Goal: Communication & Community: Answer question/provide support

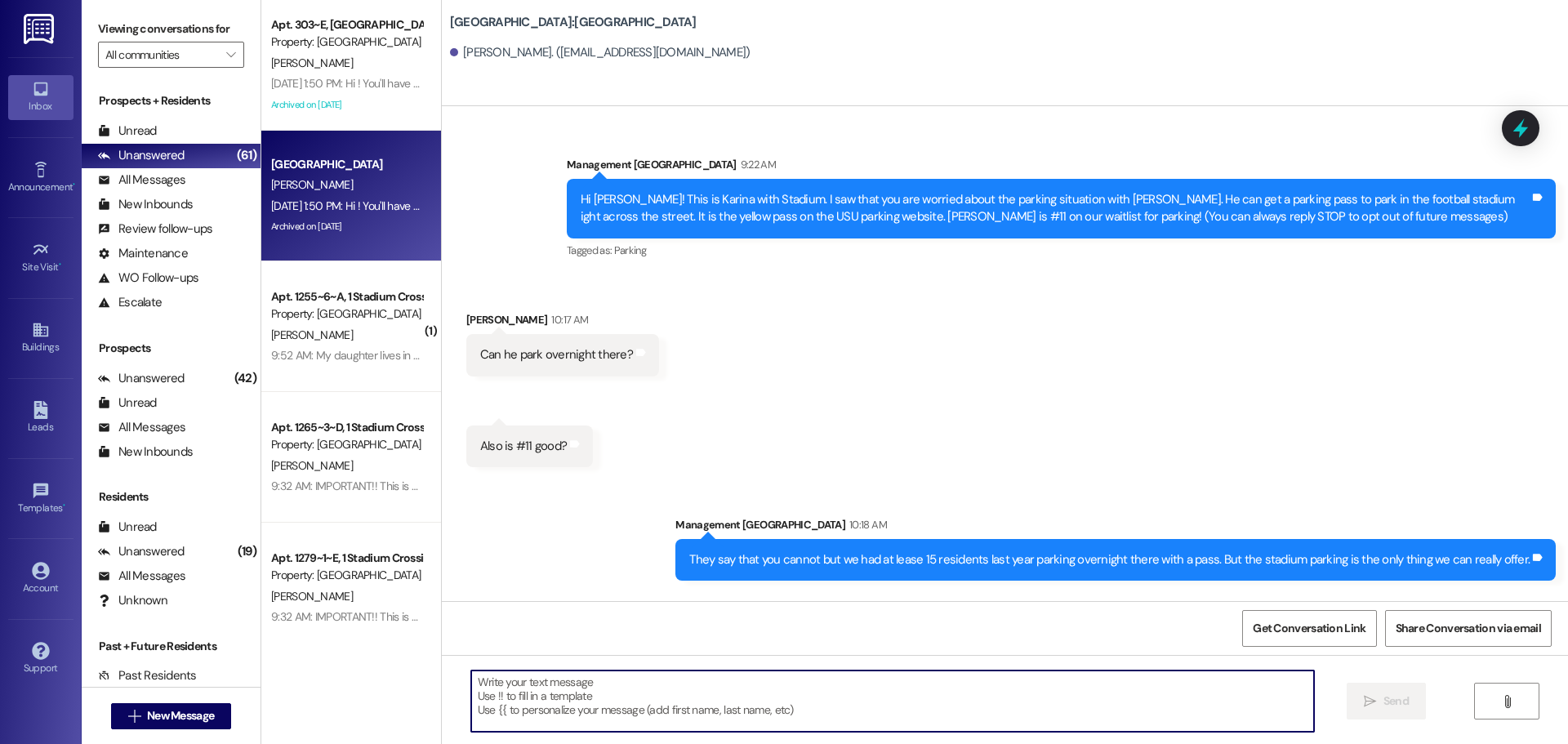
scroll to position [220, 0]
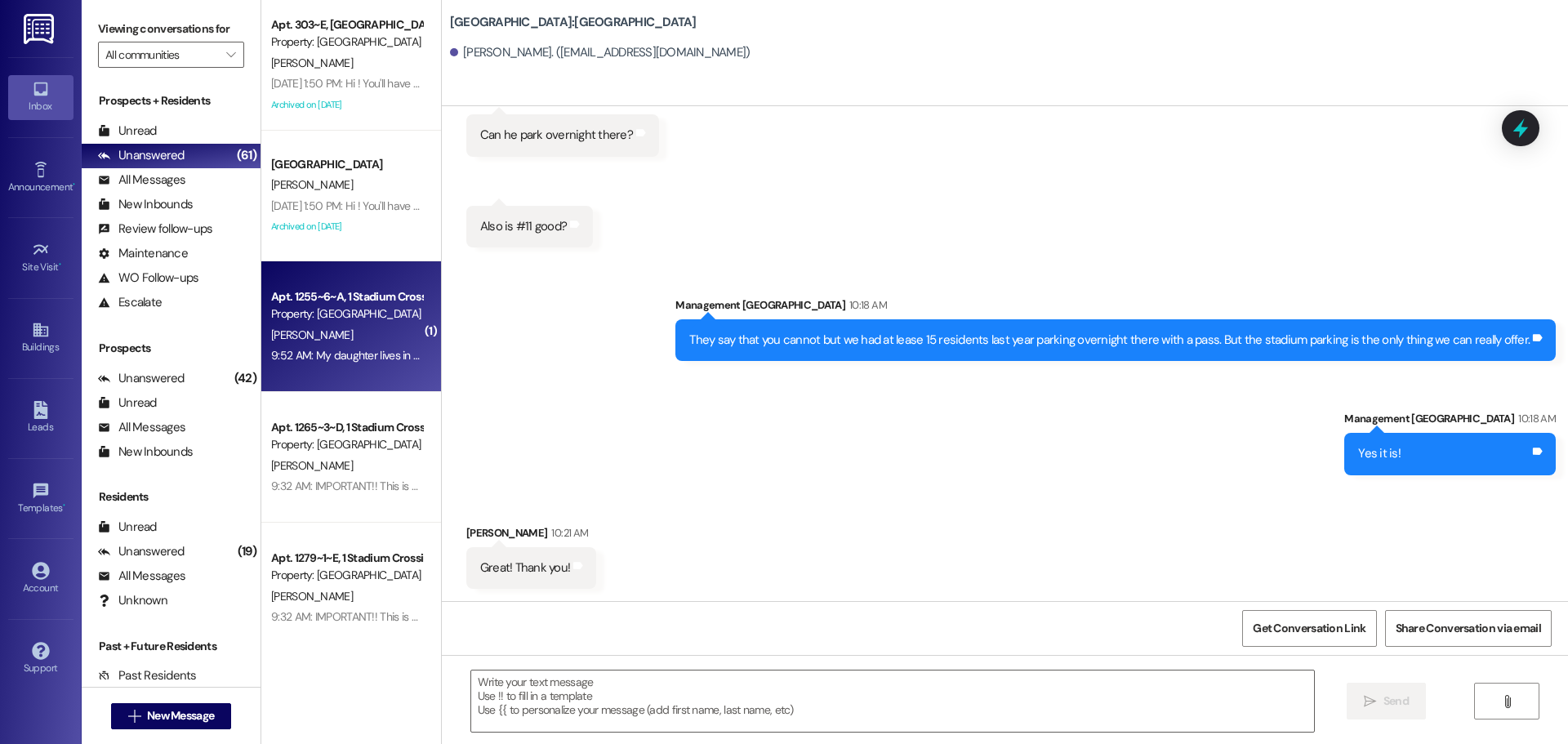
click at [352, 325] on div "[PERSON_NAME]" at bounding box center [346, 335] width 155 height 20
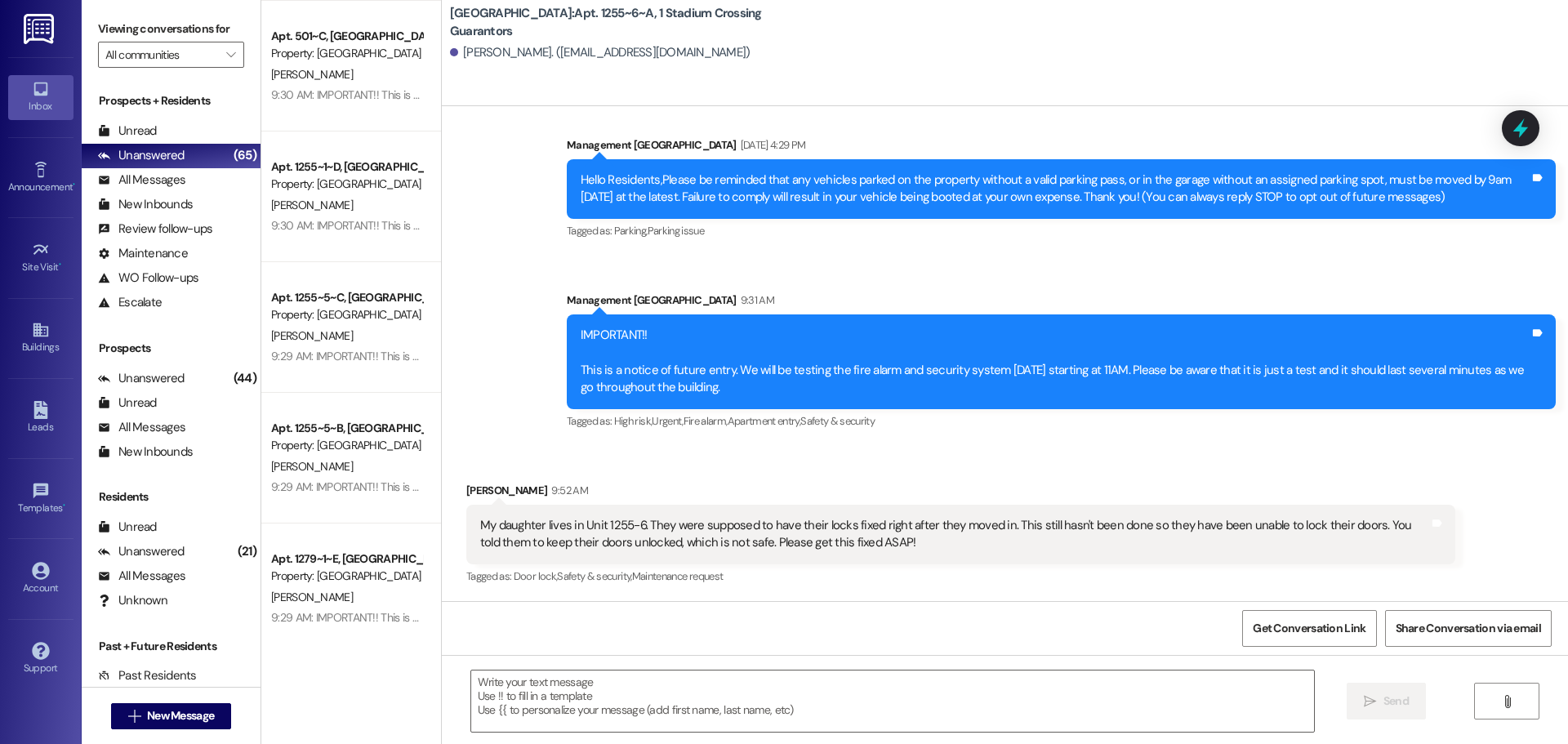
scroll to position [899, 0]
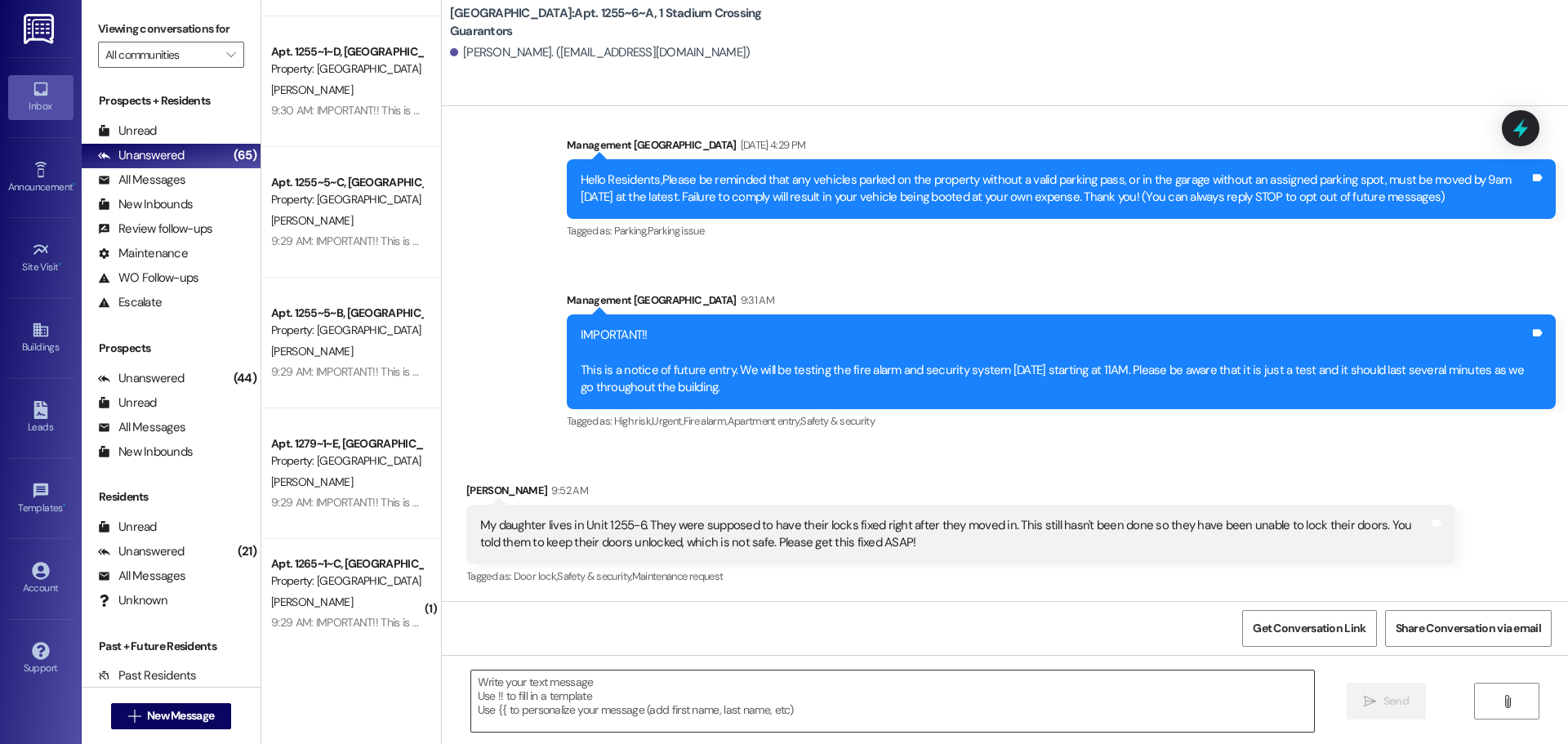
click at [728, 688] on textarea at bounding box center [892, 701] width 843 height 61
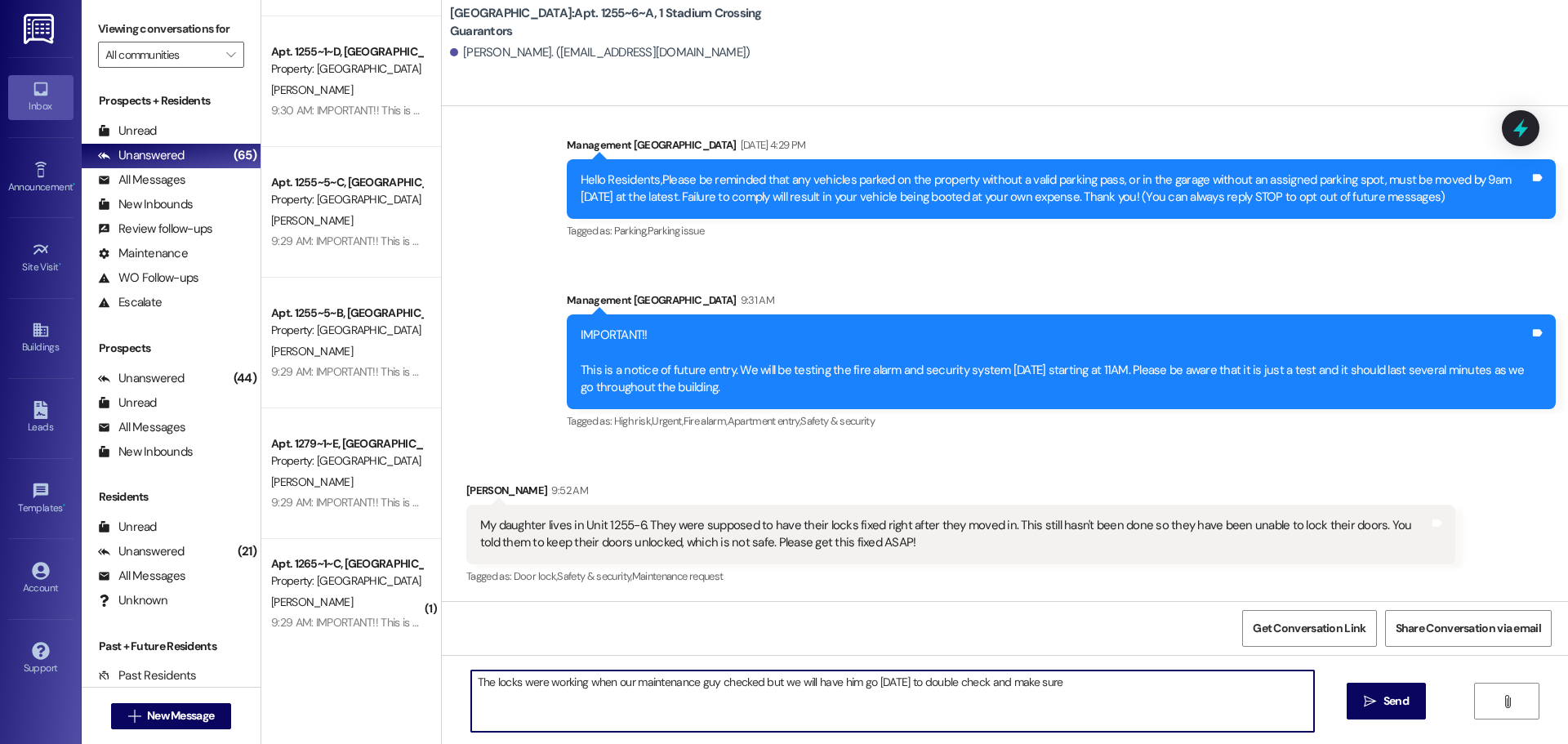
type textarea "The locks were working when our maintenance guy checked but we will have him go…"
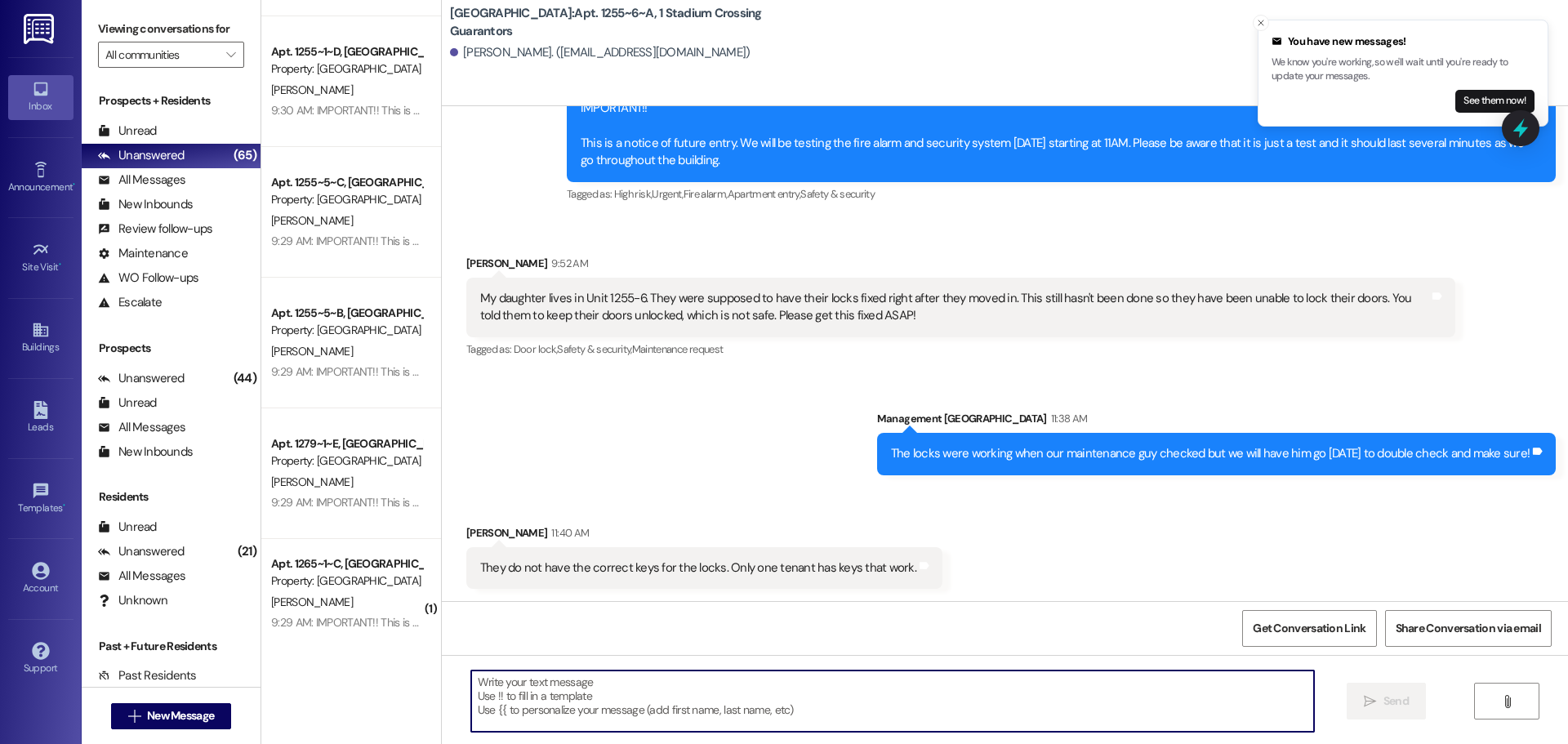
scroll to position [344, 0]
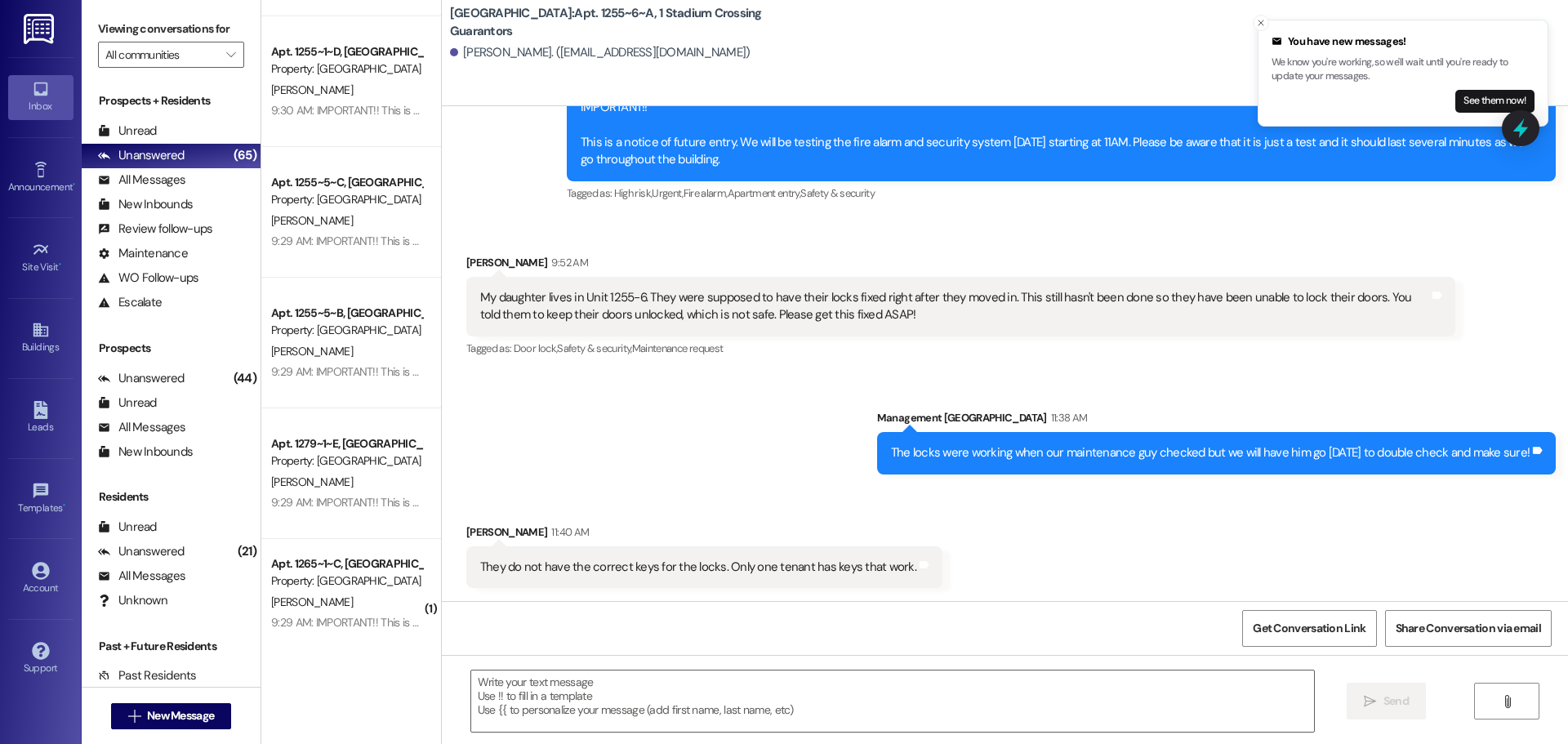
click at [601, 569] on div "They do not have the correct keys for the locks. Only one tenant has keys that …" at bounding box center [698, 566] width 436 height 17
click at [668, 490] on div "Received via SMS [PERSON_NAME] 11:40 AM They do not have the correct keys for t…" at bounding box center [1005, 544] width 1126 height 113
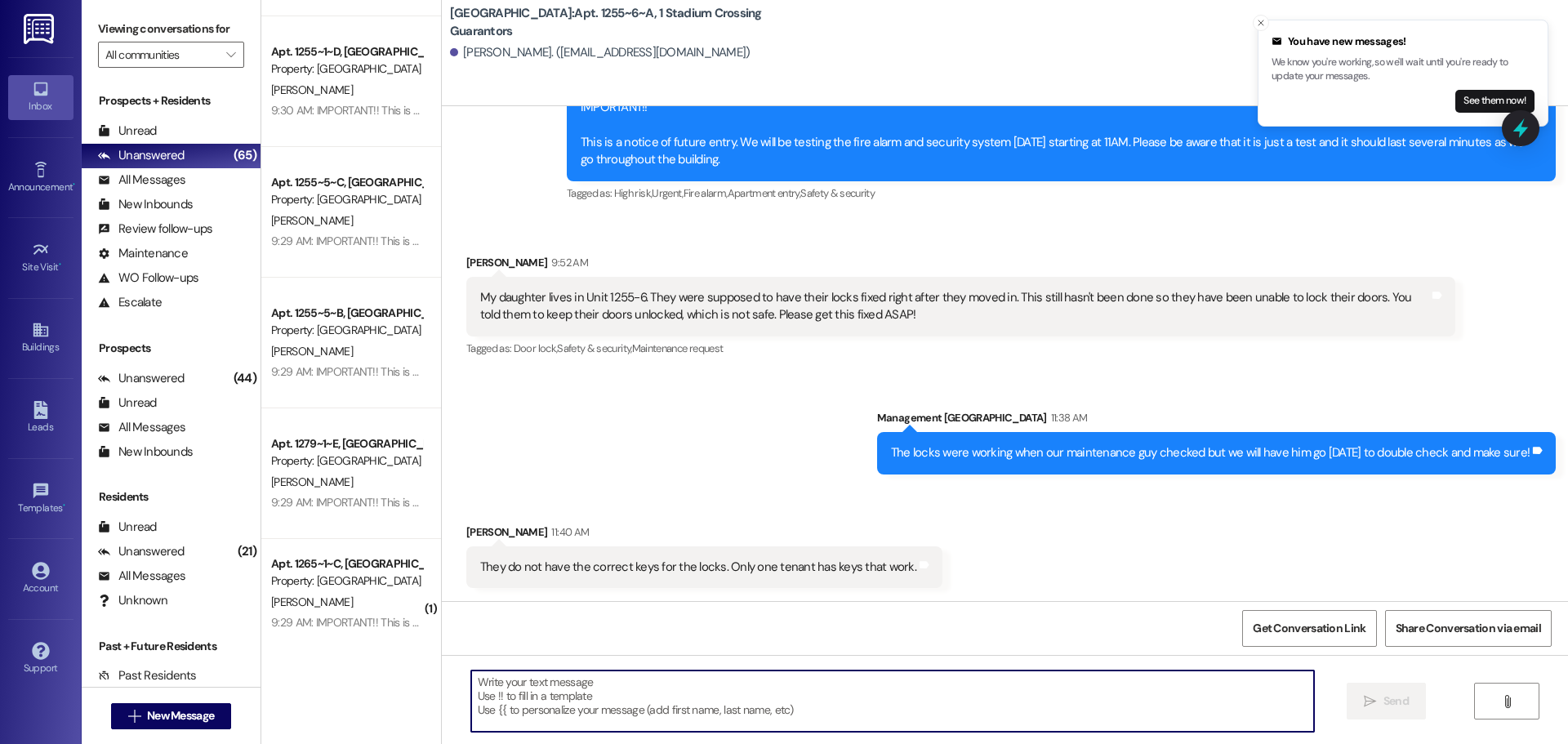
click at [703, 707] on textarea at bounding box center [892, 701] width 843 height 61
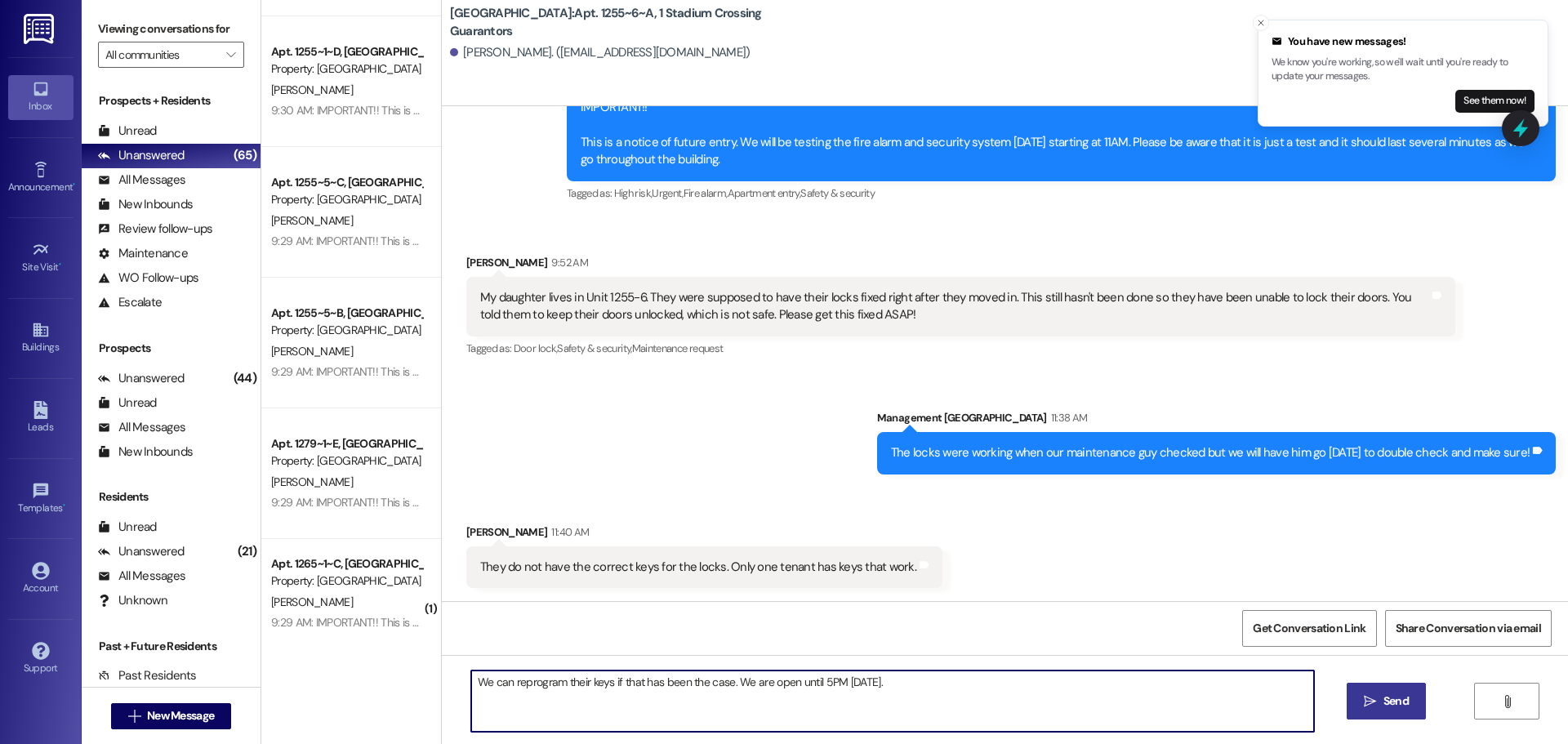
type textarea "We can reprogram their keys if that has been the case. We are open until 5PM [D…"
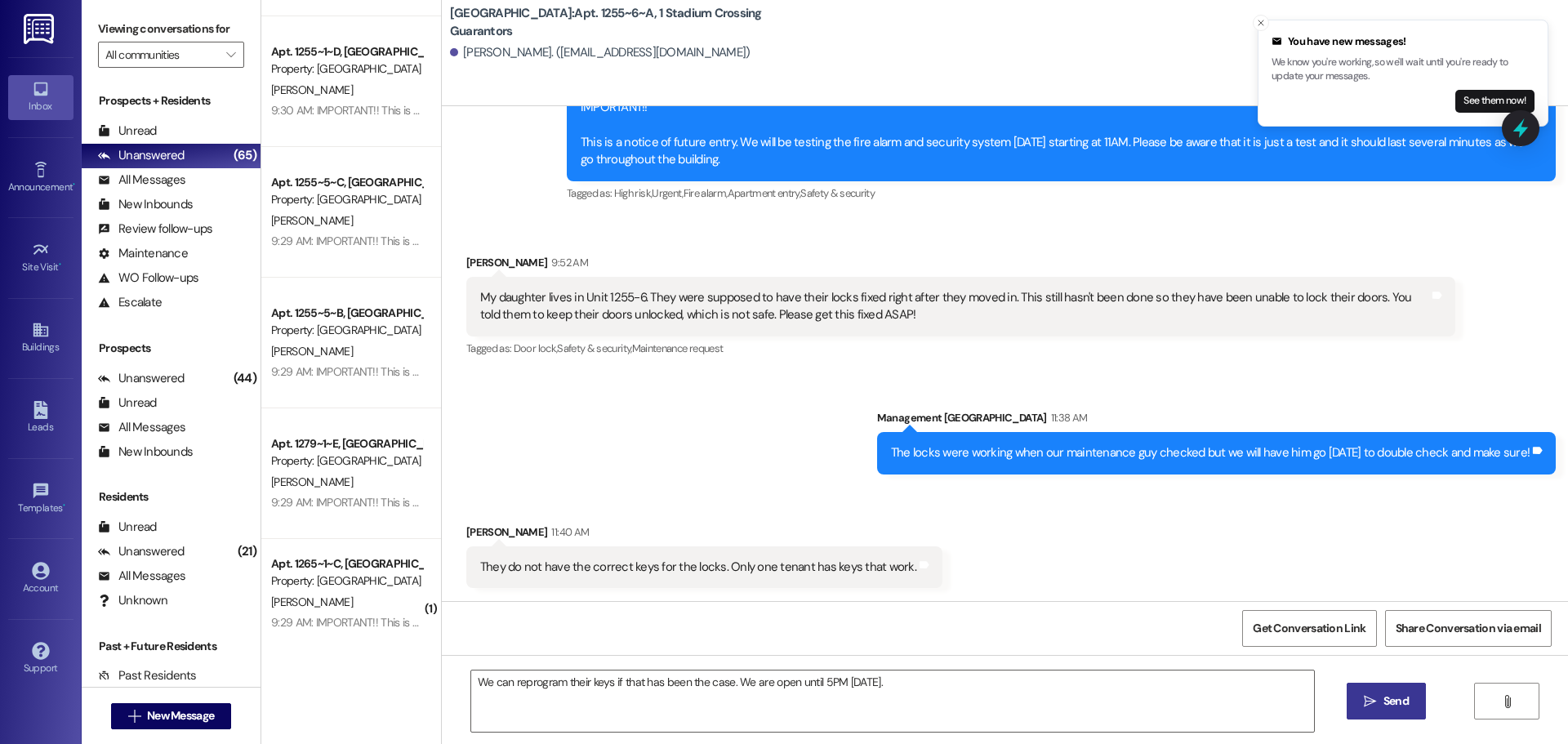
click at [1403, 689] on button " Send" at bounding box center [1386, 701] width 80 height 37
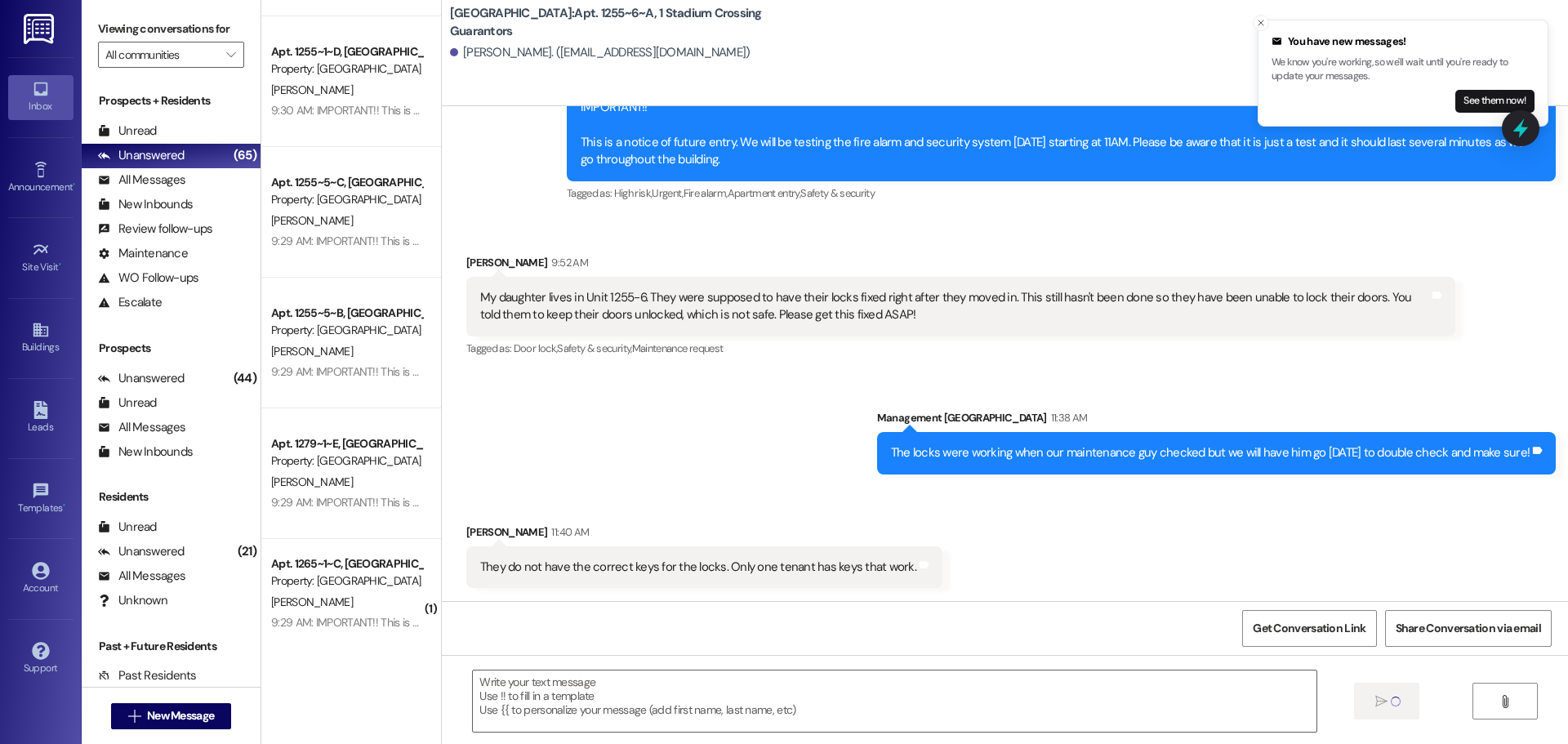
scroll to position [343, 0]
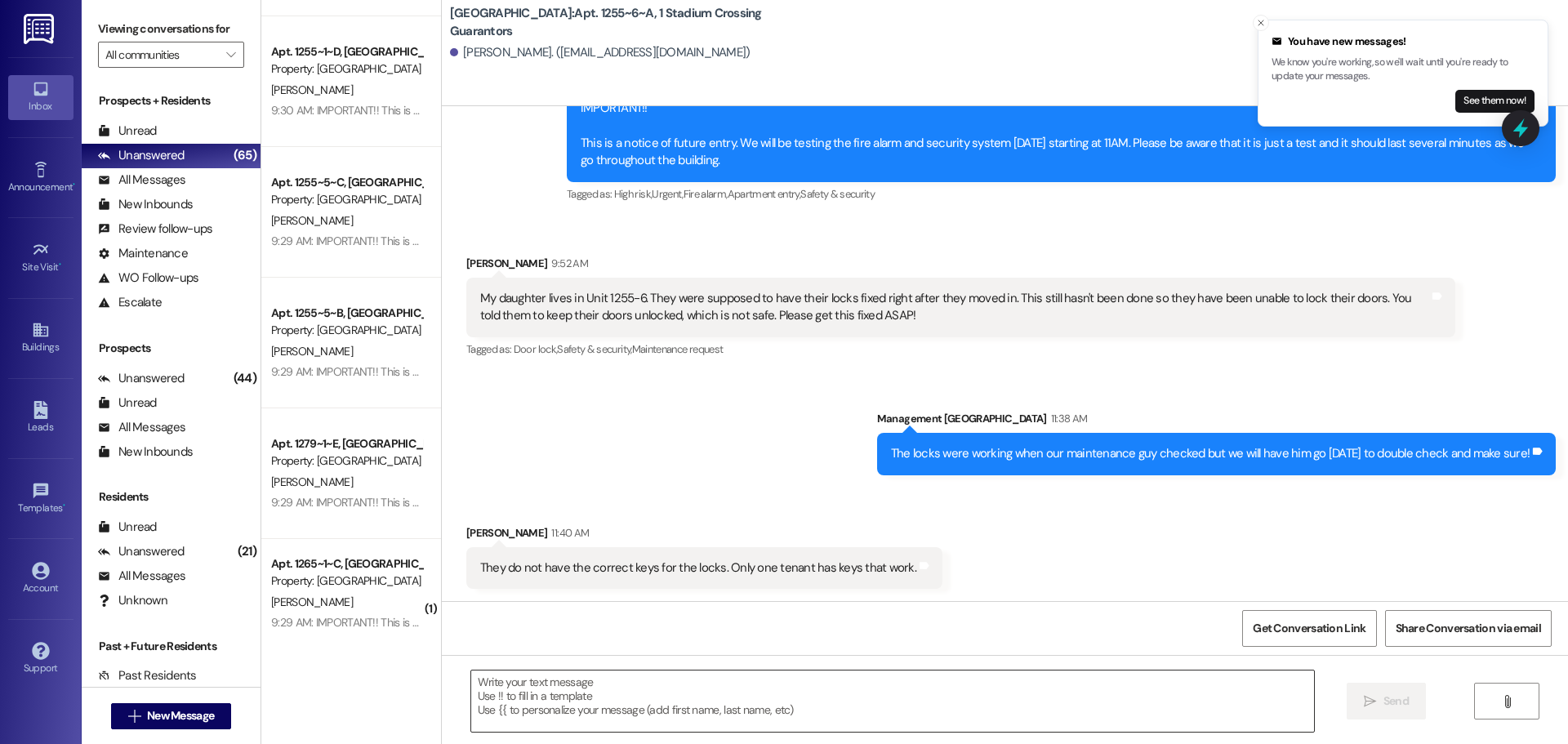
click at [783, 717] on textarea at bounding box center [892, 701] width 843 height 61
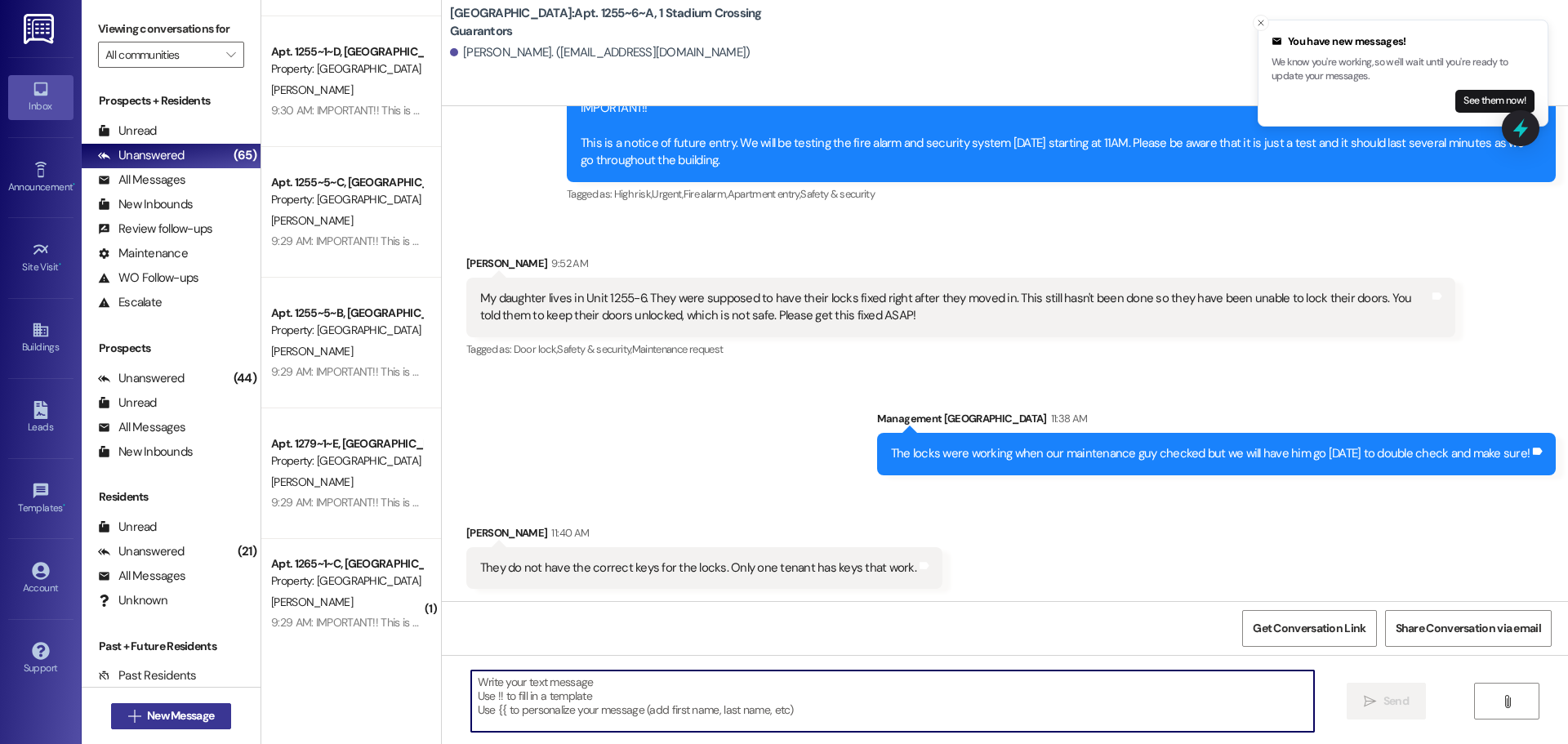
click at [215, 724] on button " New Message" at bounding box center [171, 716] width 121 height 27
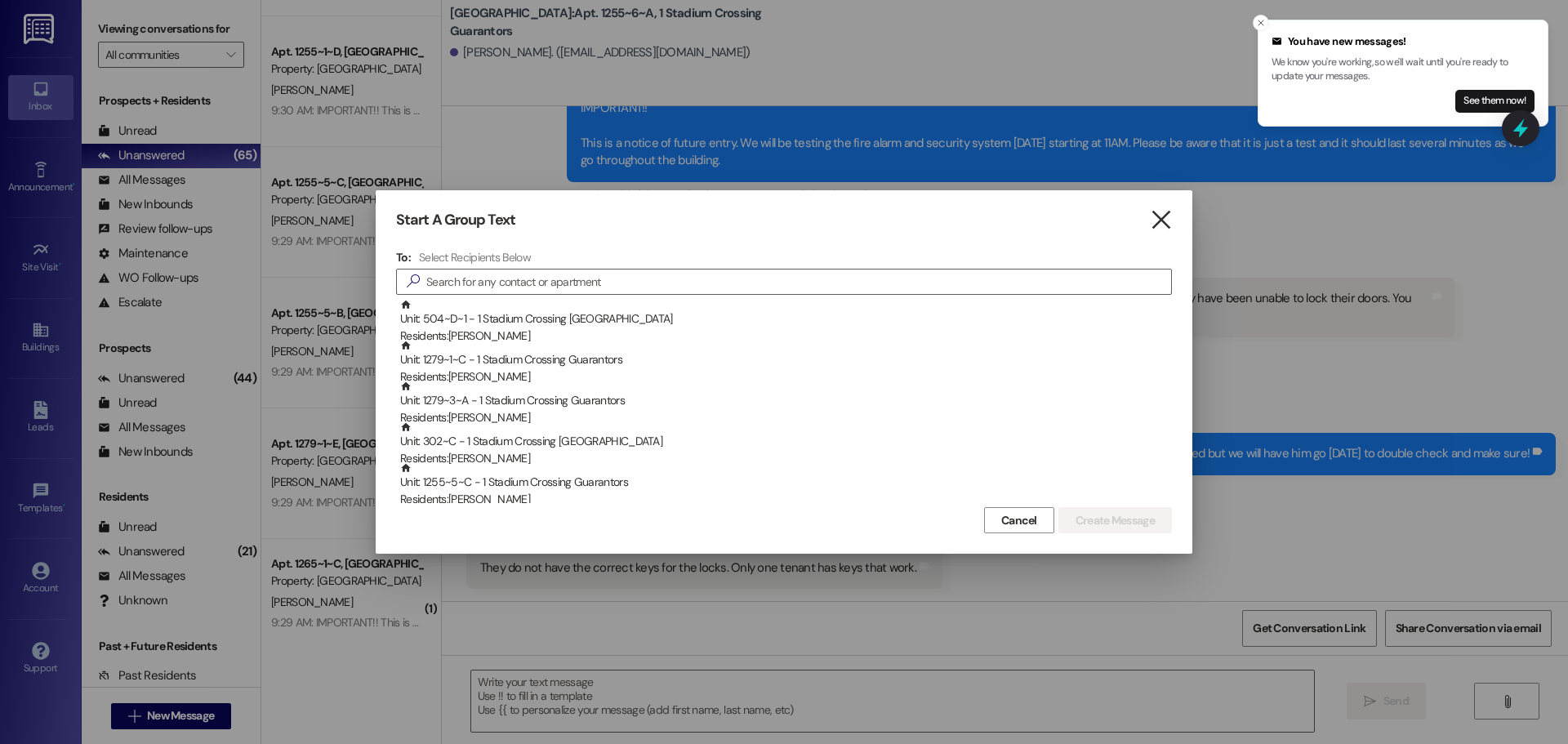
click at [1160, 212] on icon "" at bounding box center [1161, 220] width 22 height 17
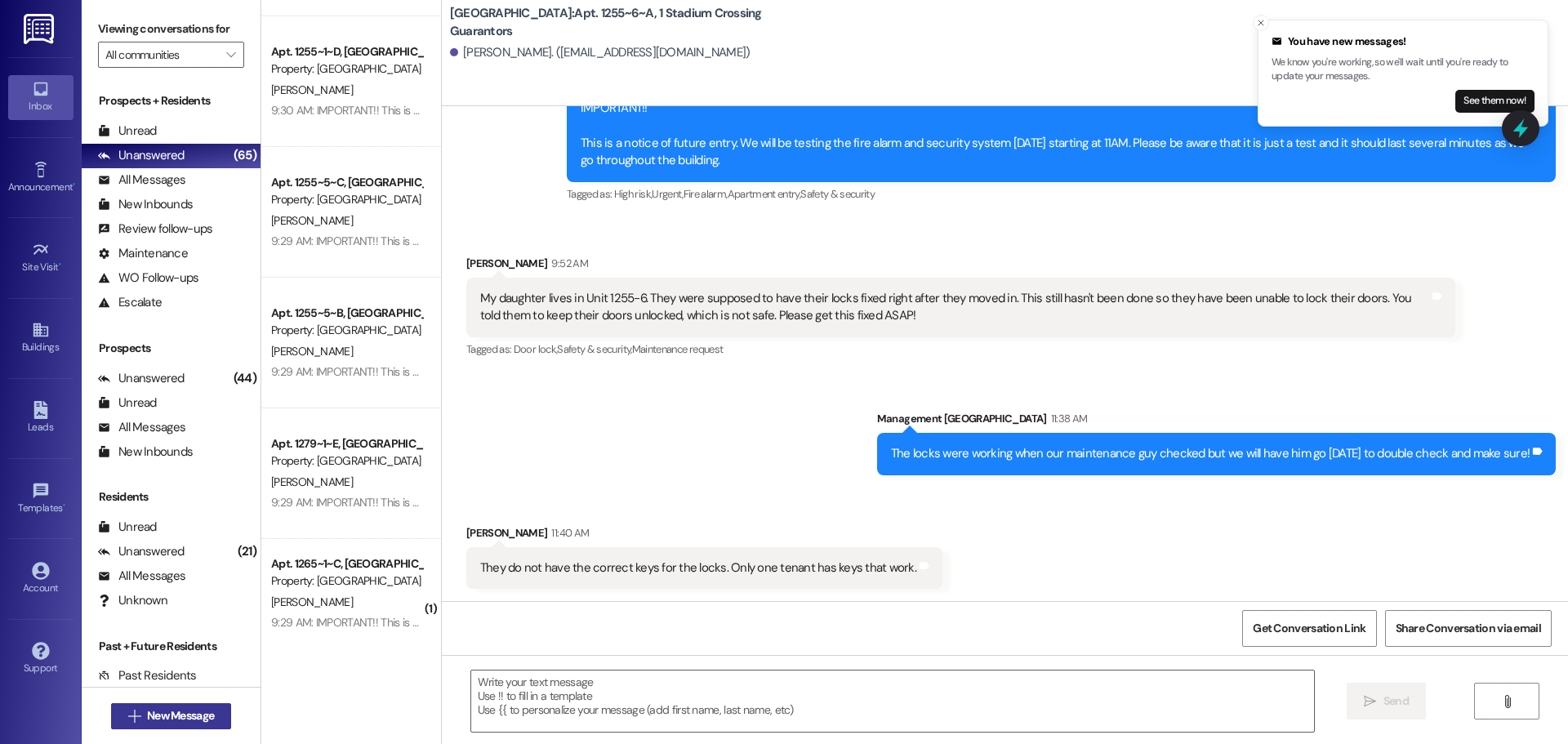
click at [200, 717] on span "New Message" at bounding box center [180, 716] width 67 height 17
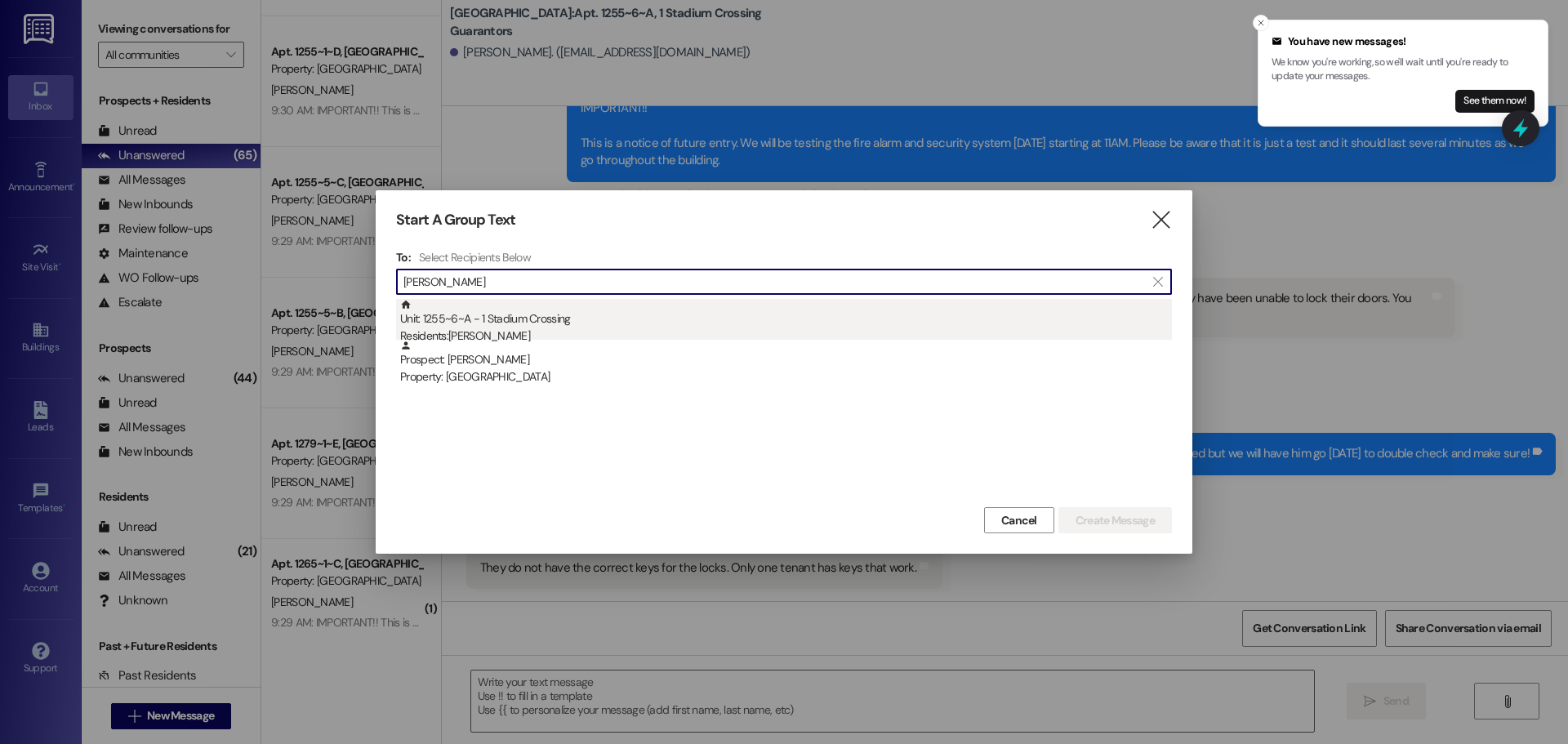
click at [737, 310] on div "Unit: 1255~6~A - 1 Stadium Crossing Residents: [PERSON_NAME]" at bounding box center [785, 322] width 772 height 47
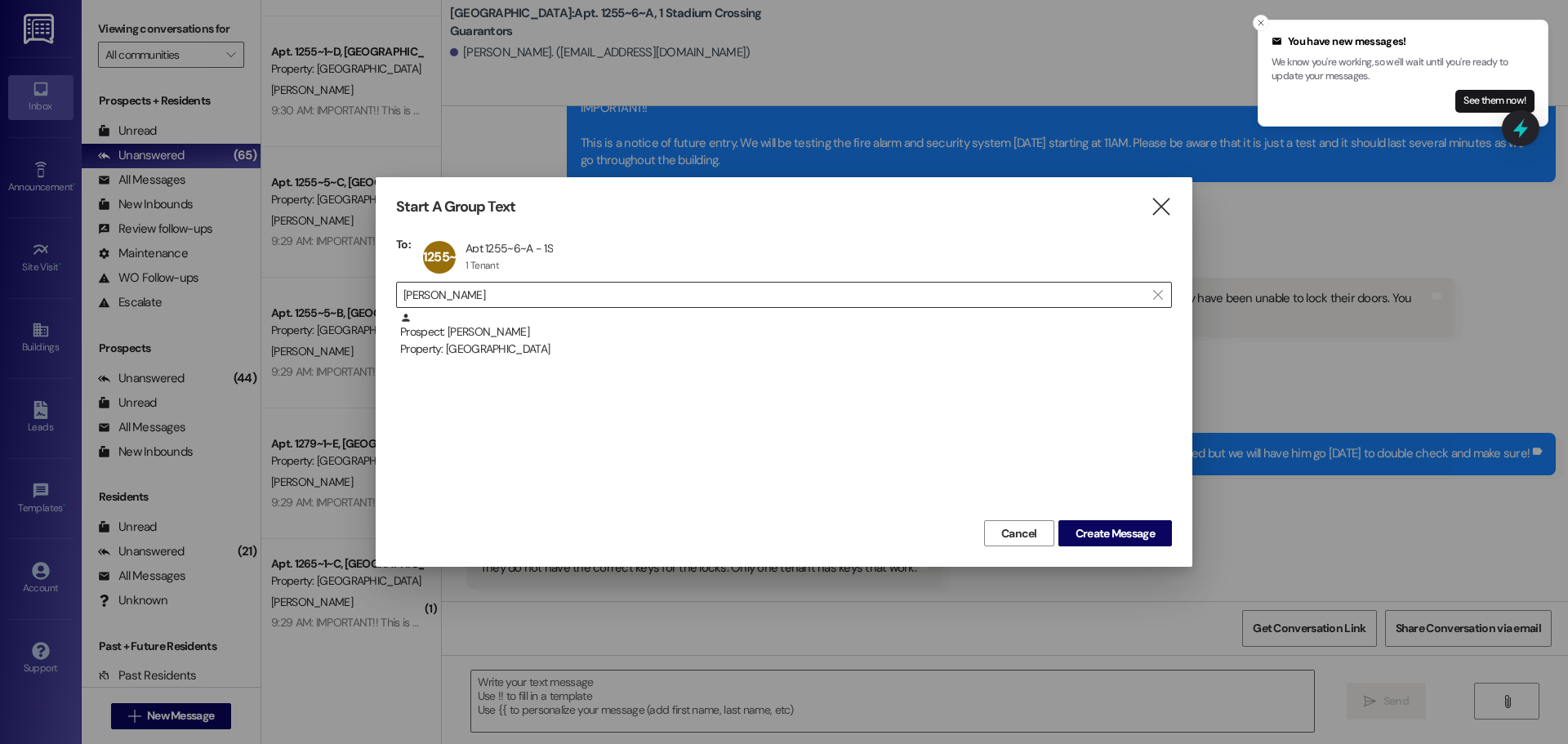
click at [620, 292] on input "[PERSON_NAME]" at bounding box center [774, 295] width 741 height 23
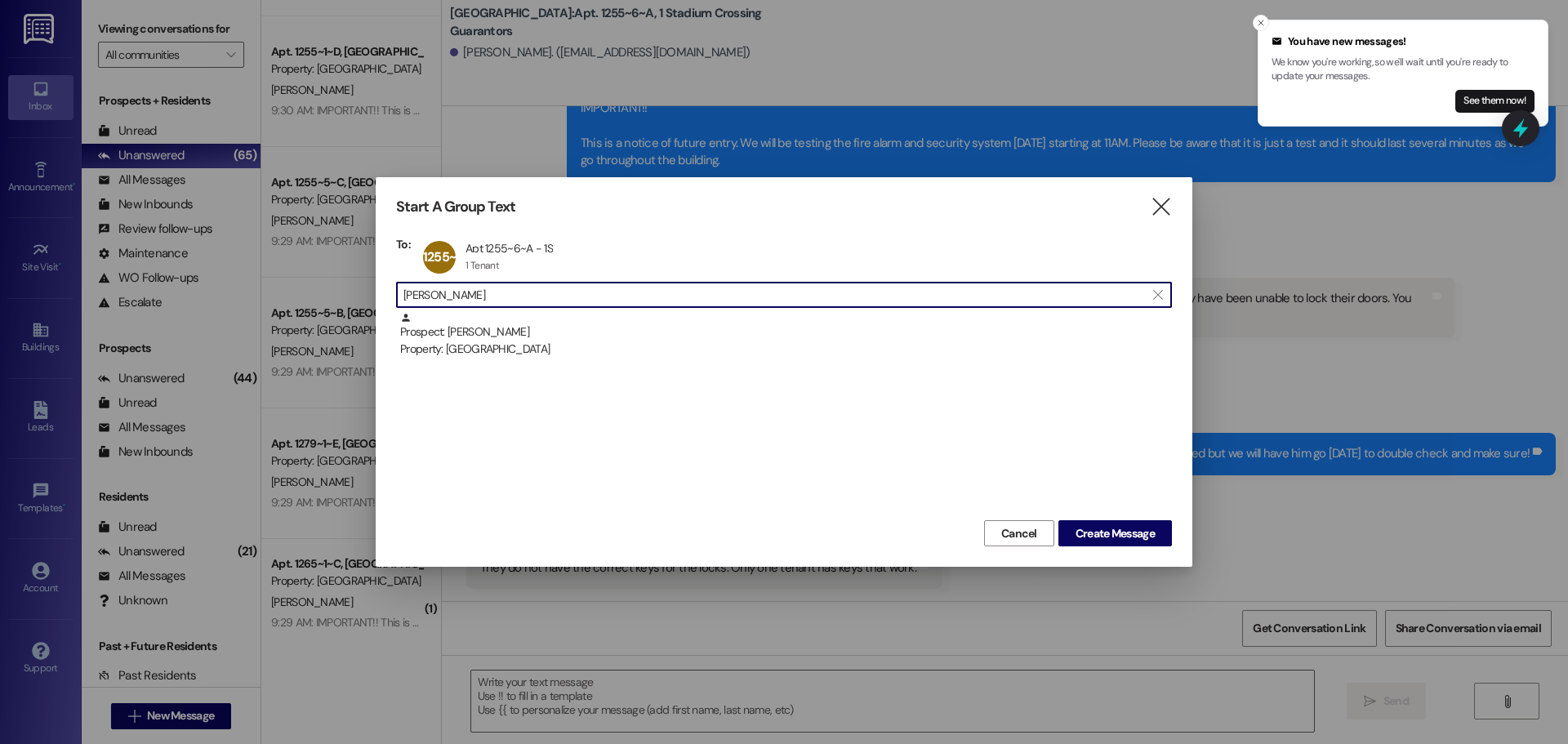
click at [620, 292] on input "[PERSON_NAME]" at bounding box center [774, 295] width 741 height 23
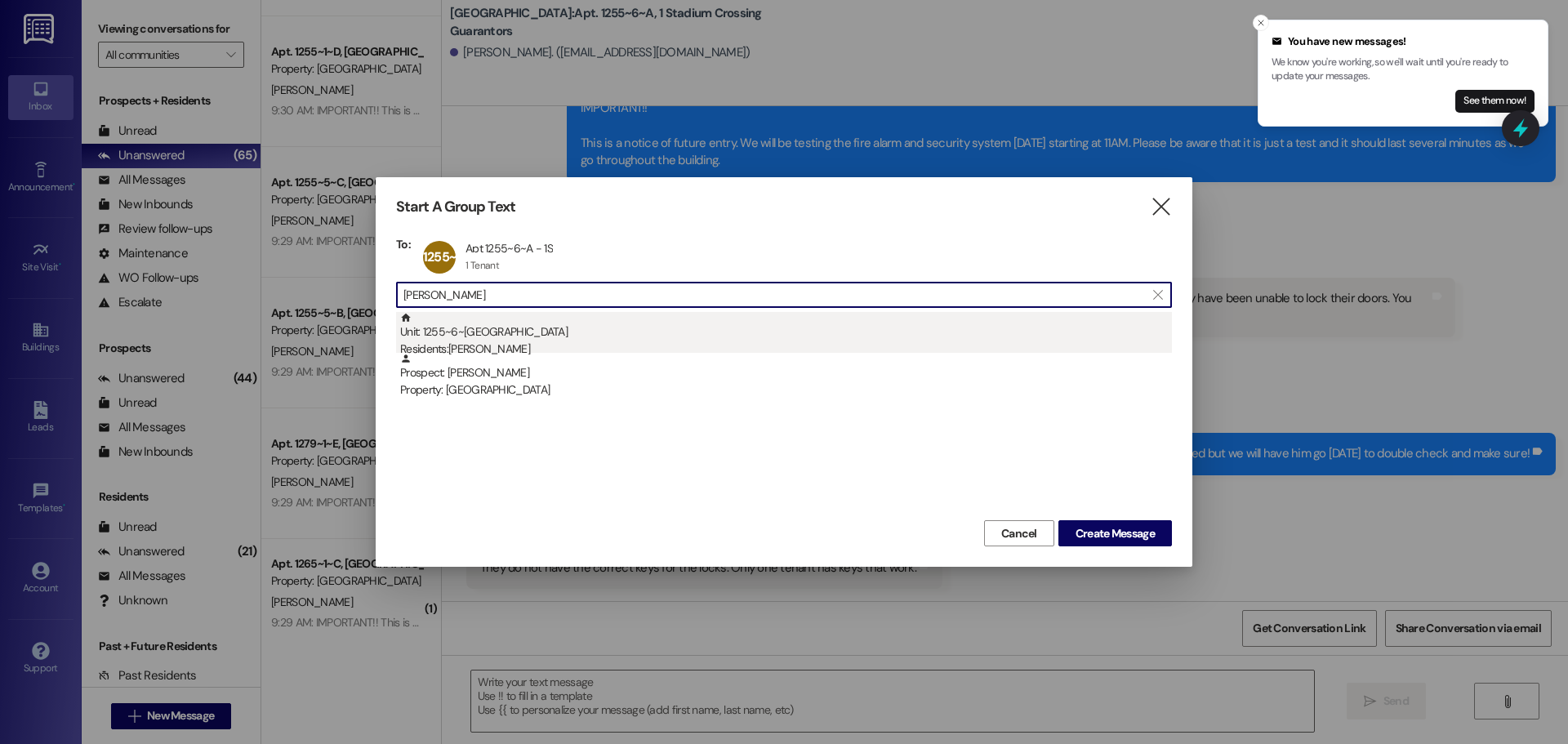
click at [474, 329] on div "Unit: 1255~6~B - 1 Stadium Crossing Residents: [PERSON_NAME]" at bounding box center [785, 335] width 772 height 47
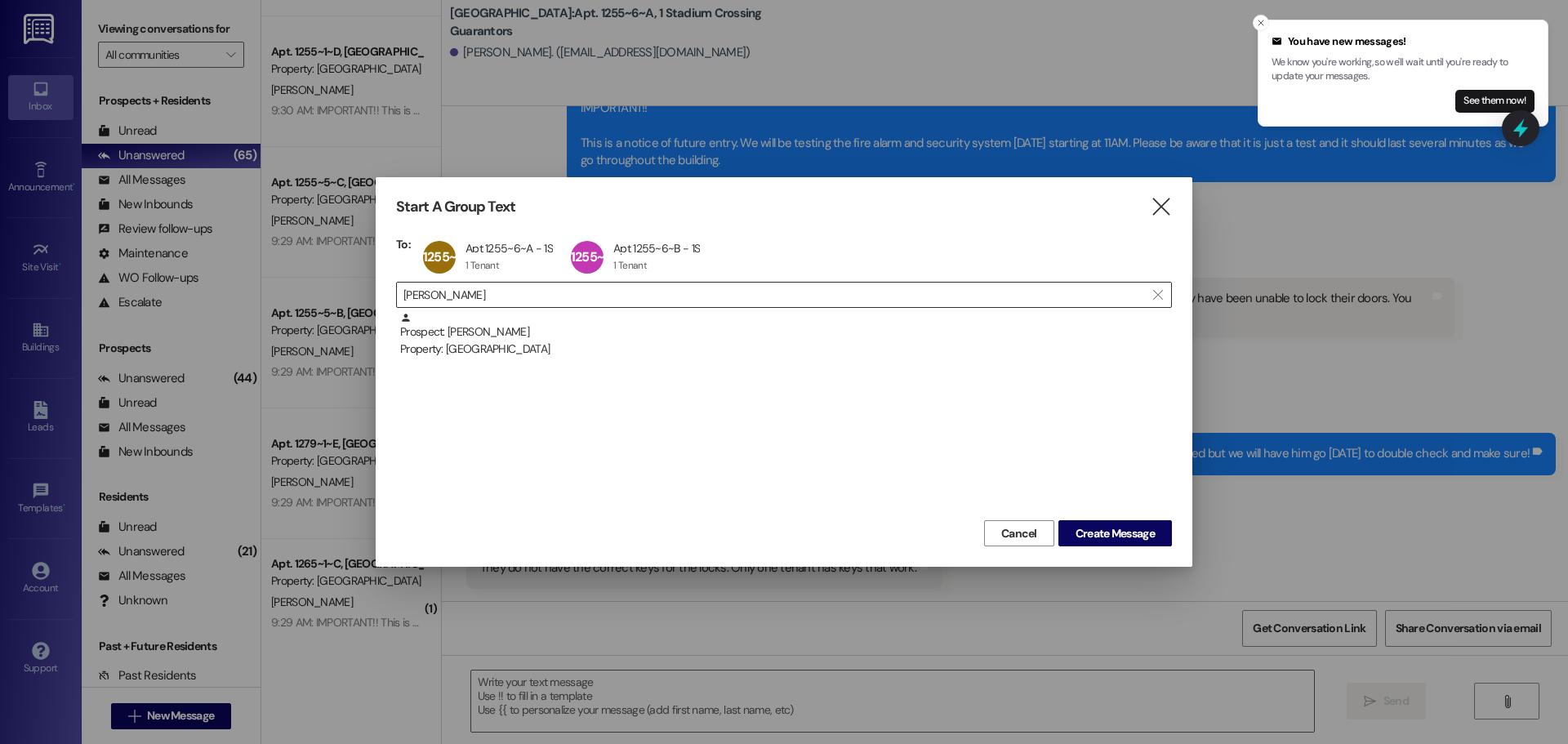
click at [525, 293] on input "[PERSON_NAME]" at bounding box center [774, 295] width 741 height 23
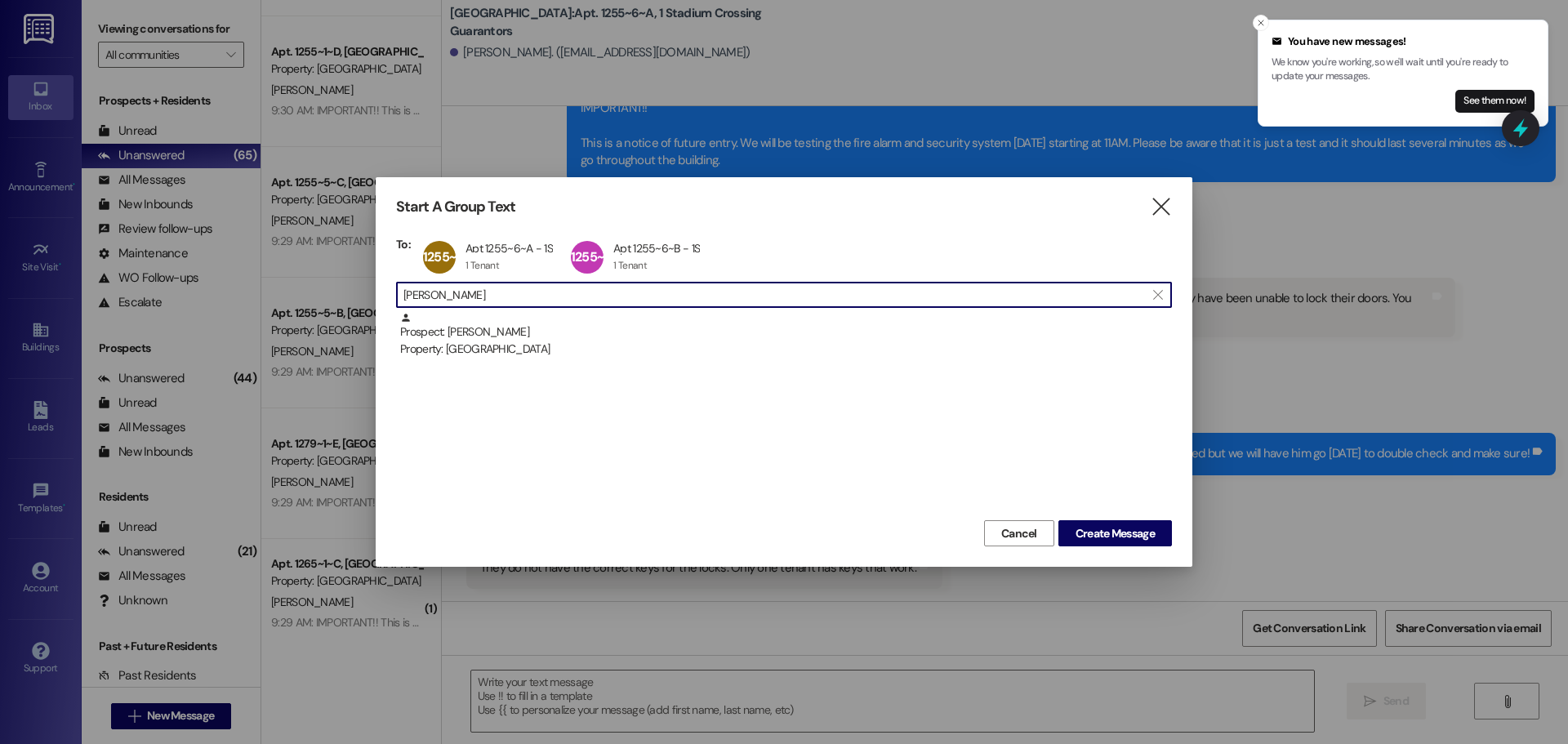
click at [525, 293] on input "[PERSON_NAME]" at bounding box center [774, 295] width 741 height 23
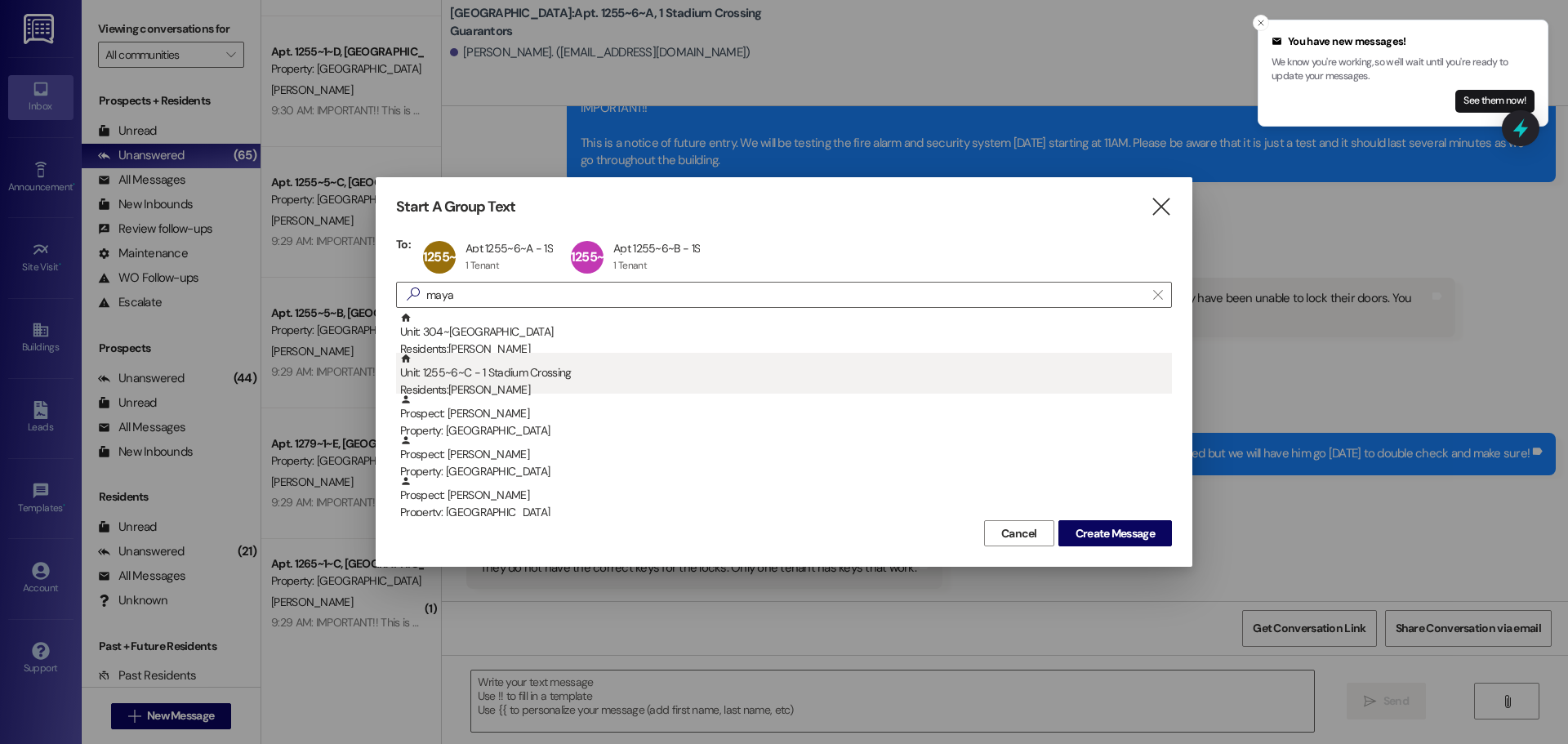
click at [535, 377] on div "Unit: 1255~6~C - 1 Stadium Crossing Residents: [PERSON_NAME]" at bounding box center [785, 375] width 772 height 47
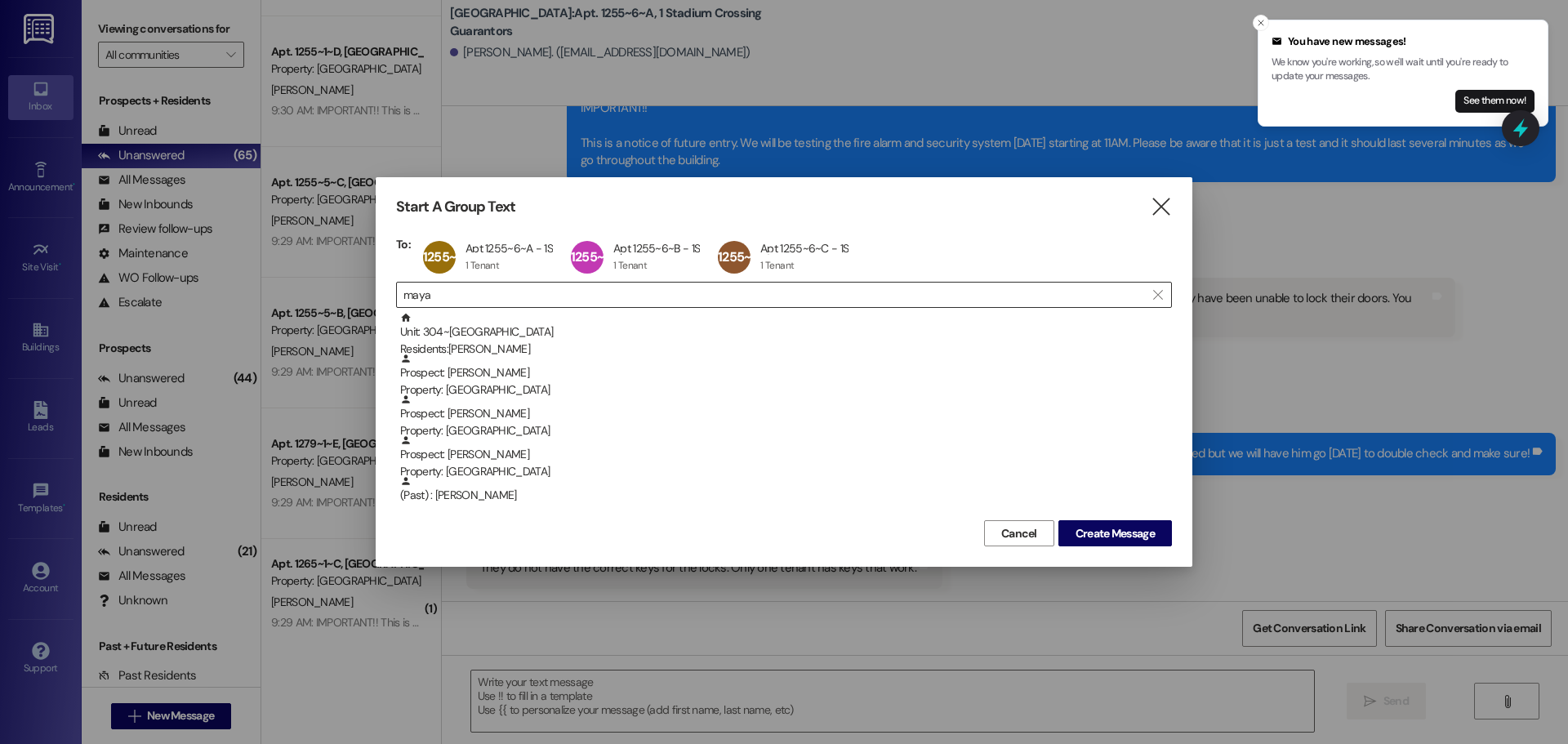
click at [513, 306] on input "maya" at bounding box center [774, 295] width 741 height 23
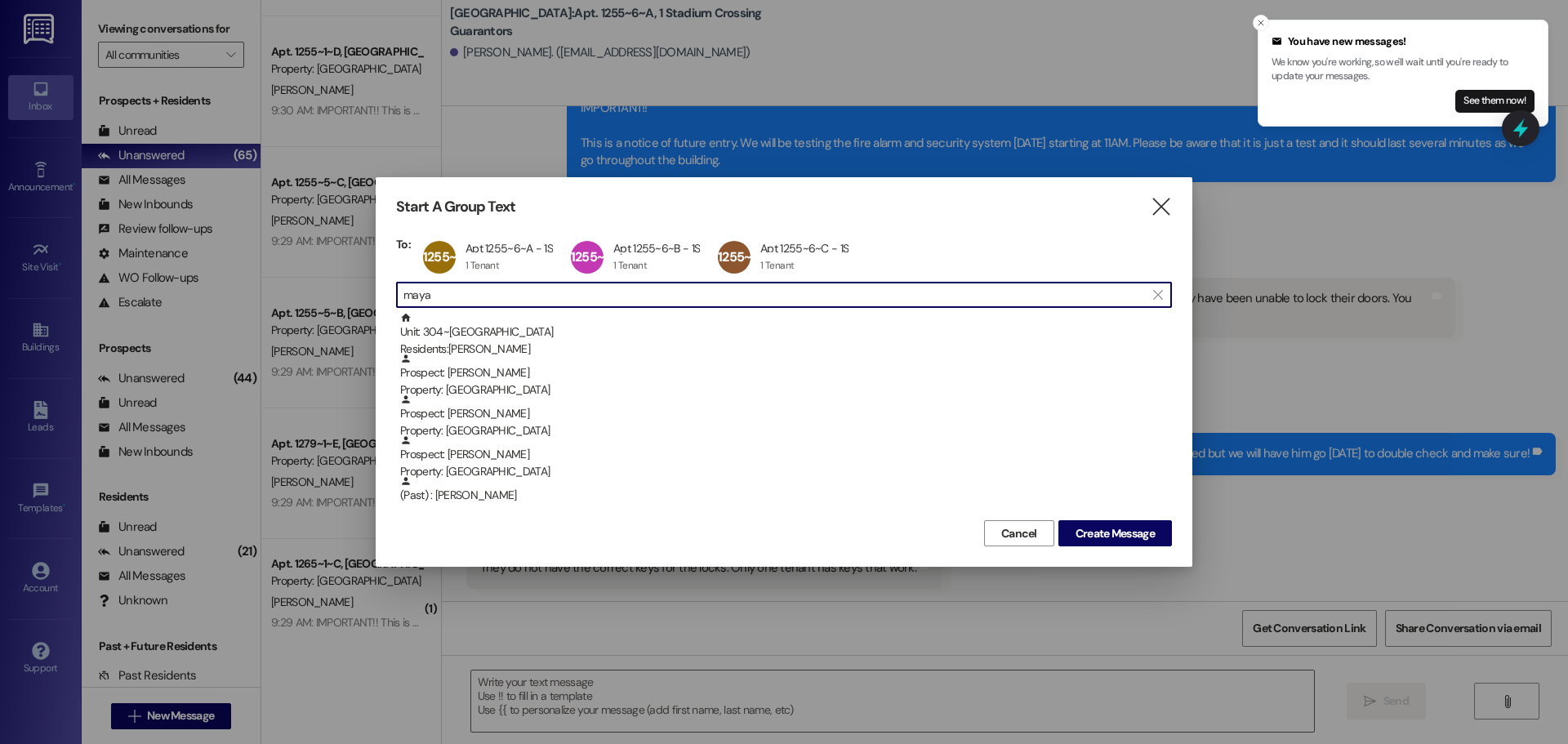
click at [513, 306] on input "maya" at bounding box center [774, 295] width 741 height 23
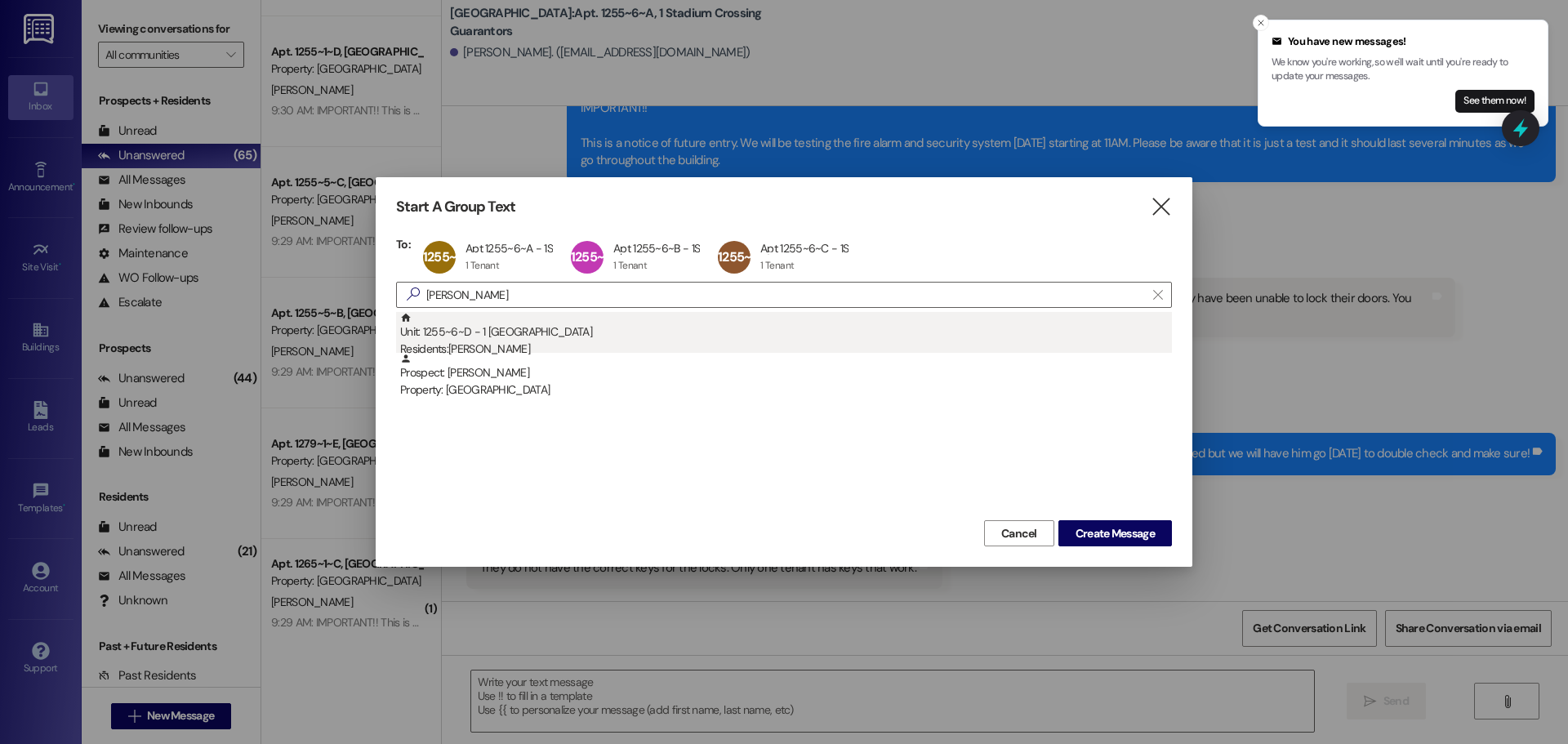
click at [531, 322] on div "Unit: 1255~6~D - 1 Stadium Crossing Residents: [PERSON_NAME]" at bounding box center [785, 335] width 772 height 47
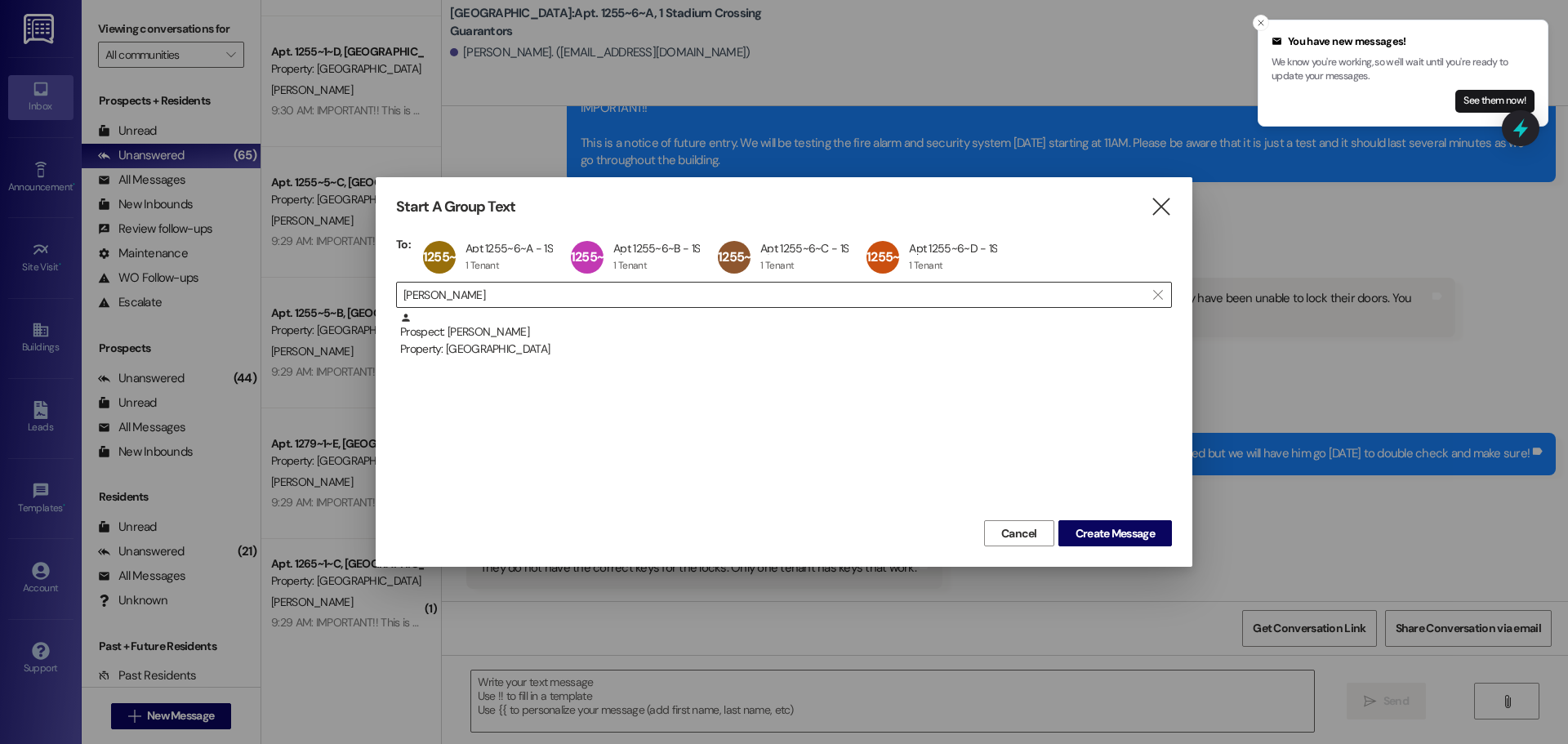
click at [470, 292] on input "[PERSON_NAME]" at bounding box center [774, 295] width 741 height 23
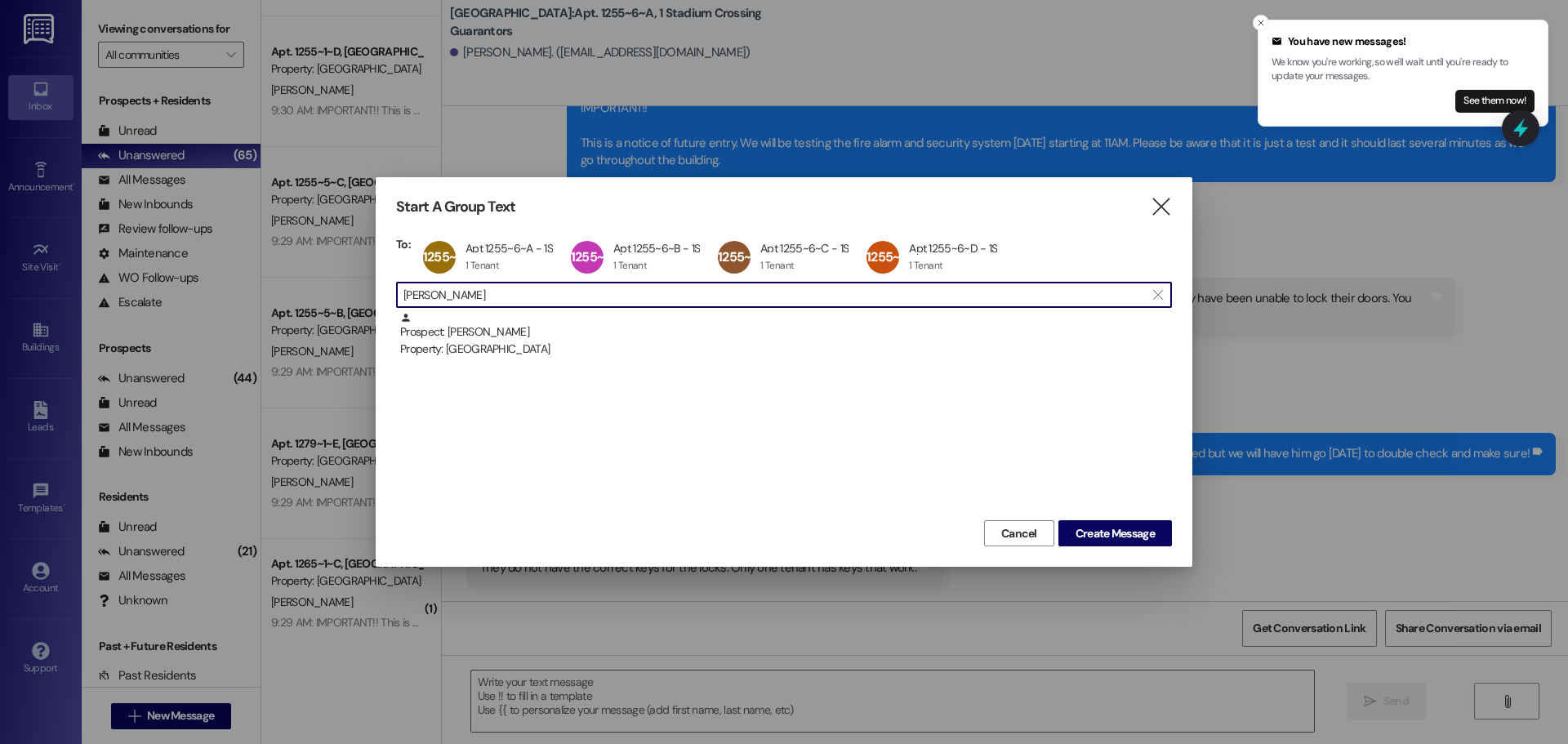
click at [470, 292] on input "[PERSON_NAME]" at bounding box center [774, 295] width 741 height 23
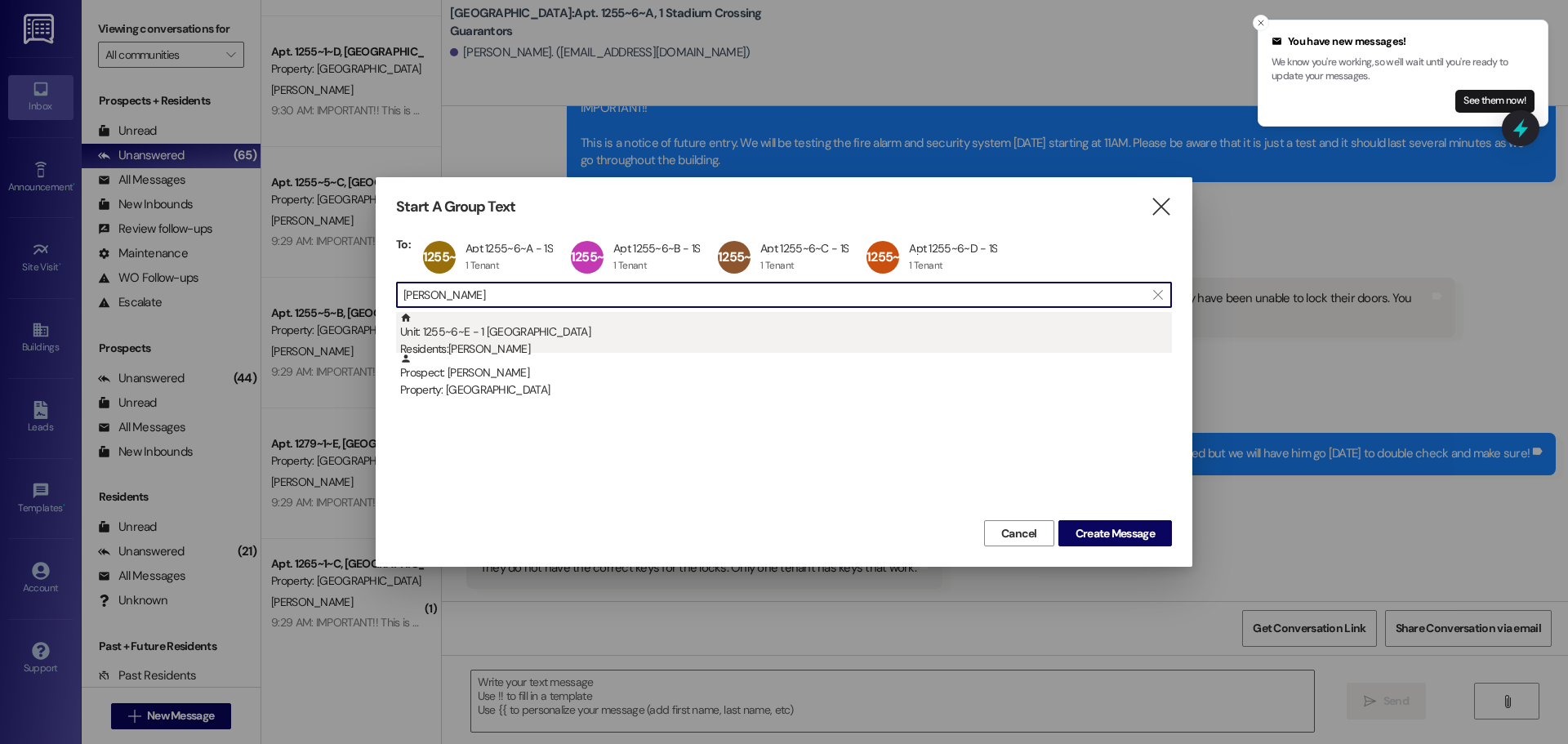
type input "[PERSON_NAME]"
click at [574, 326] on div "Unit: 1255~6~E - 1 Stadium Crossing Residents: [PERSON_NAME]" at bounding box center [785, 335] width 772 height 47
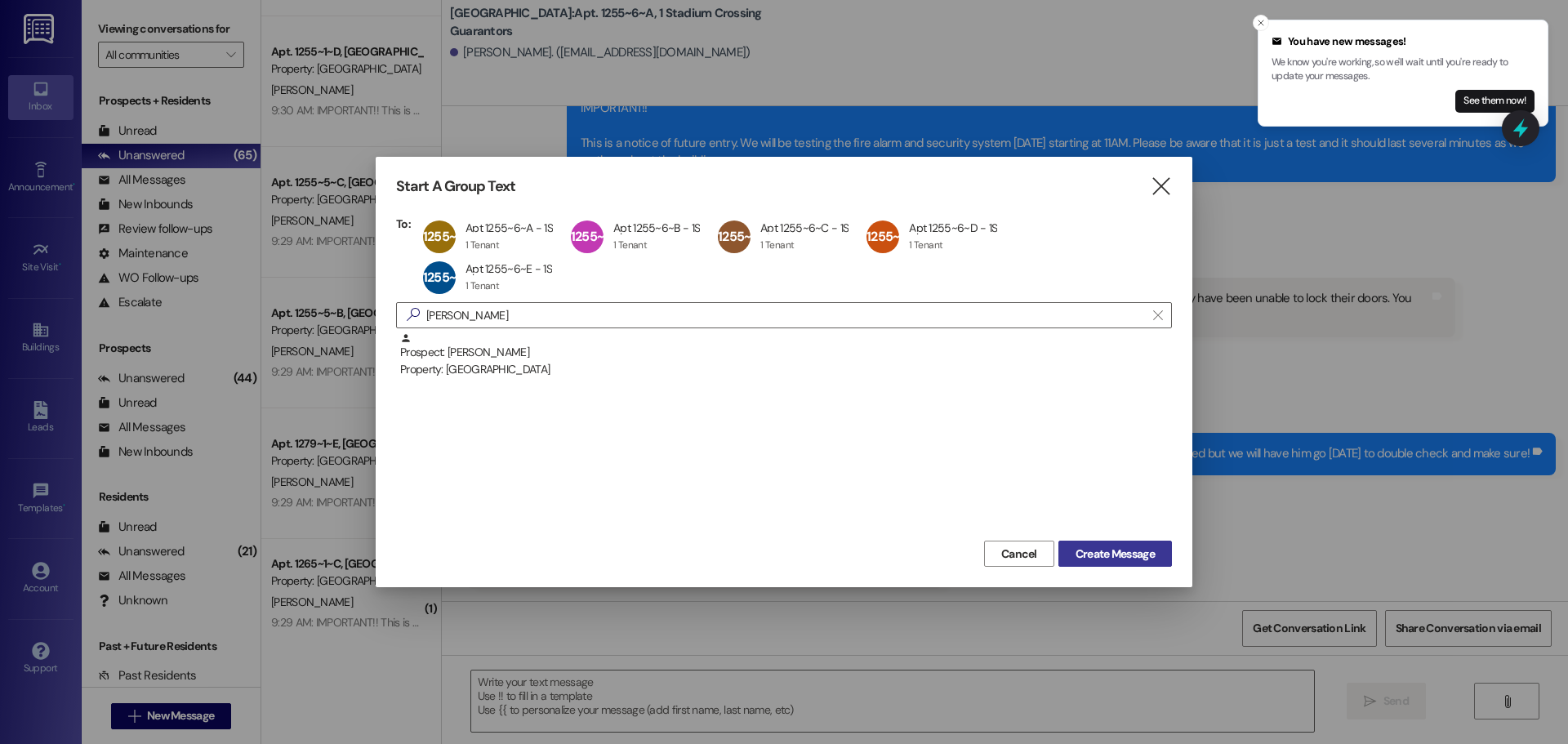
click at [1162, 541] on button "Create Message" at bounding box center [1115, 554] width 114 height 27
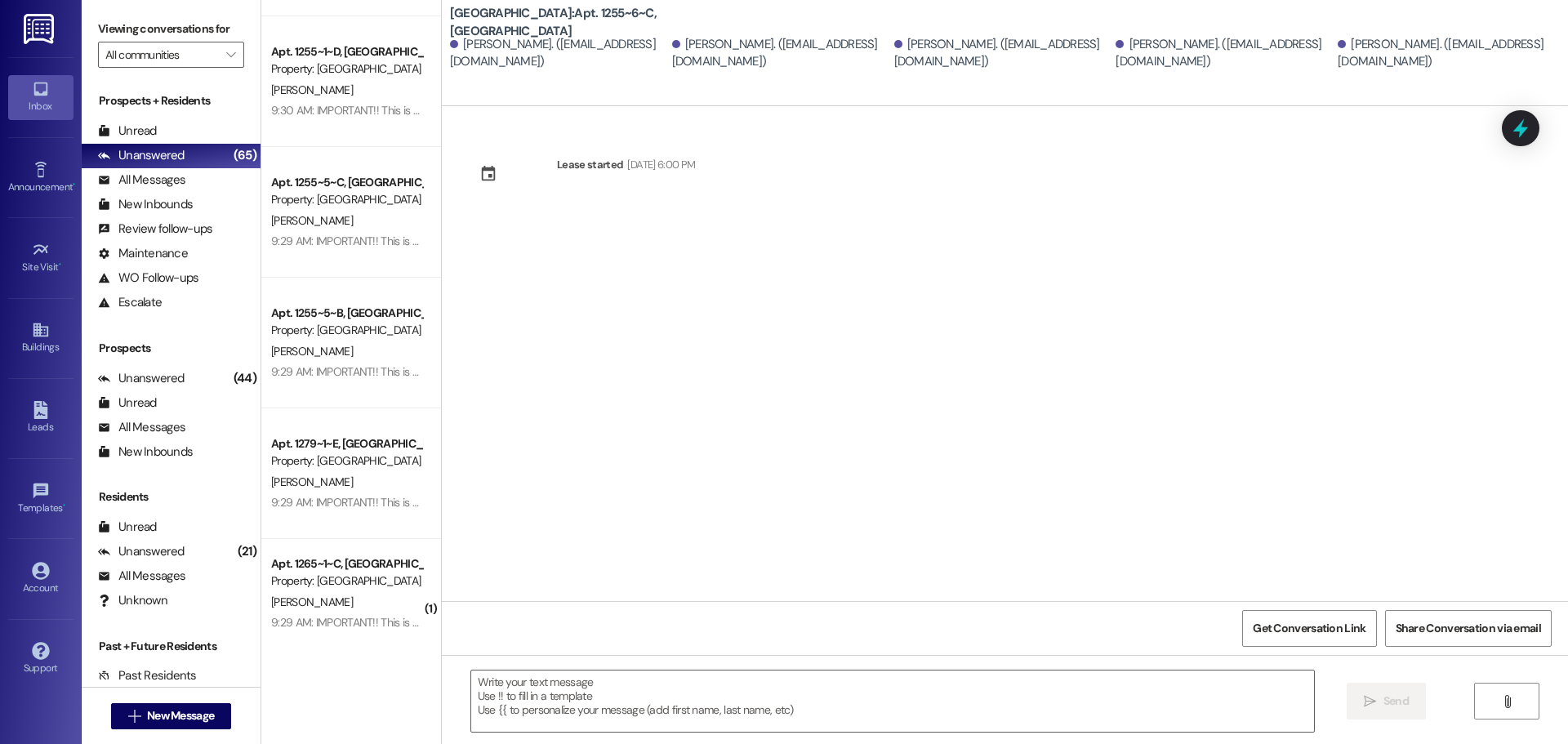
scroll to position [0, 0]
click at [998, 699] on textarea at bounding box center [892, 701] width 843 height 61
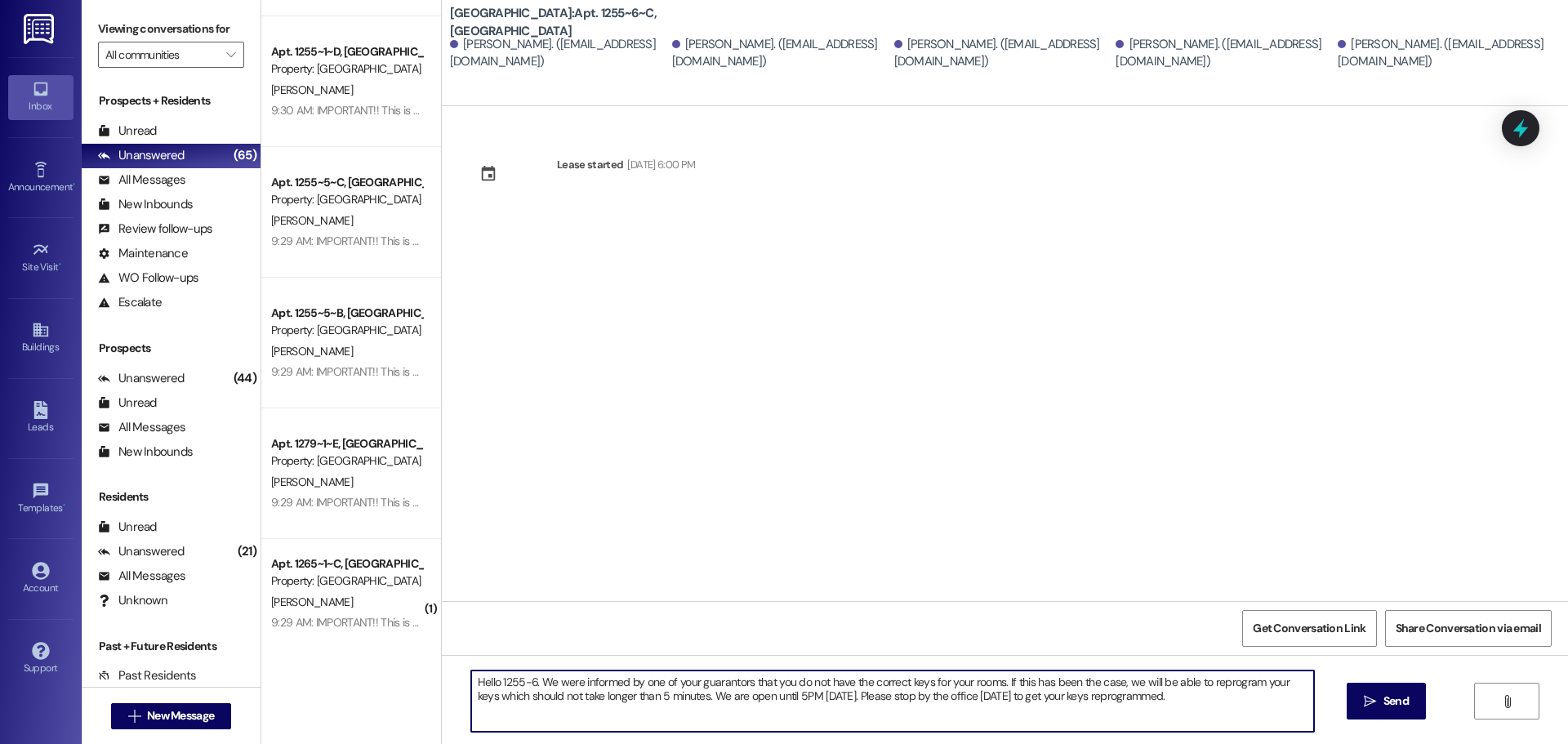
type textarea "Hello 1255-6. We were informed by one of your guarantors that you do not have t…"
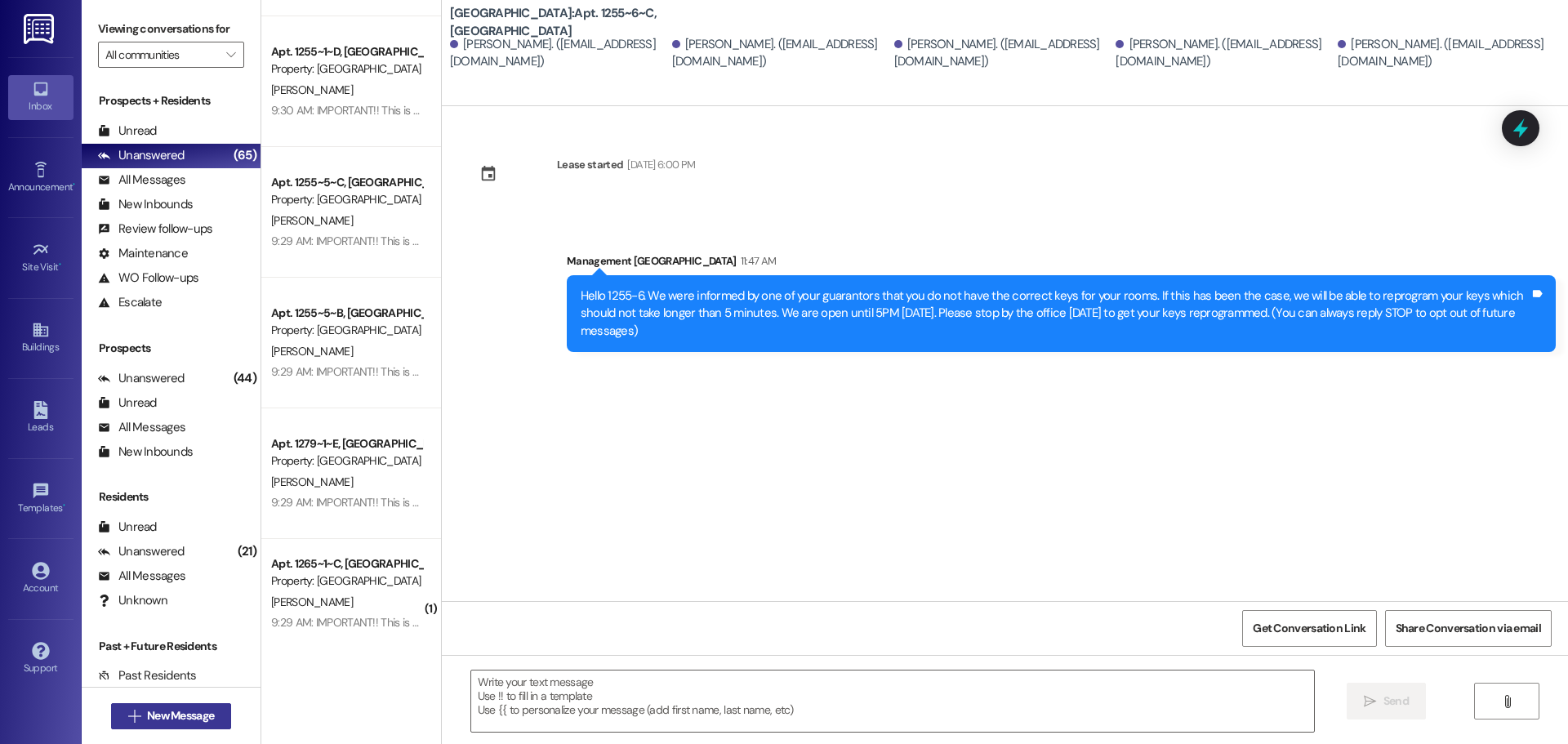
click at [170, 709] on span "New Message" at bounding box center [180, 716] width 67 height 17
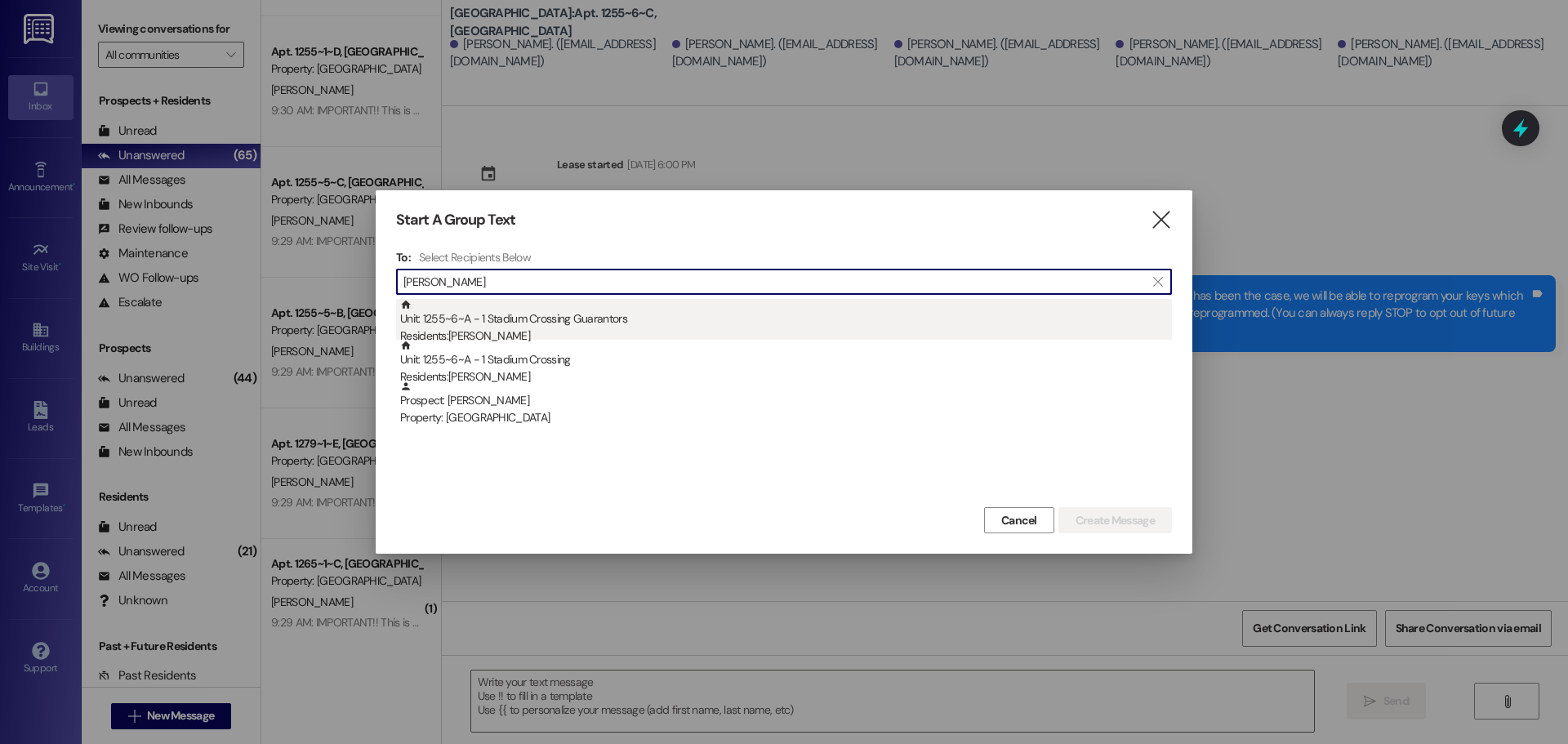
type input "[PERSON_NAME]"
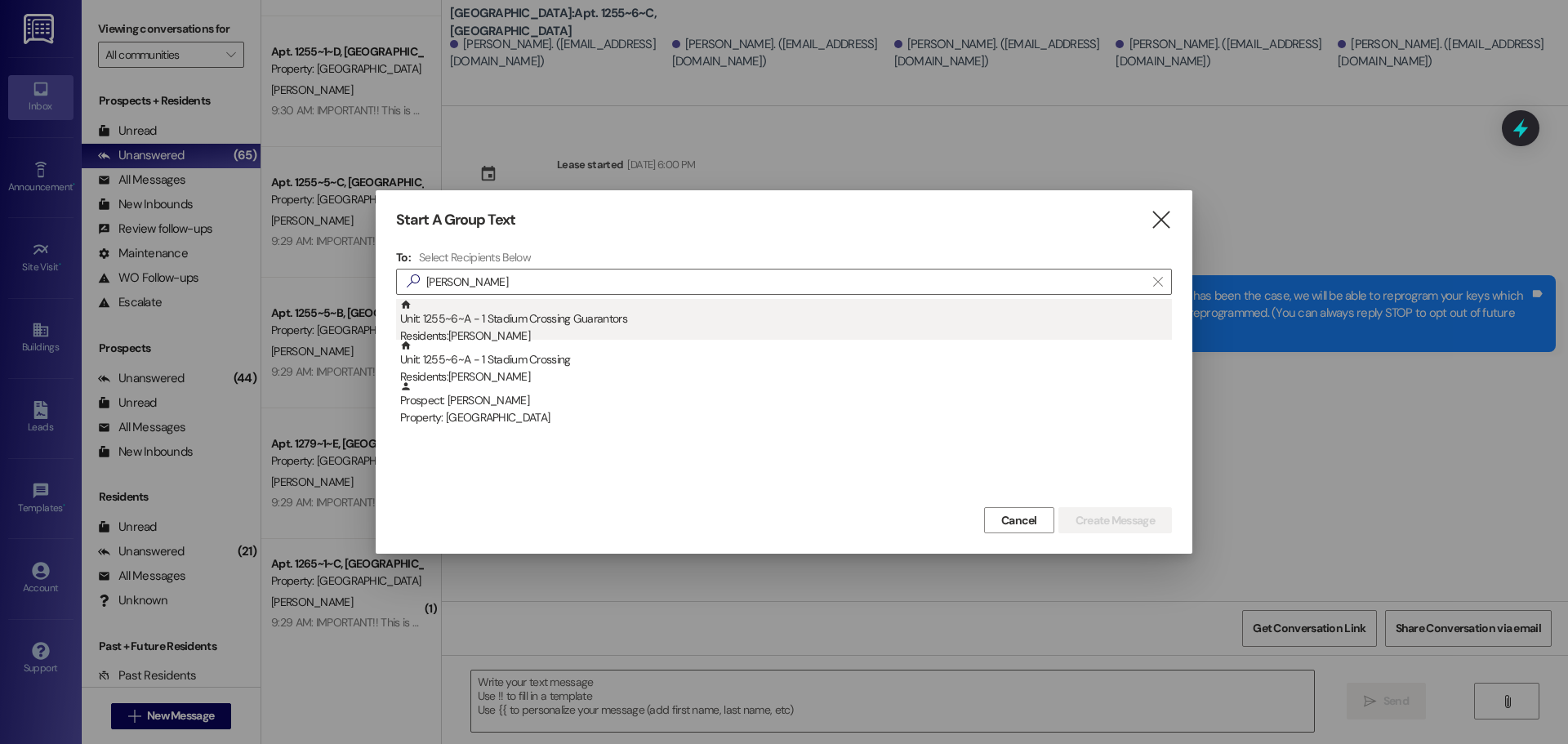
click at [566, 331] on div "Residents: [PERSON_NAME]" at bounding box center [785, 336] width 772 height 17
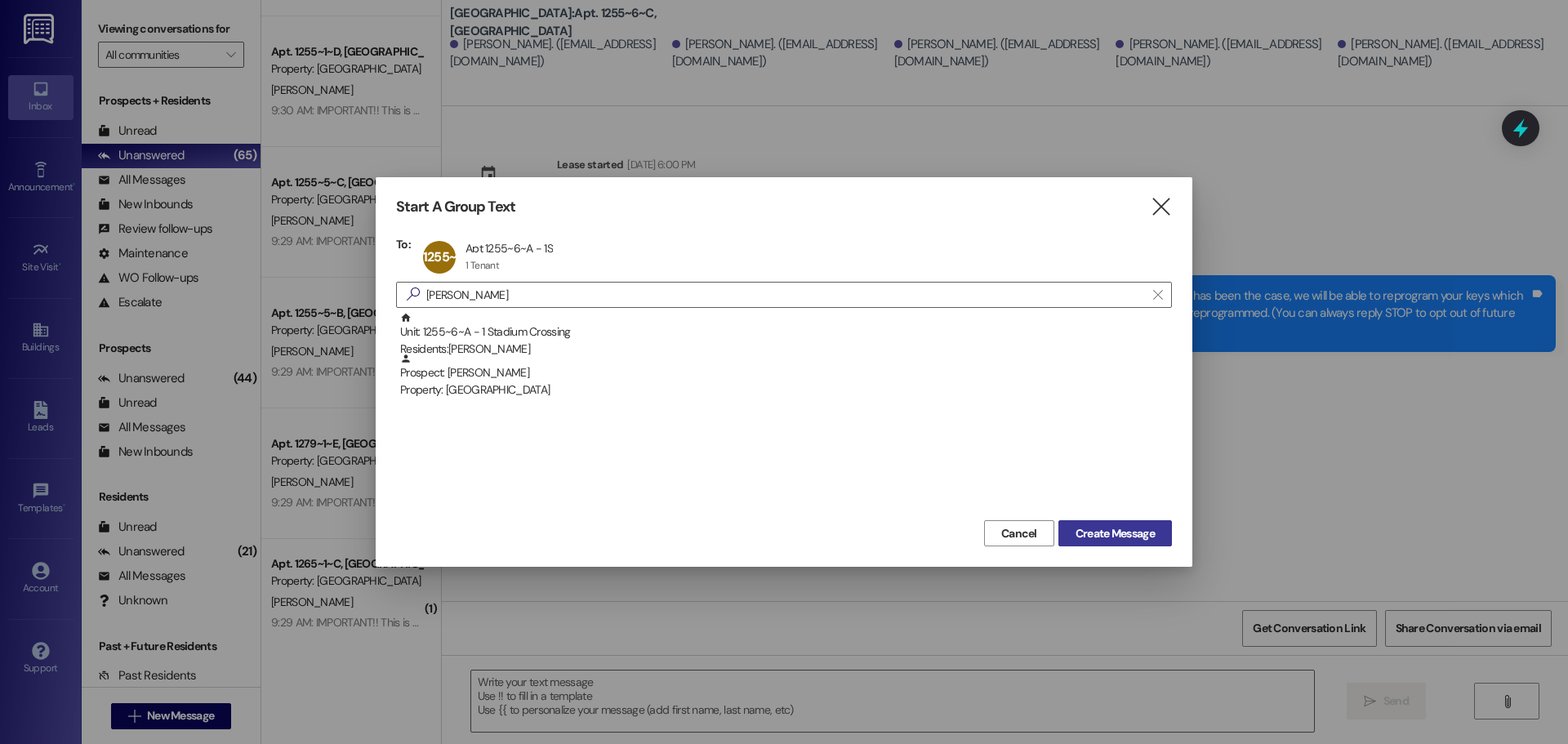
click at [1116, 532] on span "Create Message" at bounding box center [1115, 534] width 80 height 17
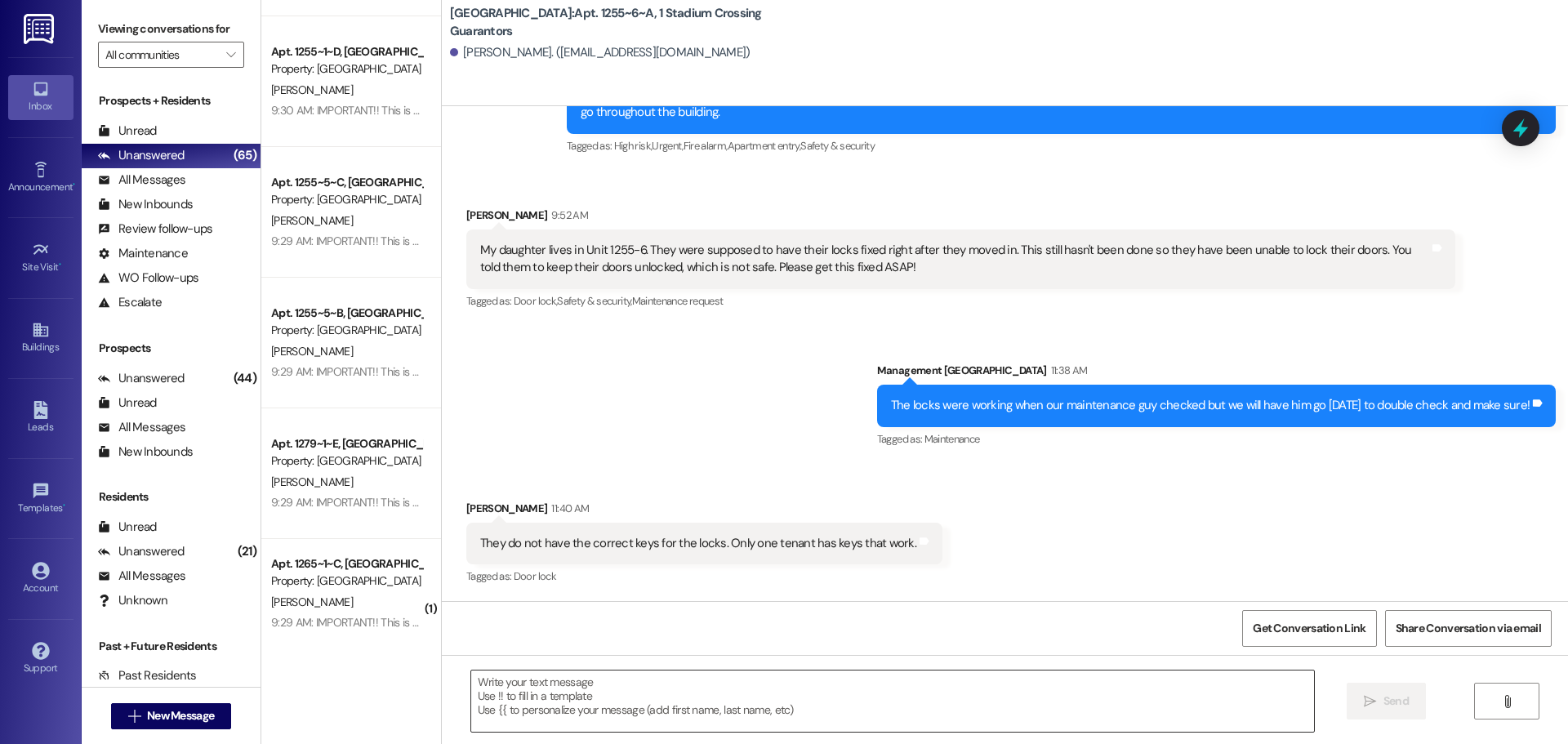
click at [834, 722] on textarea at bounding box center [892, 701] width 843 height 61
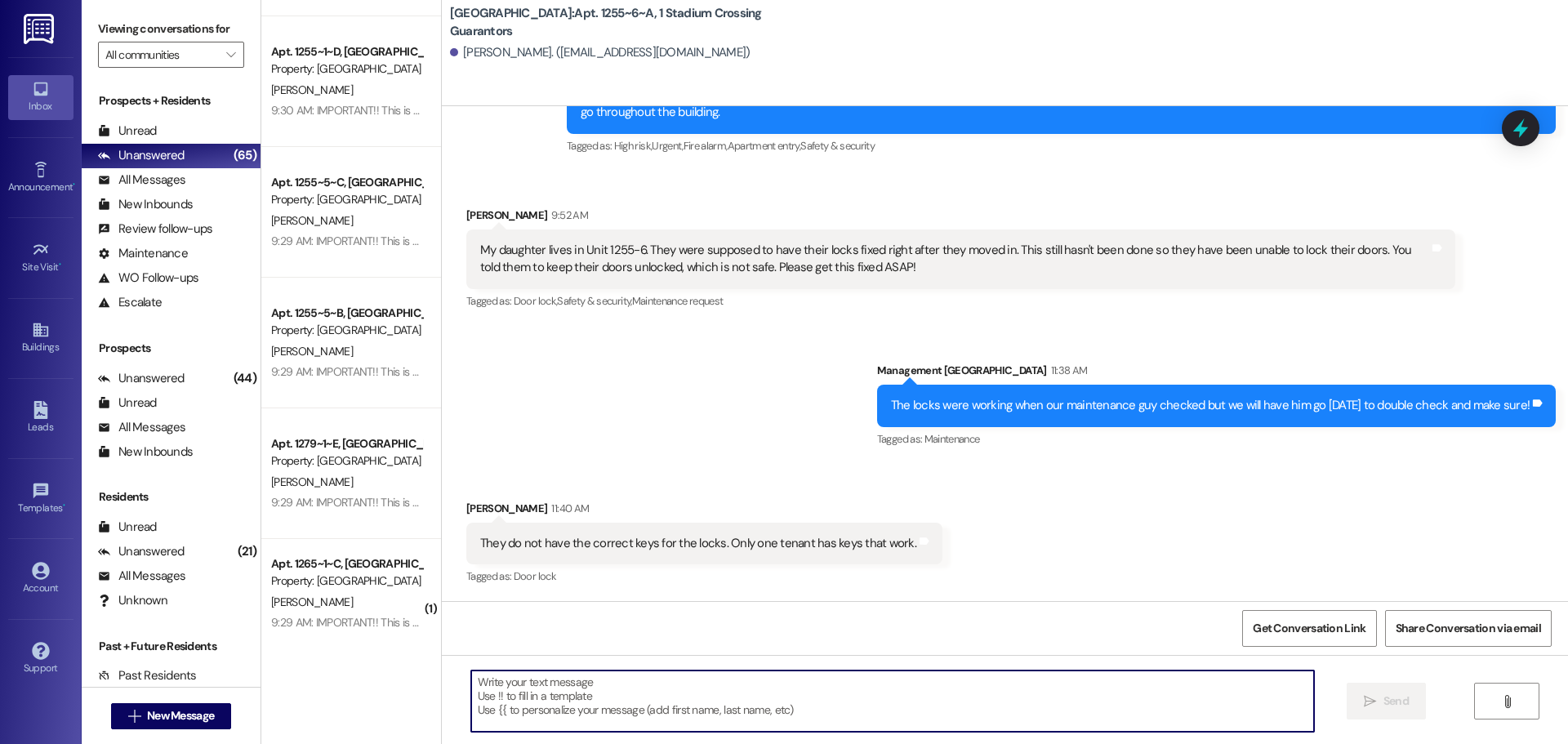
scroll to position [505, 0]
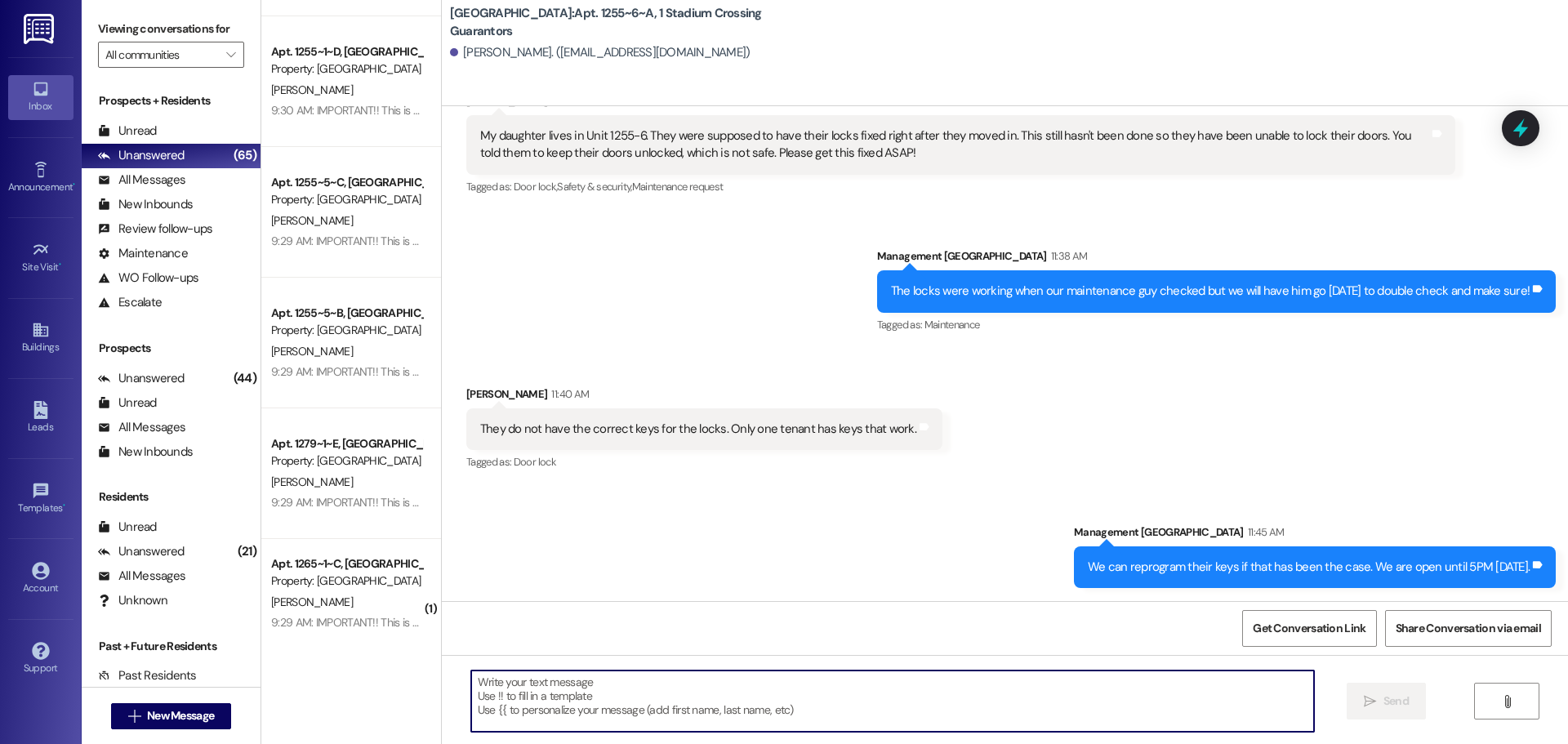
click at [762, 718] on textarea at bounding box center [892, 701] width 843 height 61
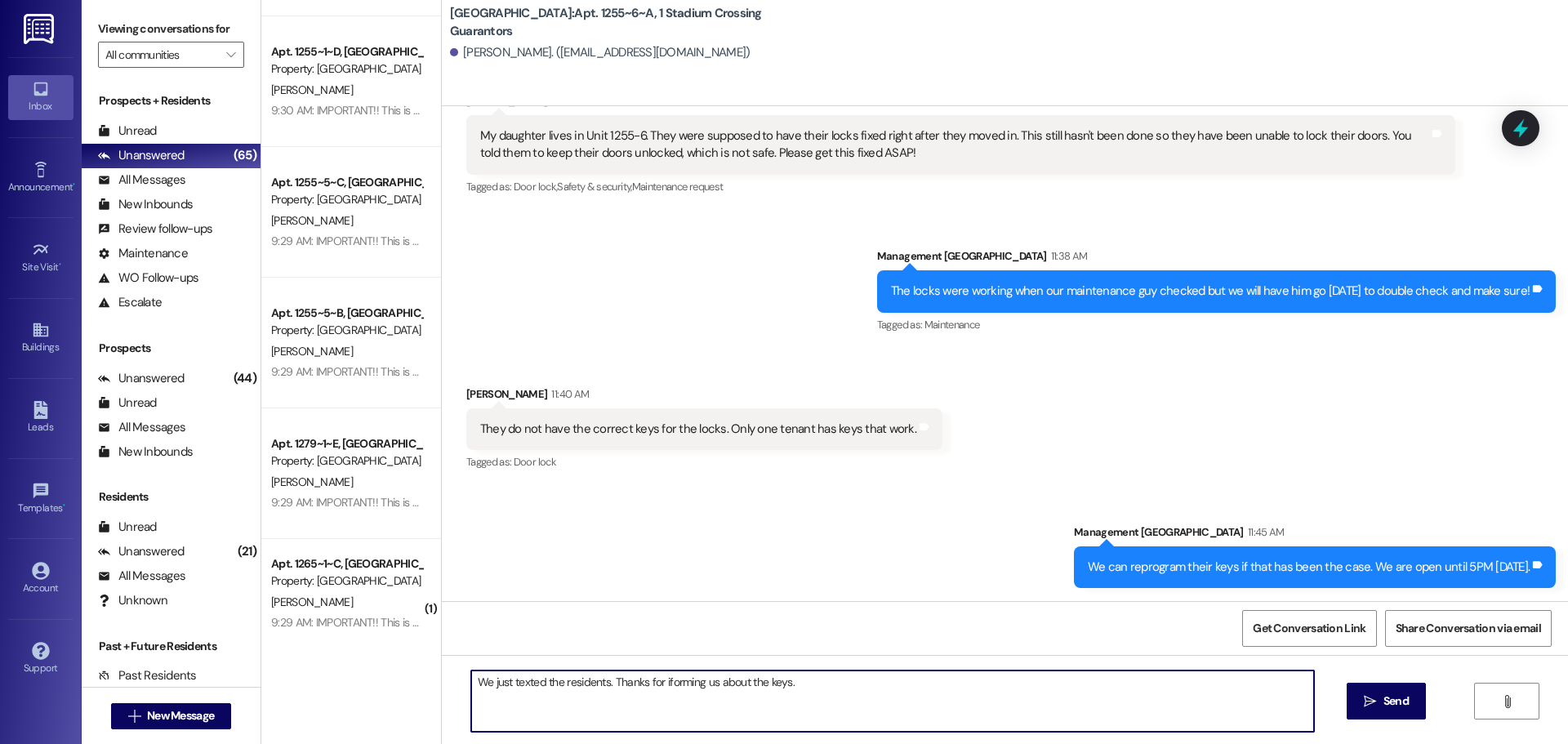
click at [669, 685] on textarea "We just texted the residents. Thanks for iforming us about the keys." at bounding box center [892, 701] width 843 height 61
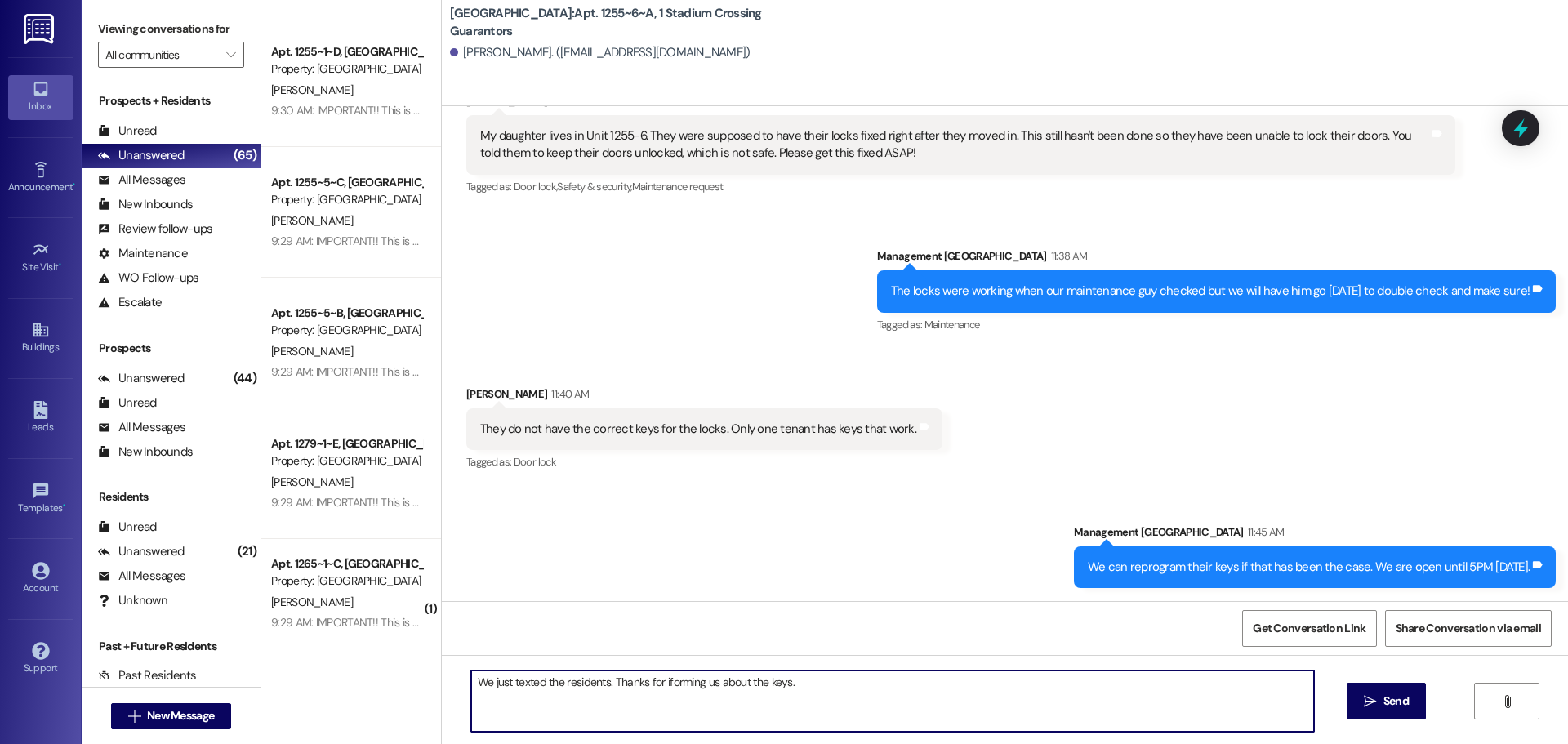
click at [669, 685] on textarea "We just texted the residents. Thanks for iforming us about the keys." at bounding box center [892, 701] width 843 height 61
click at [691, 685] on textarea "We just texted the residents. Thanks for iforming us about the keys." at bounding box center [892, 701] width 843 height 61
click at [673, 684] on textarea "We just texted the residents. Thanks for iforming us about the keys." at bounding box center [892, 701] width 843 height 61
type textarea "We just texted the residents. Thanks for informing us about the keys."
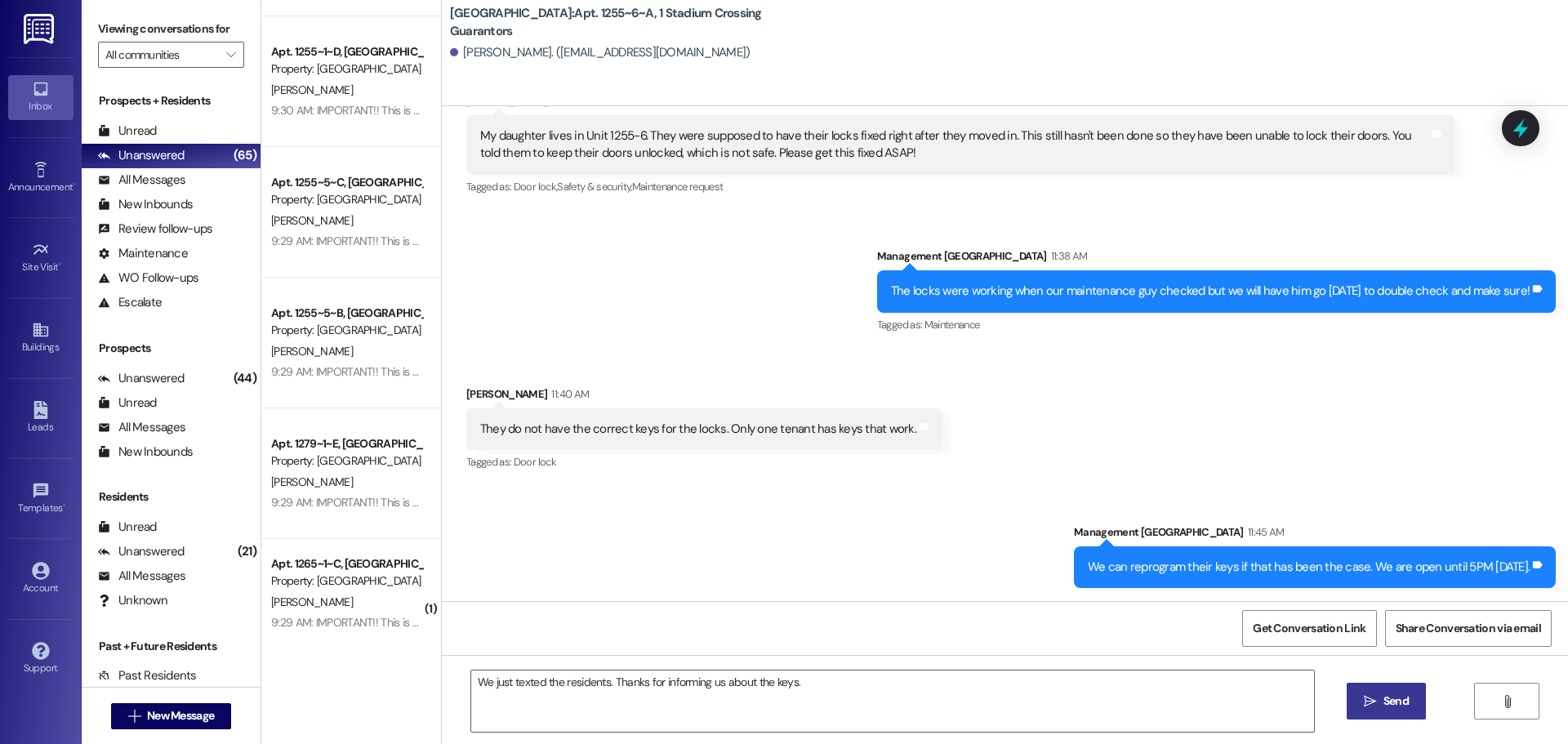
click at [1397, 709] on span "Send" at bounding box center [1397, 701] width 26 height 17
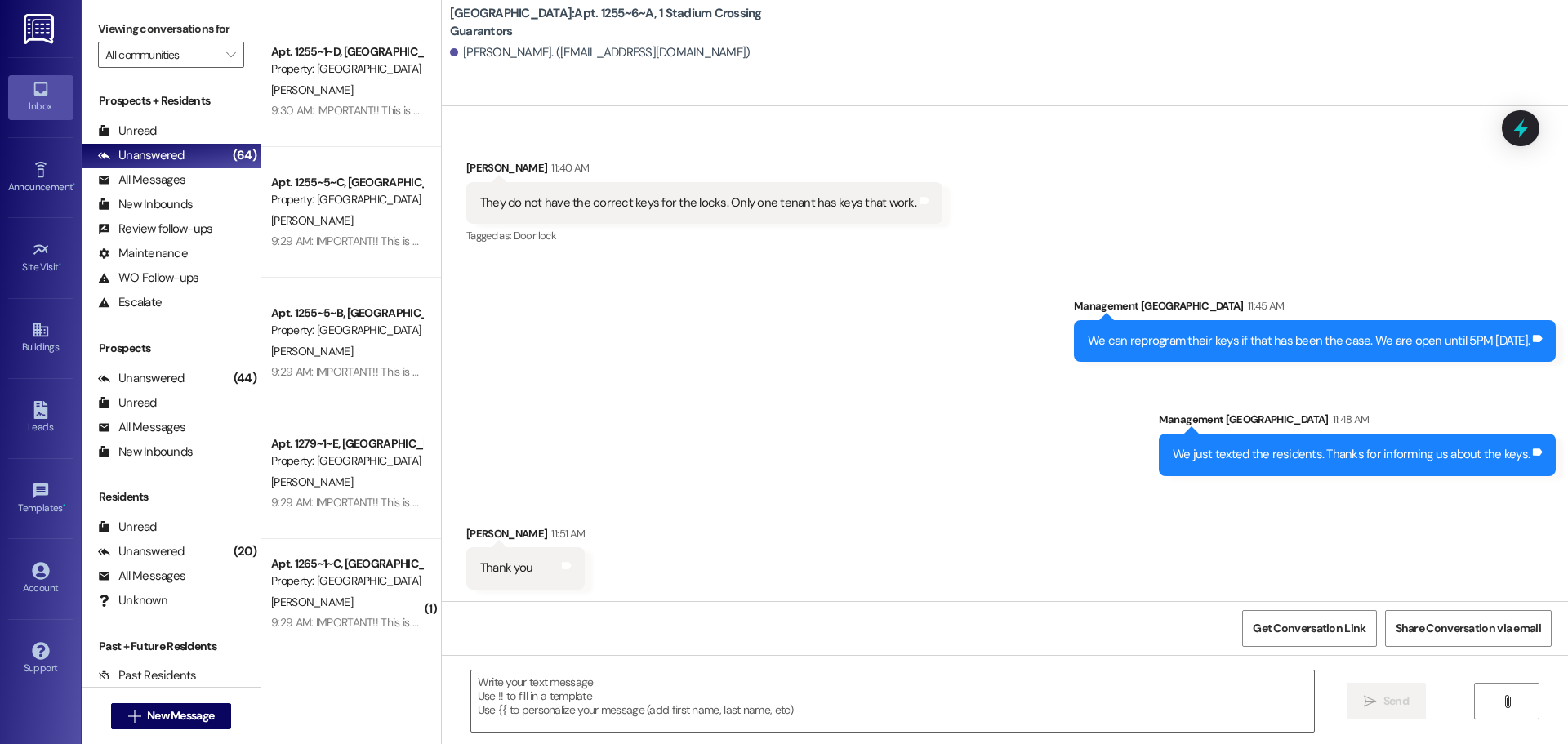
scroll to position [732, 0]
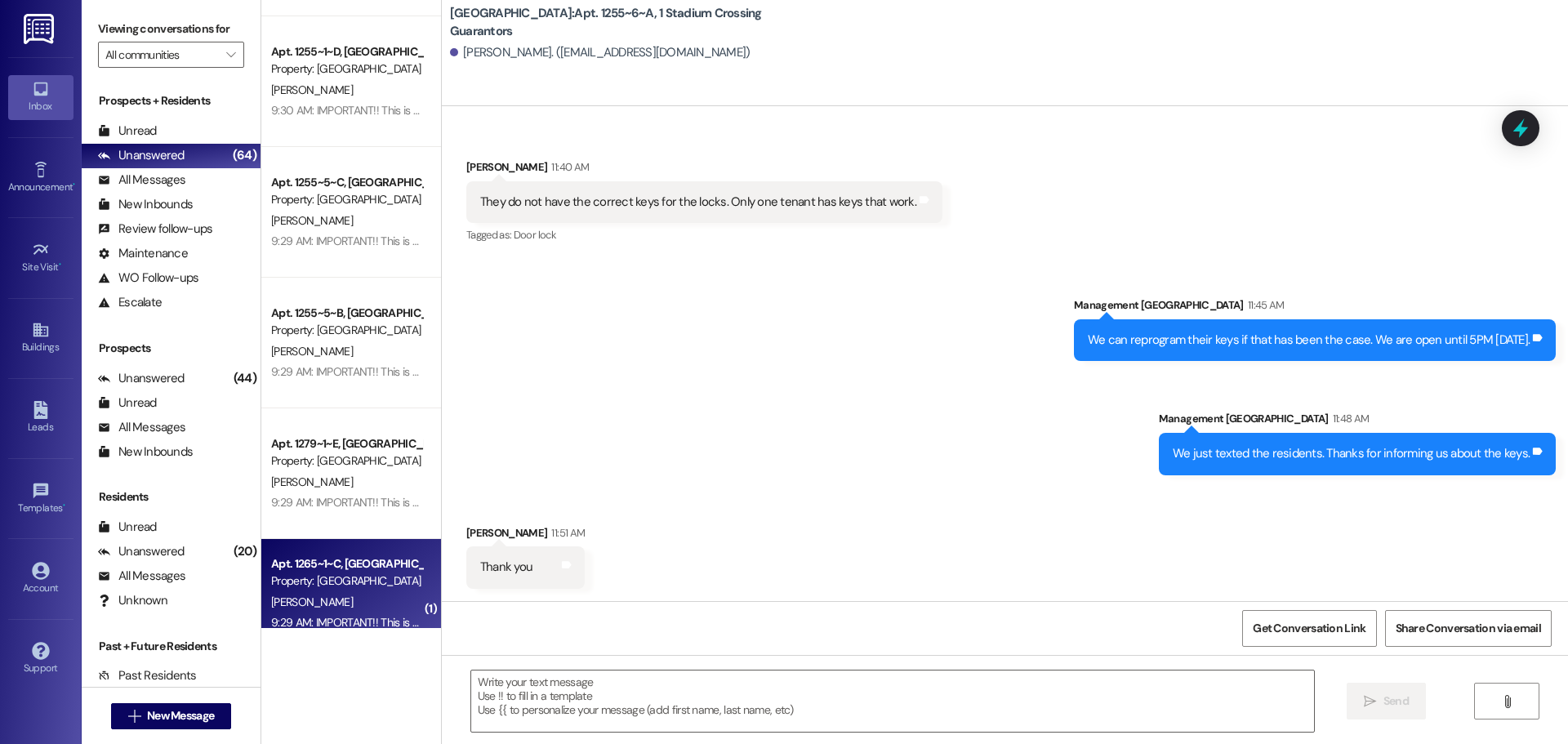
click at [343, 580] on div "Property: [GEOGRAPHIC_DATA]" at bounding box center [346, 581] width 151 height 17
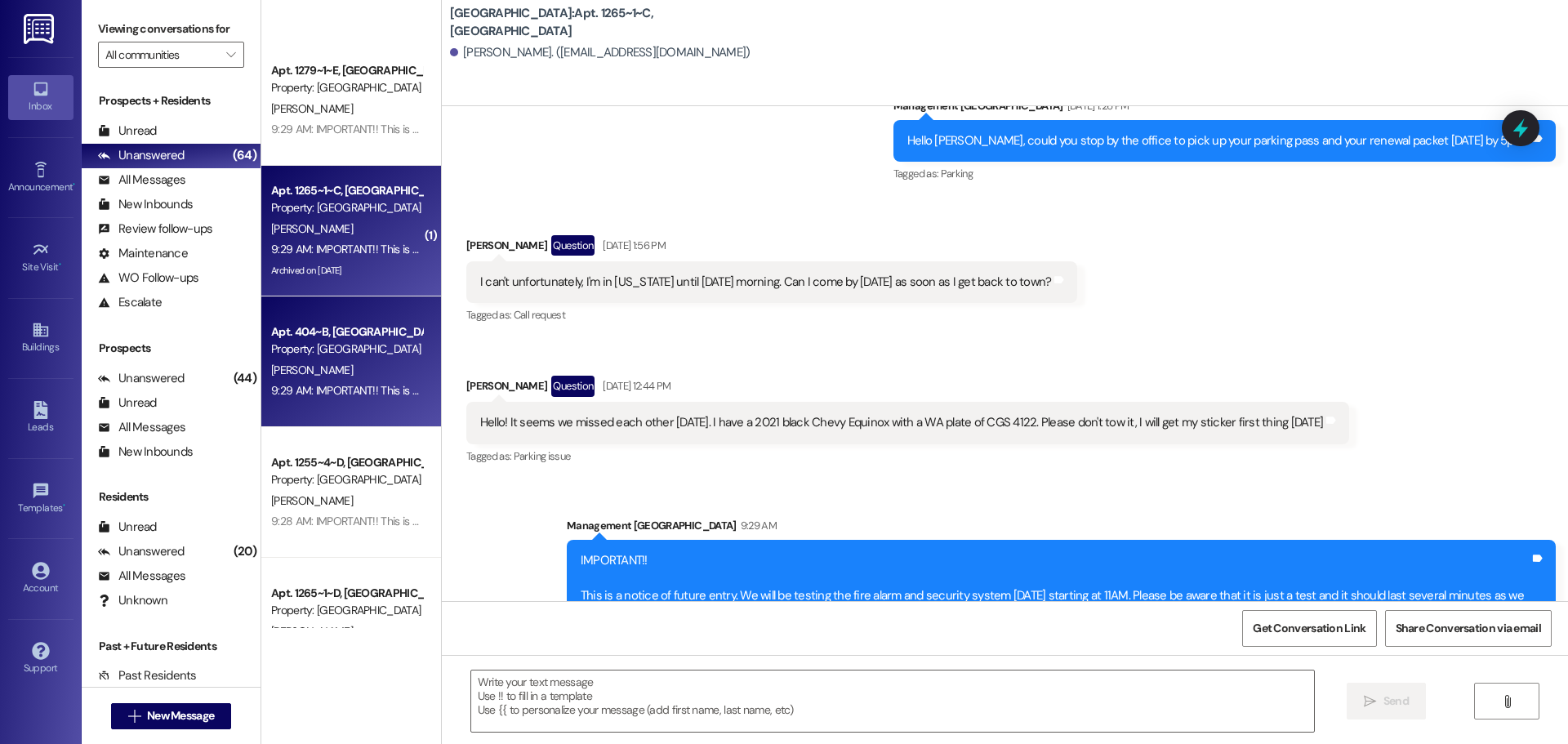
scroll to position [1470, 0]
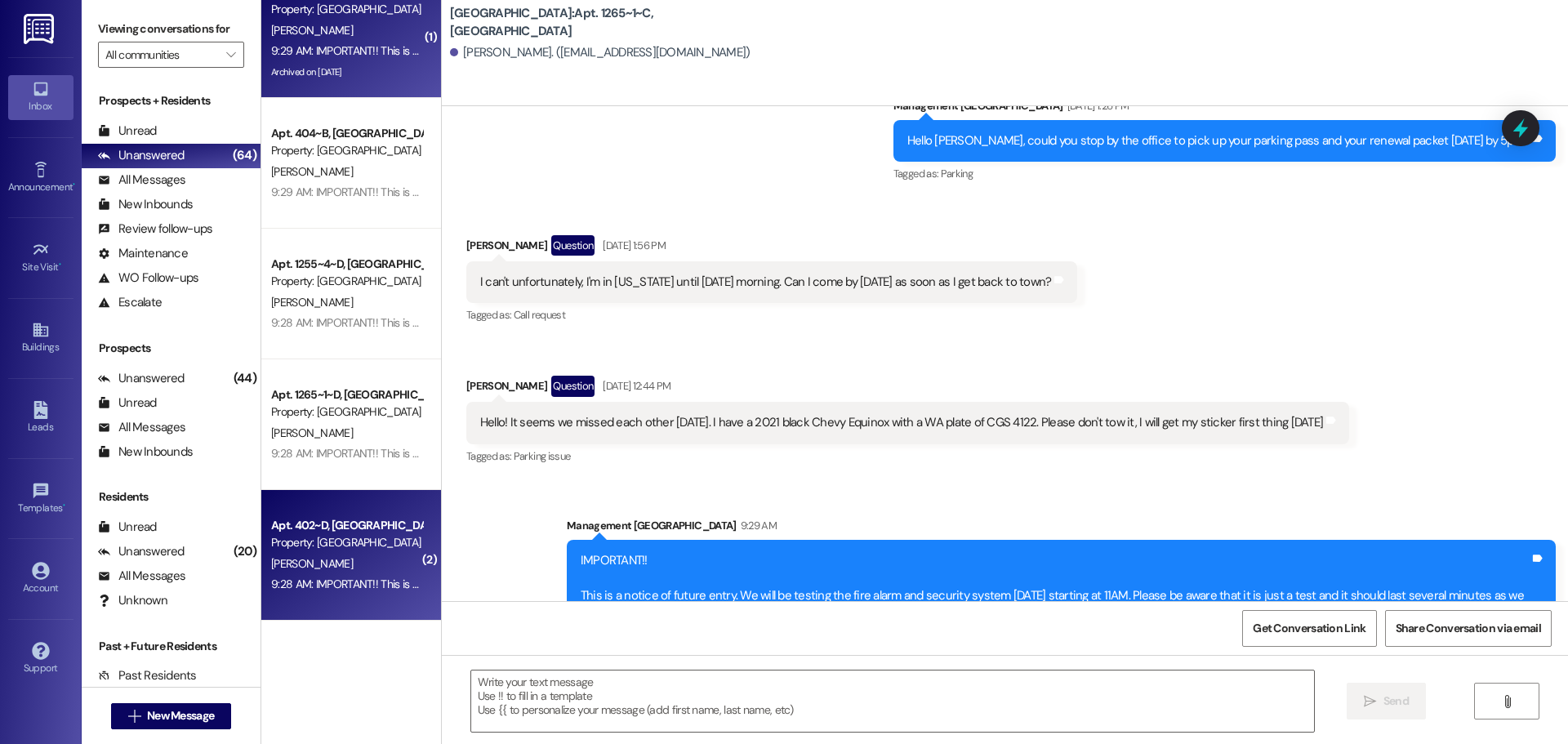
click at [329, 536] on div "Property: [GEOGRAPHIC_DATA]" at bounding box center [346, 543] width 151 height 17
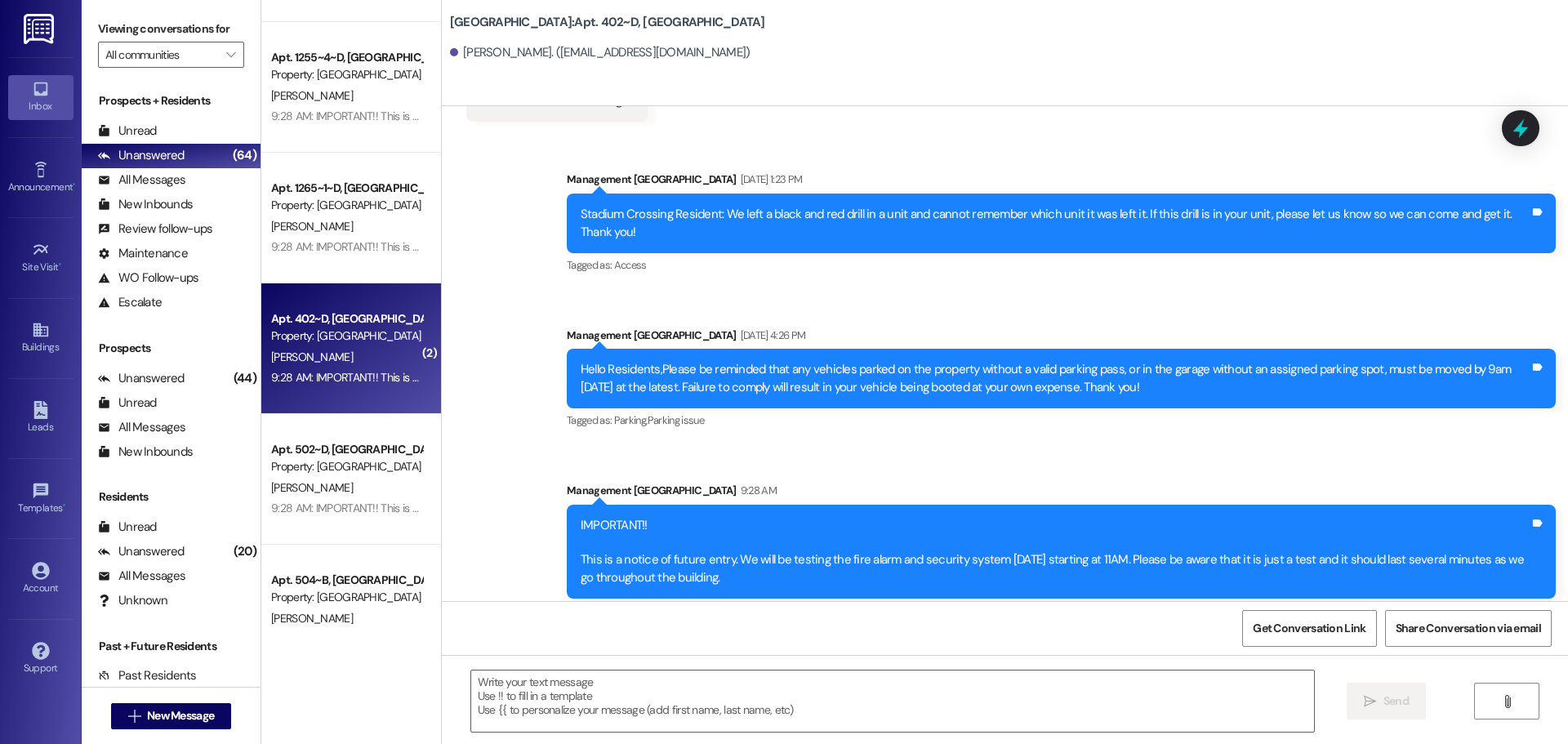
scroll to position [1715, 0]
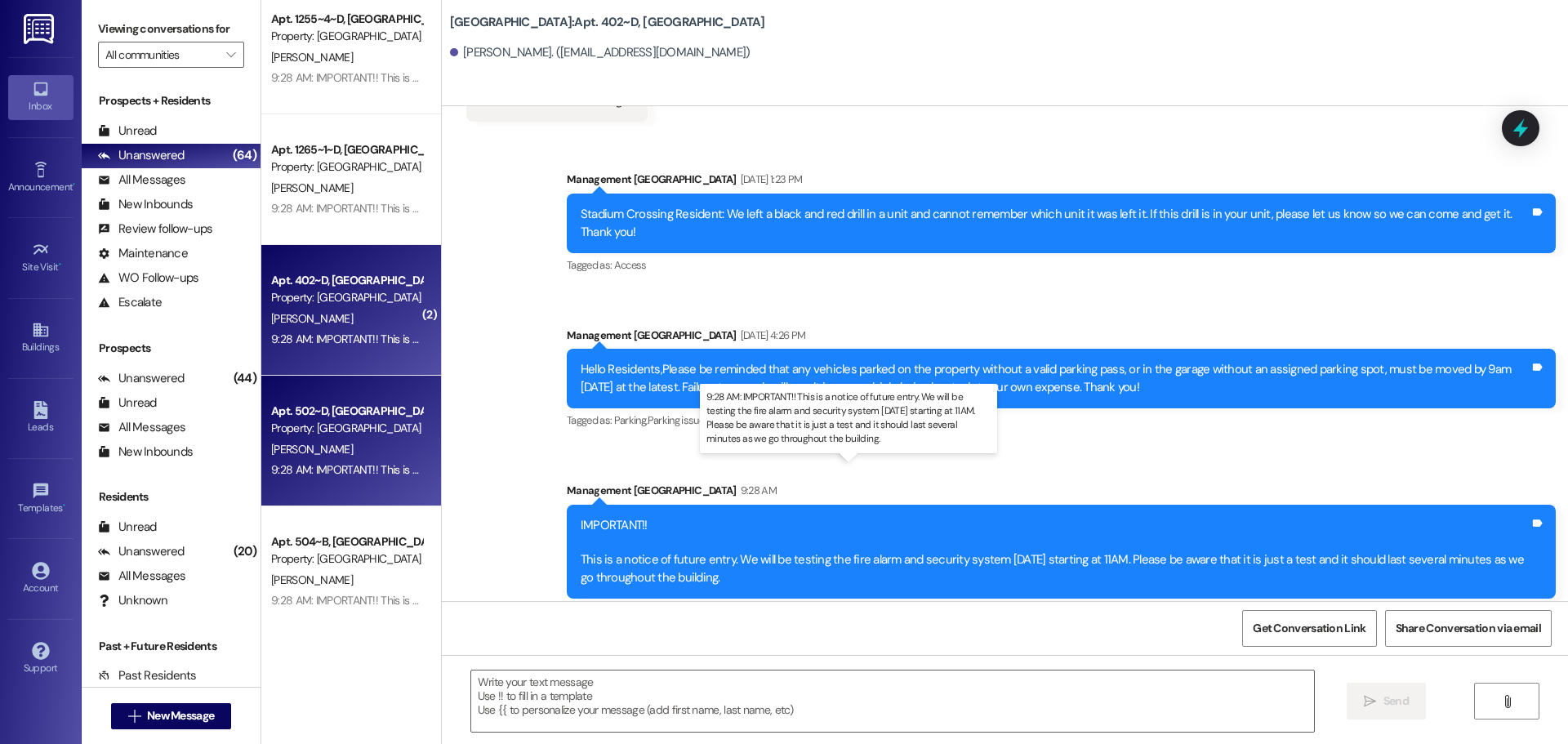
click at [334, 466] on div "9:28 AM: IMPORTANT!! This is a notice of future entry. We will be testing the f…" at bounding box center [820, 469] width 1099 height 15
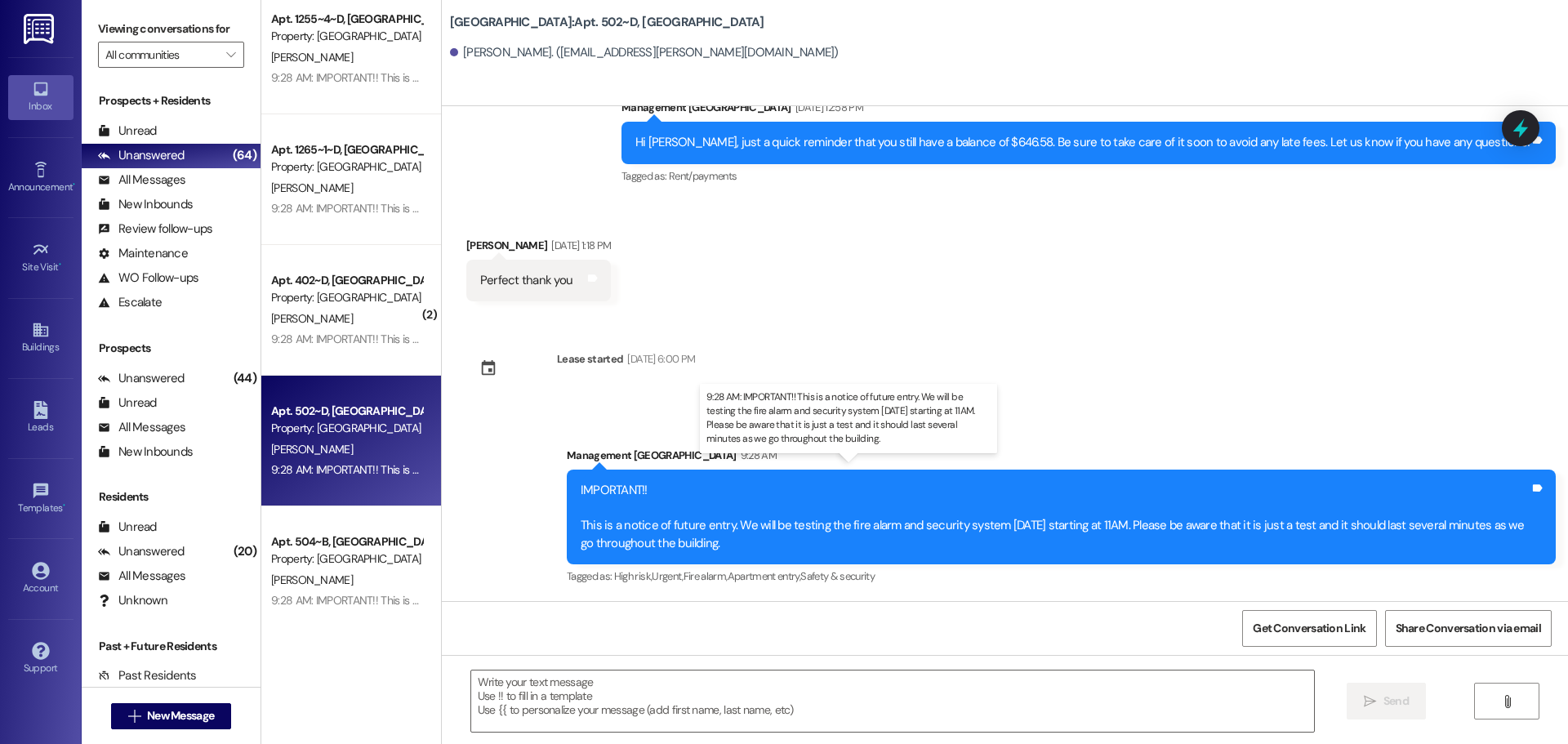
scroll to position [4624, 0]
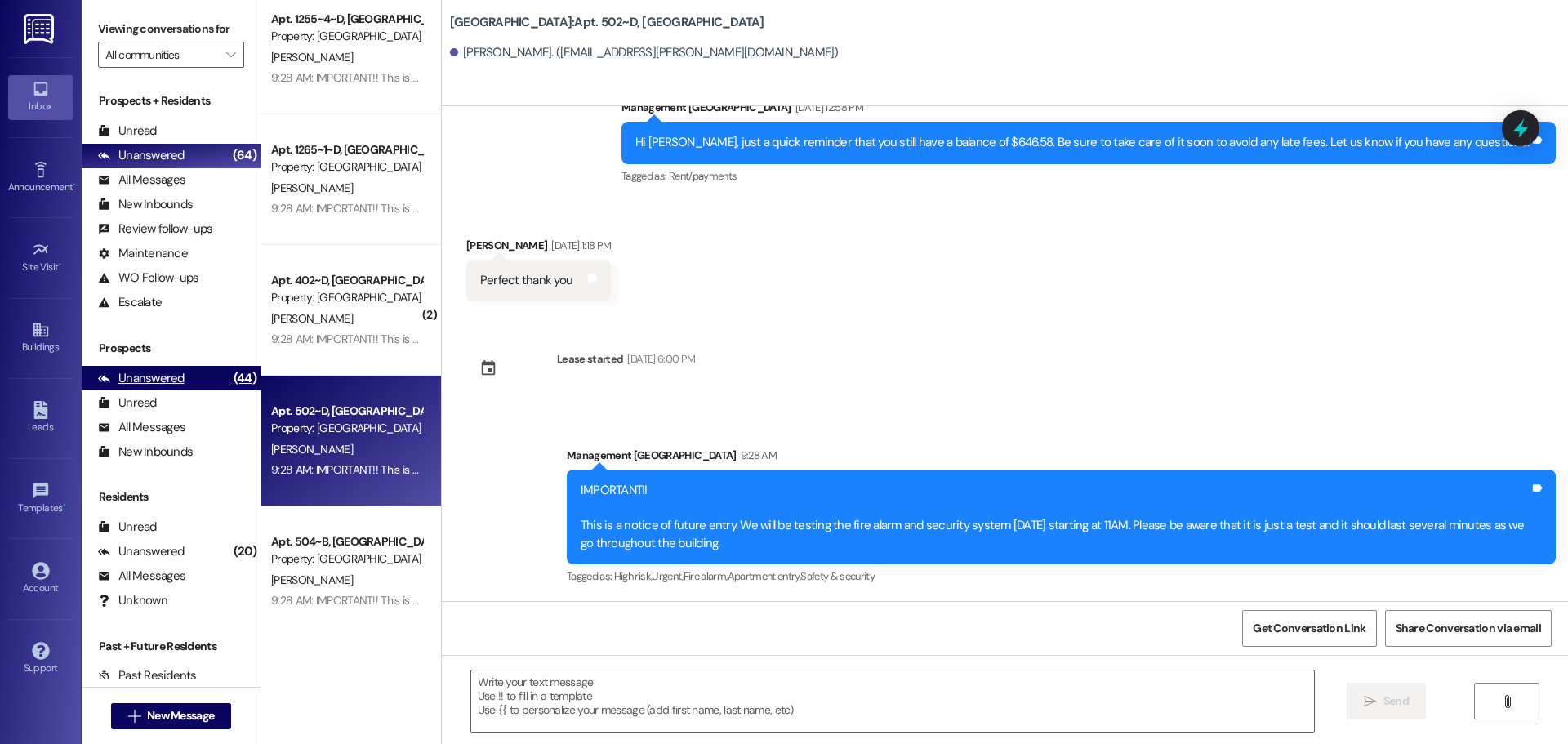
click at [230, 383] on div "(44)" at bounding box center [245, 379] width 31 height 26
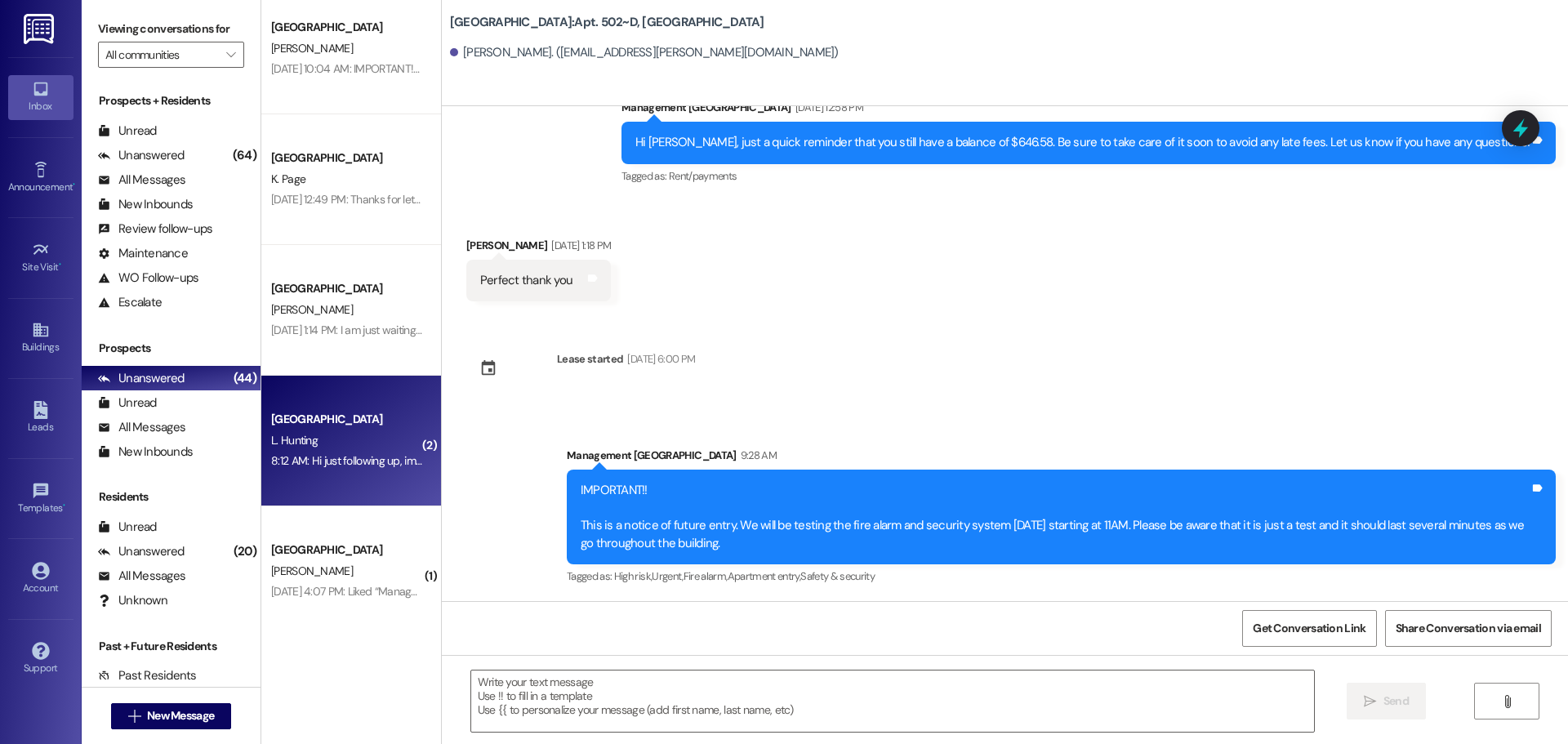
click at [333, 430] on div "L. Hunting" at bounding box center [346, 440] width 155 height 20
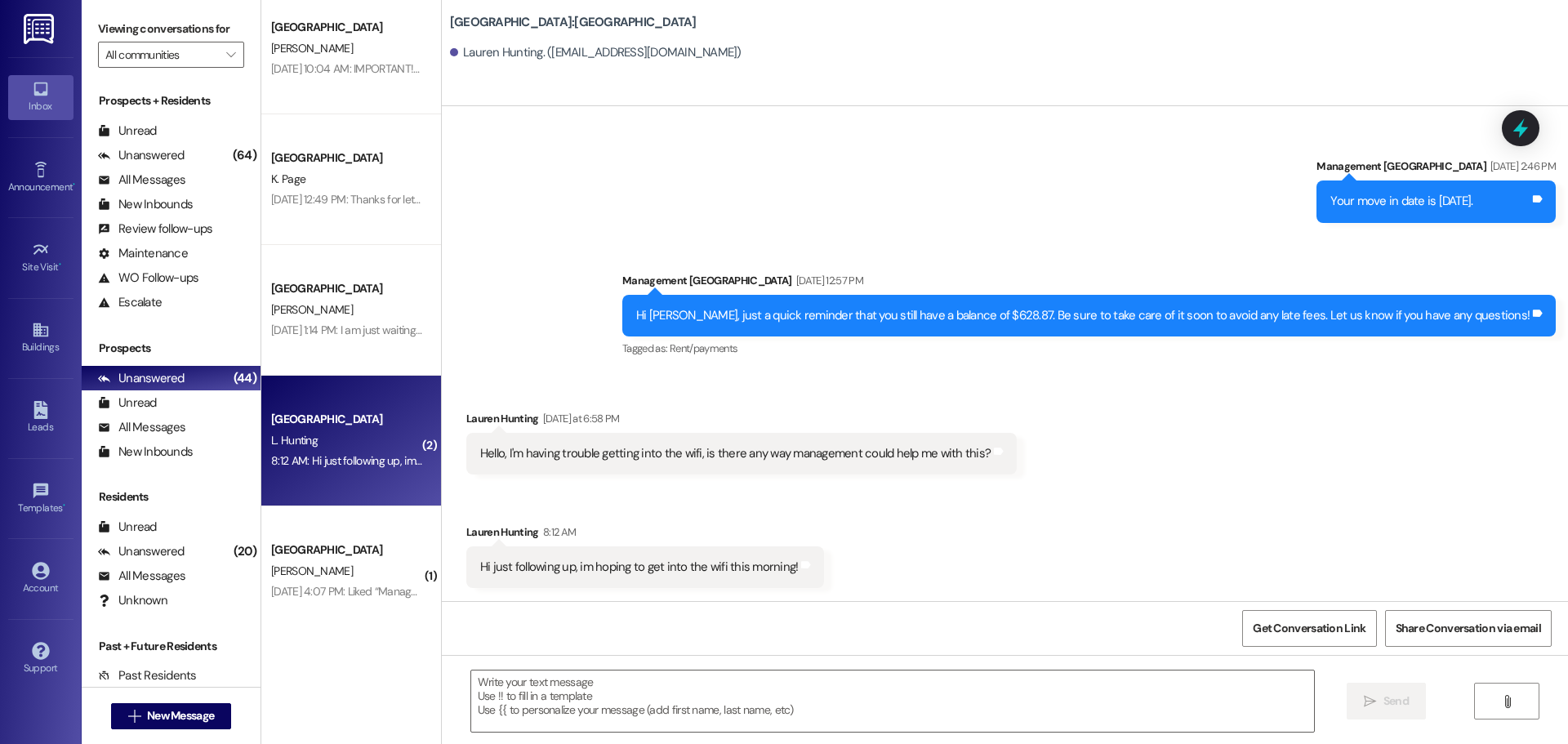
scroll to position [4053, 0]
click at [719, 694] on textarea at bounding box center [892, 701] width 843 height 61
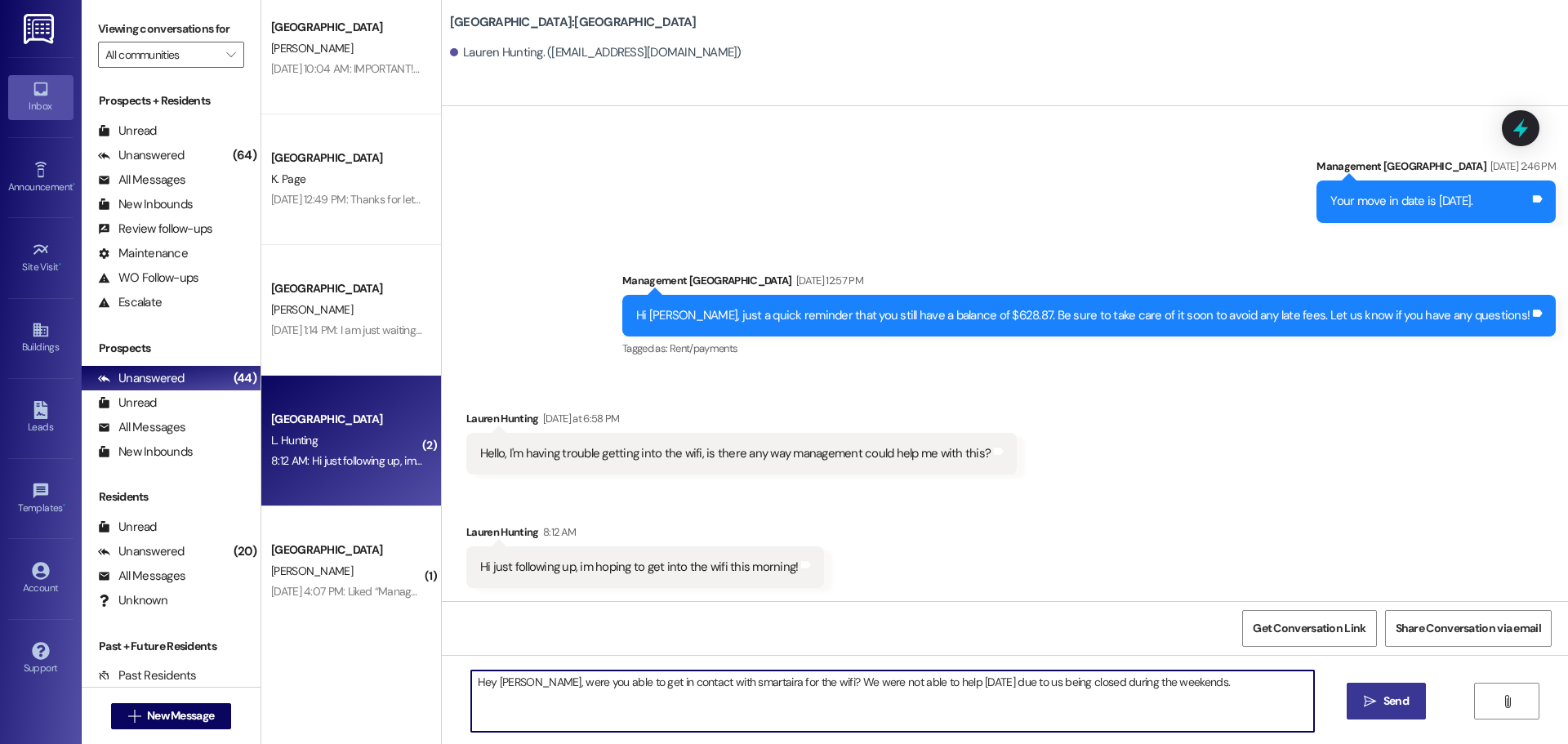
type textarea "Hey [PERSON_NAME], were you able to get in contact with smartaira for the wifi?…"
click at [1407, 703] on span "Send" at bounding box center [1397, 701] width 26 height 17
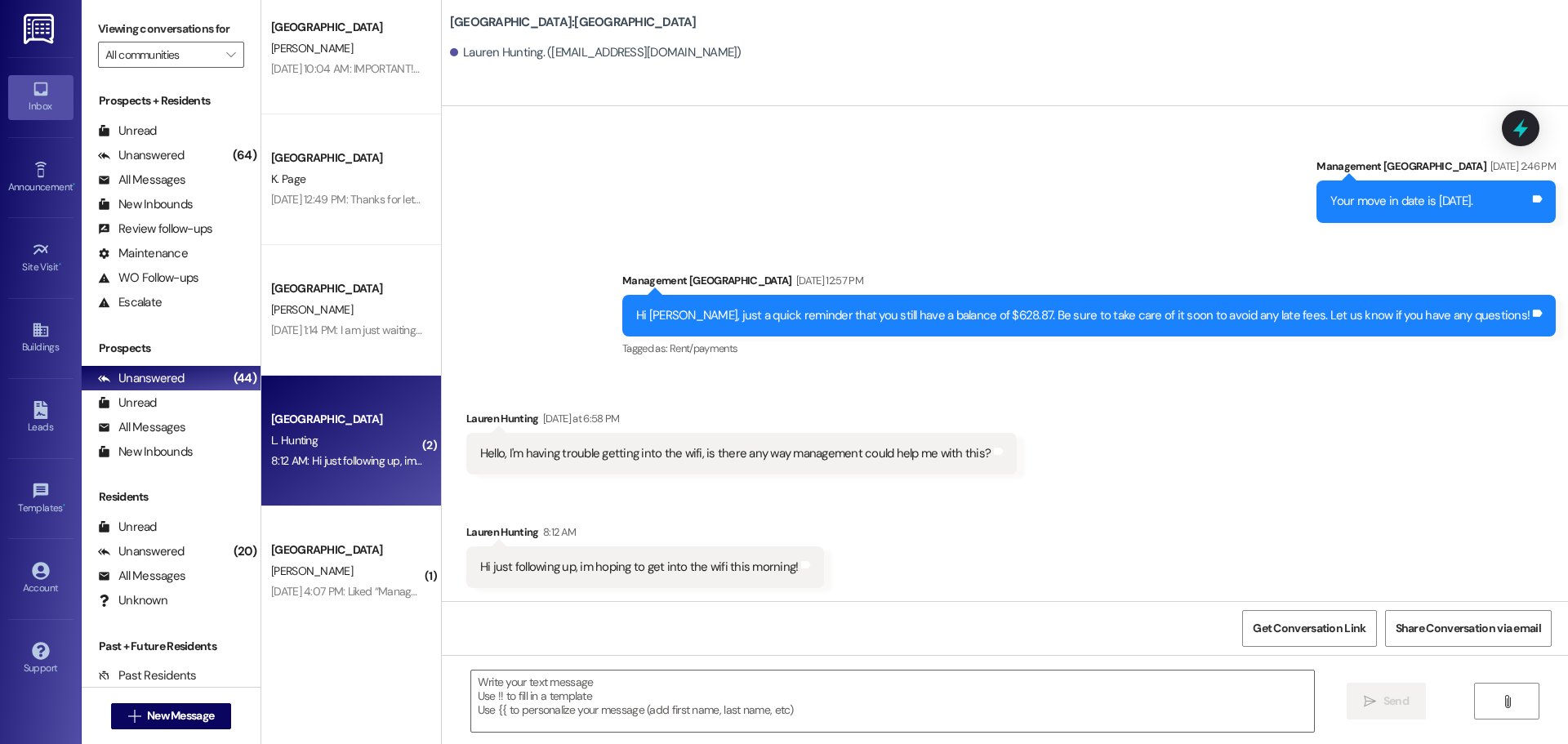
scroll to position [4167, 0]
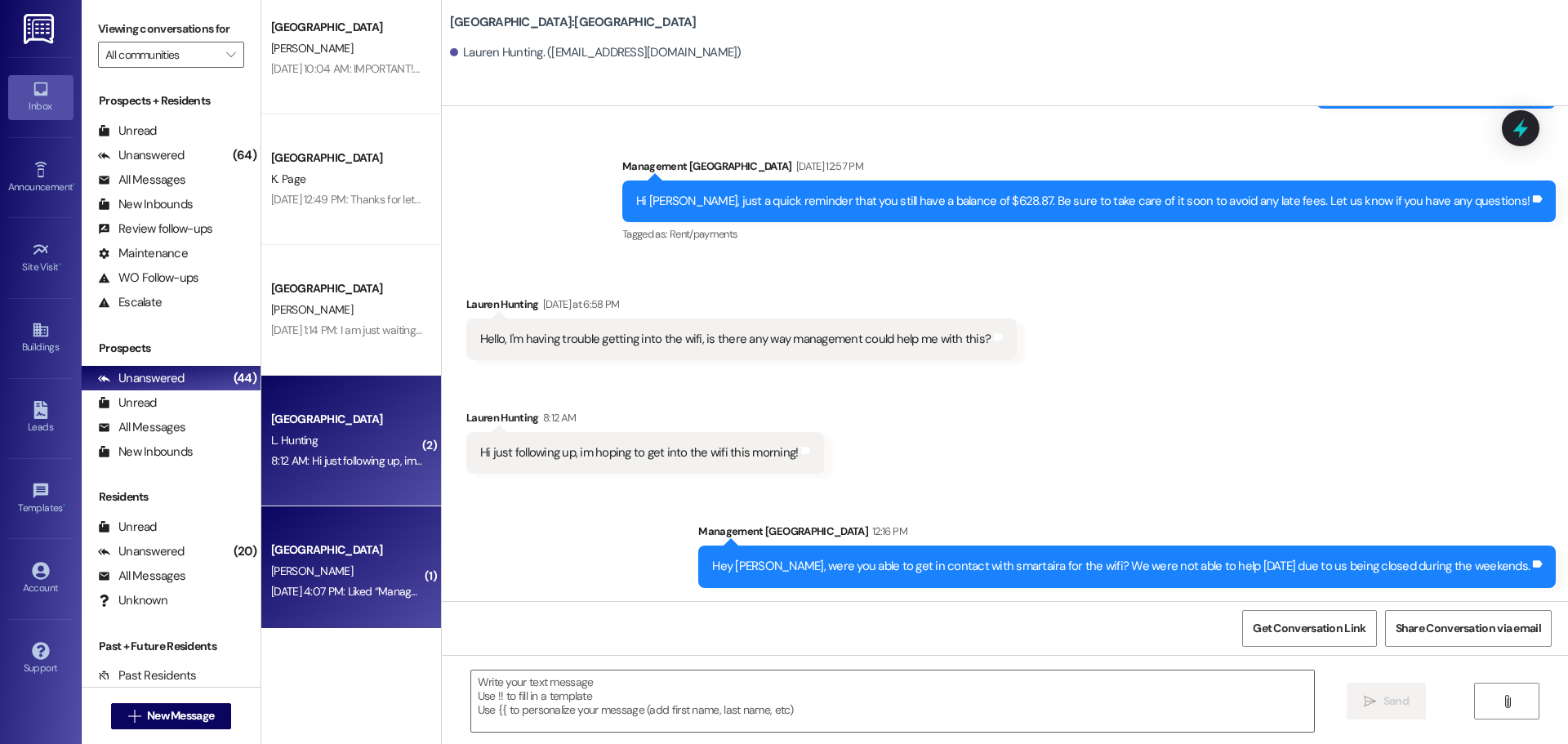
click at [366, 588] on div "[DATE] 4:07 PM: Liked “Management [GEOGRAPHIC_DATA] ([GEOGRAPHIC_DATA]): No…” […" at bounding box center [480, 591] width 418 height 15
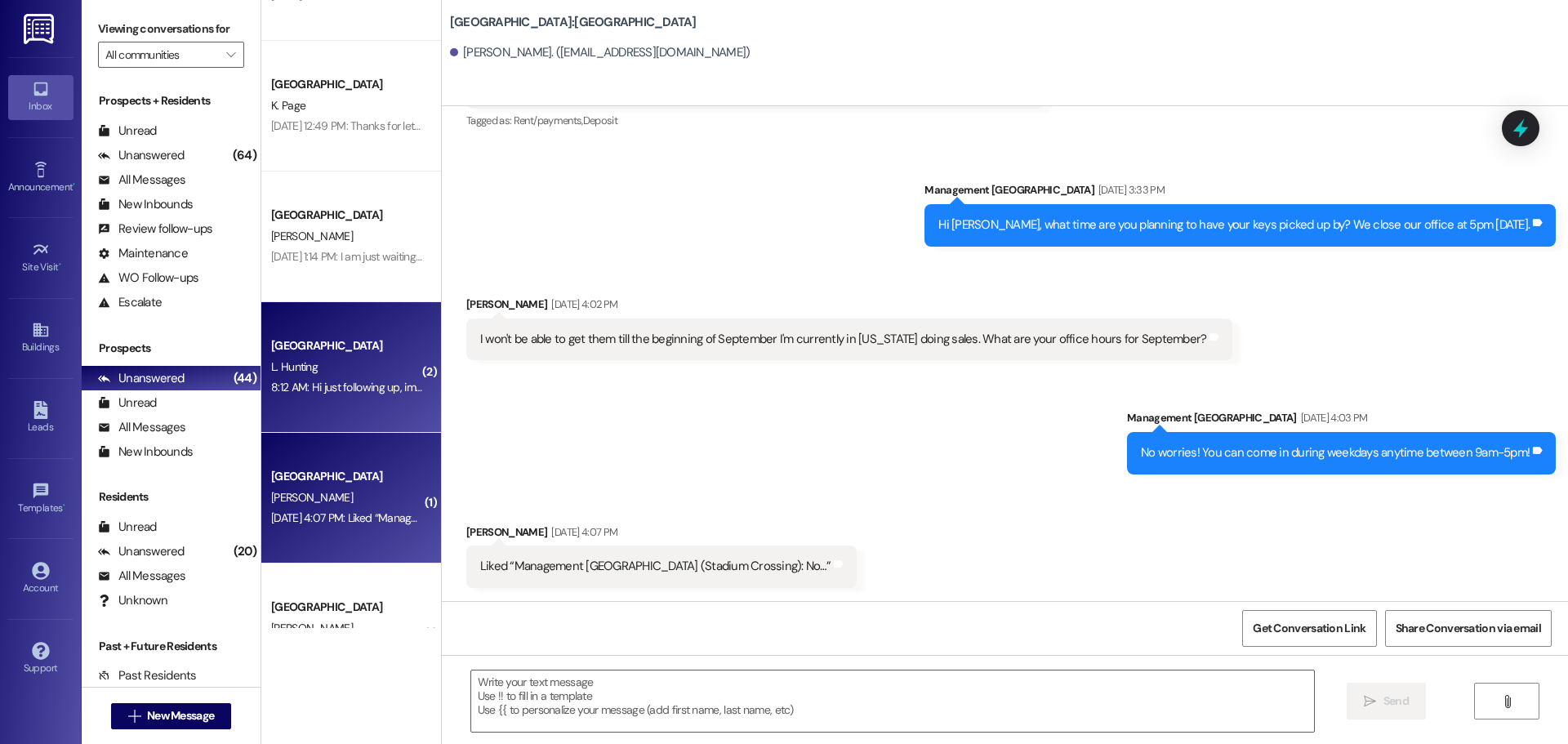
scroll to position [1878, 0]
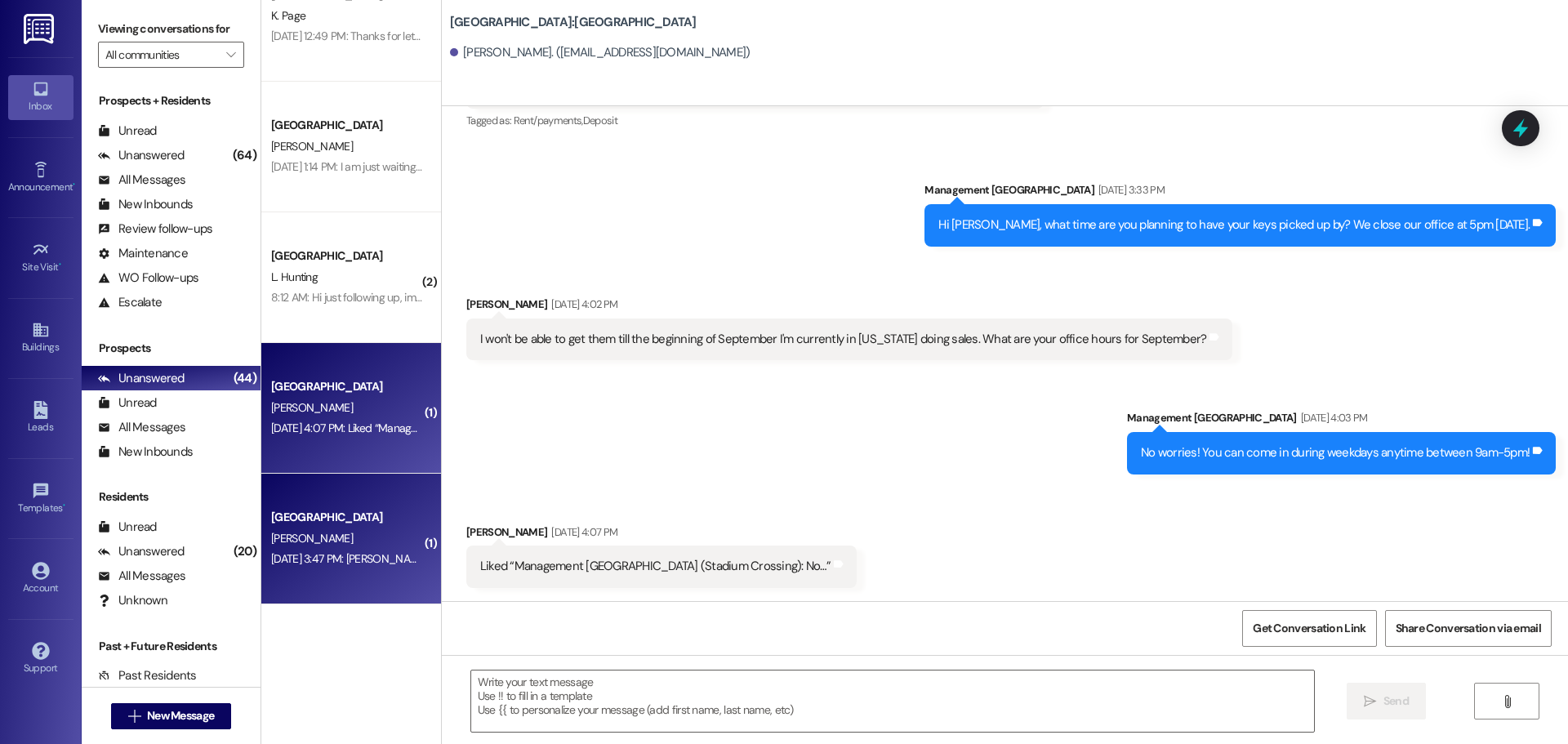
click at [271, 551] on div "[DATE] 3:47 PM: [PERSON_NAME] told me she could call the office [DATE]. did she…" at bounding box center [490, 558] width 438 height 15
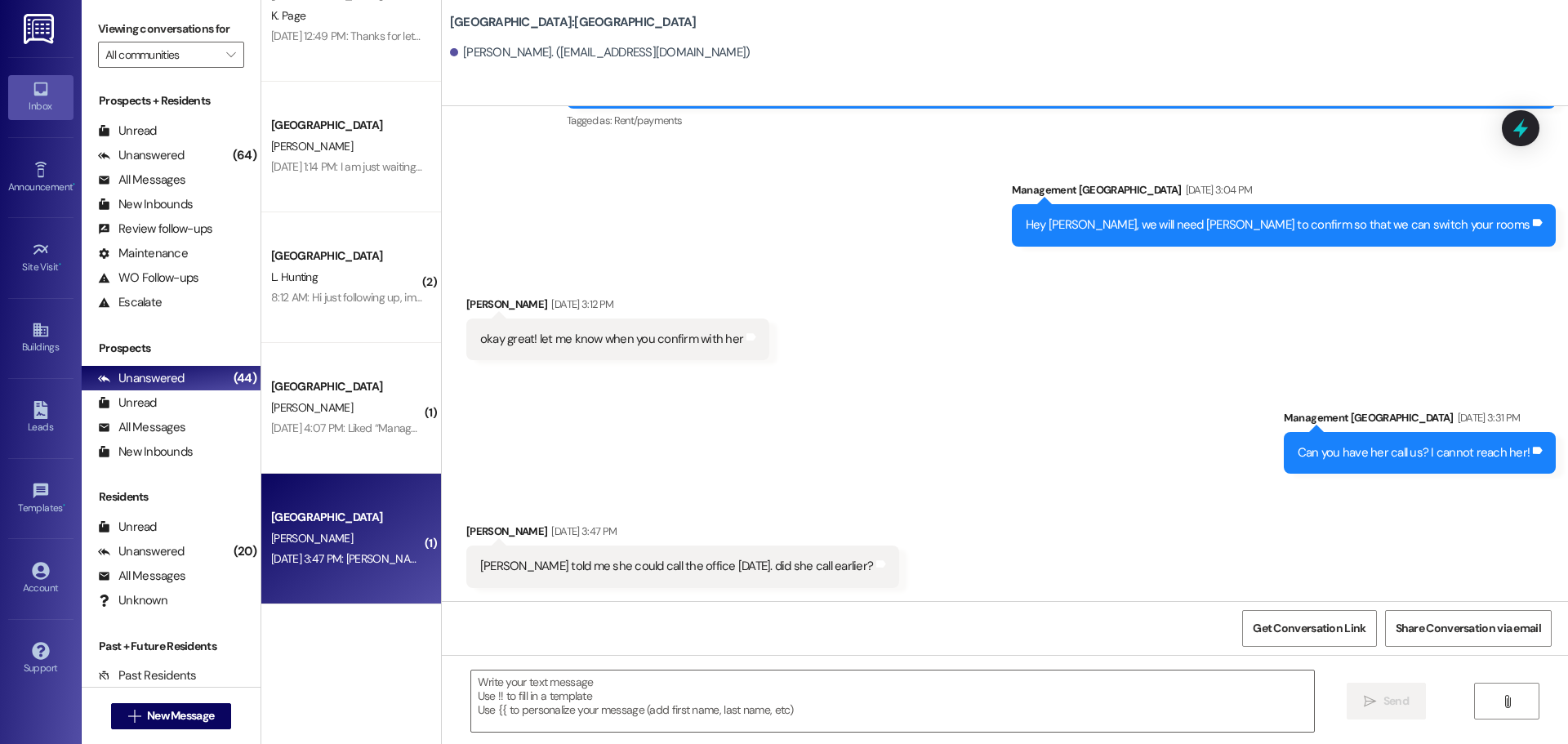
scroll to position [2042, 0]
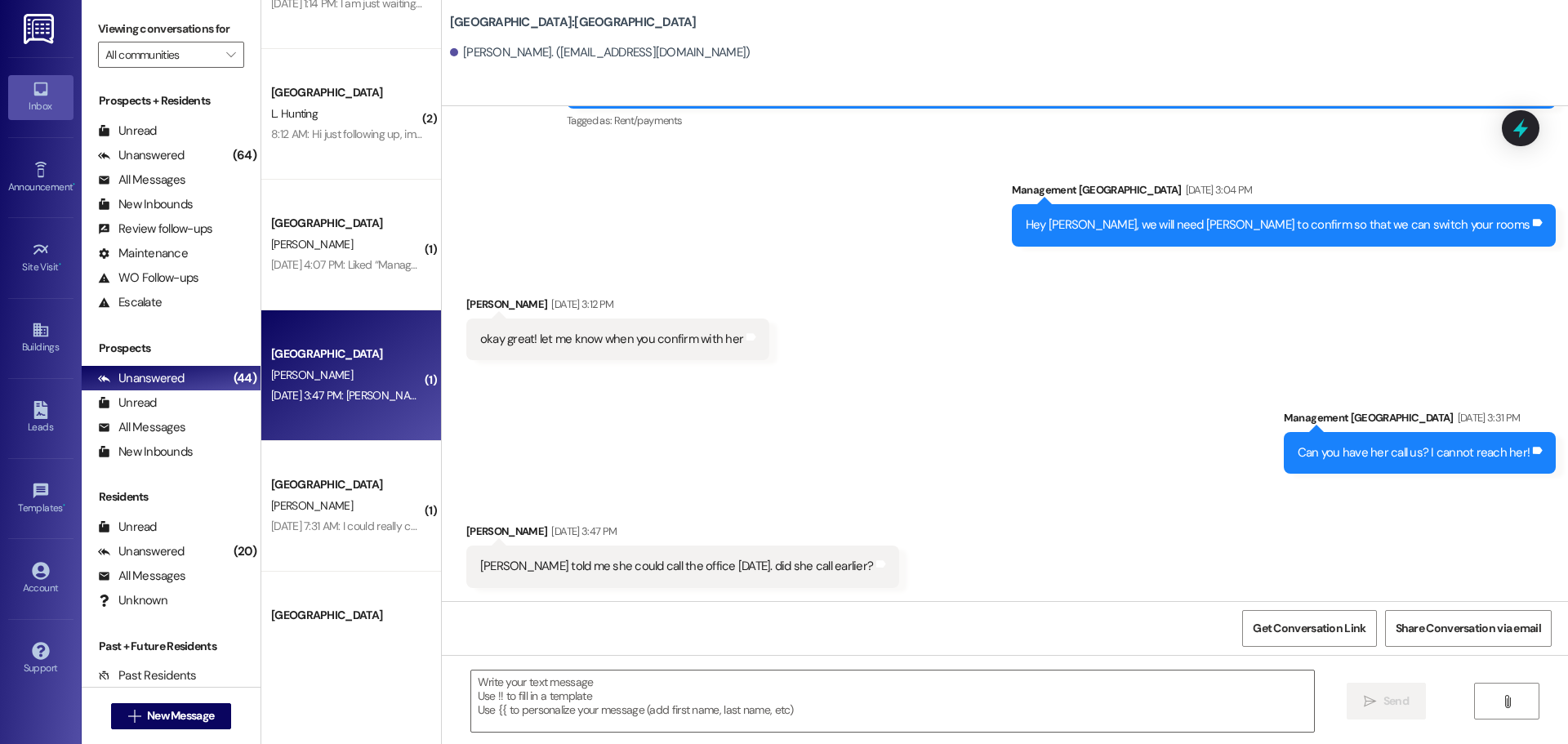
click at [378, 505] on div "[PERSON_NAME]" at bounding box center [346, 506] width 155 height 20
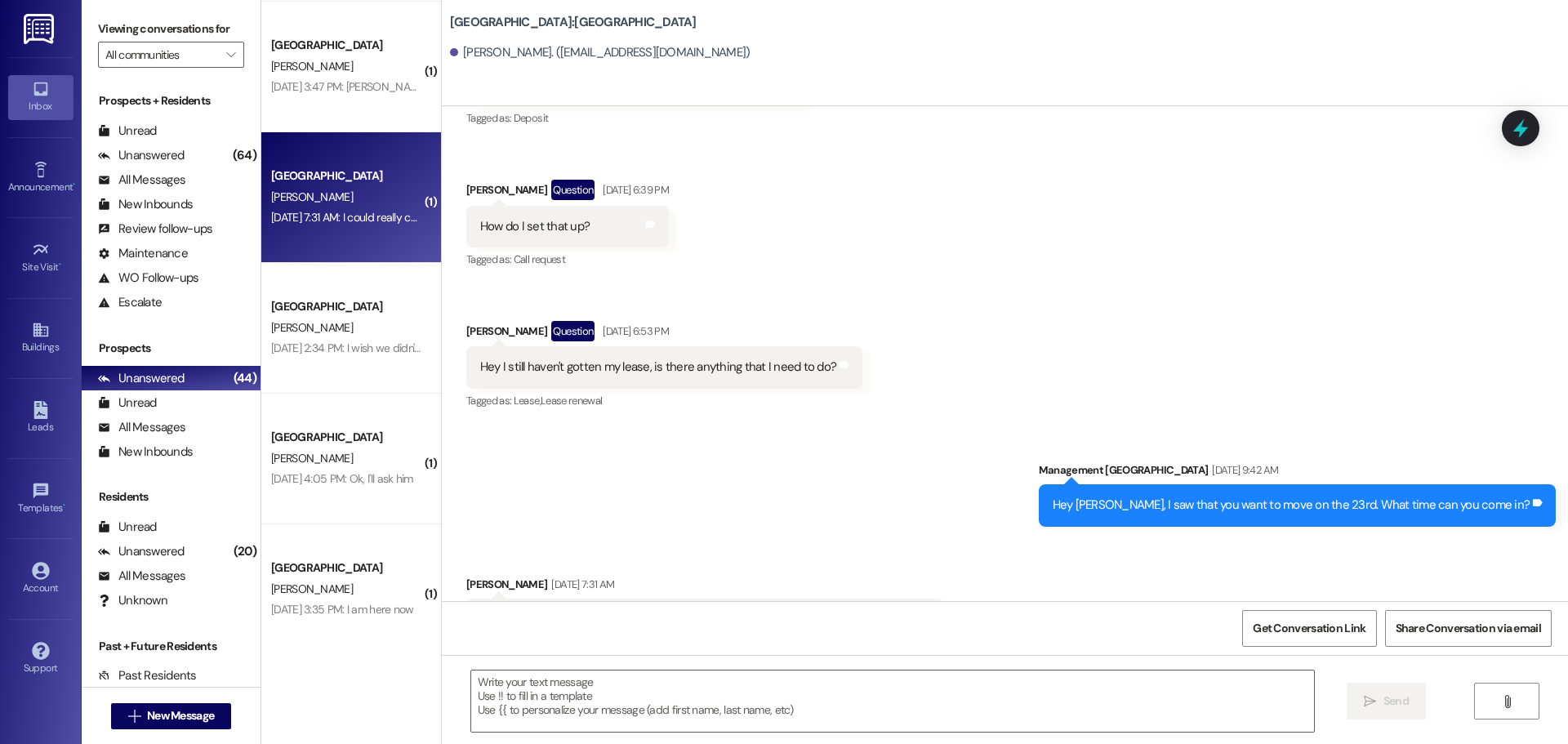
scroll to position [2368, 0]
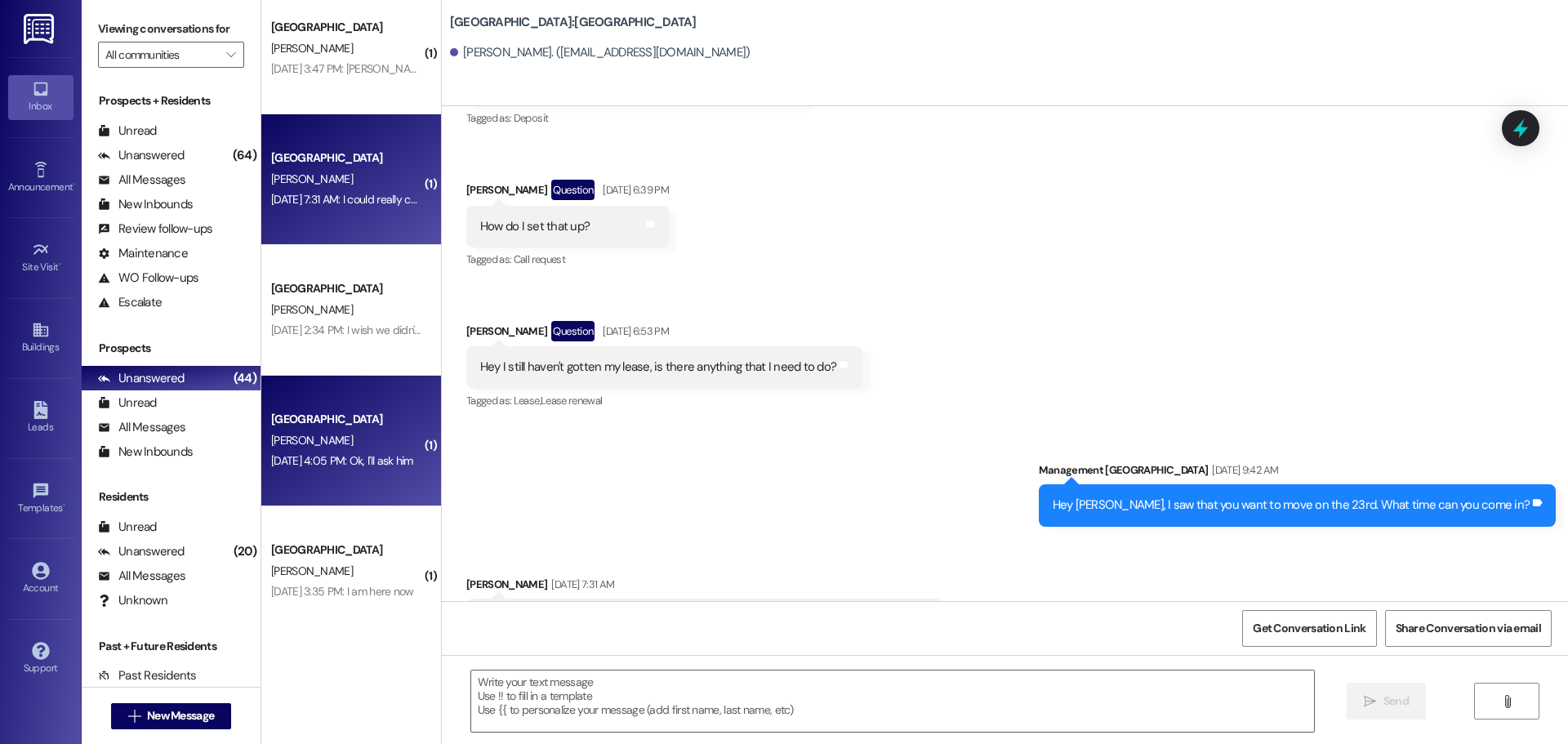
click at [322, 495] on div "Stadium Crossing Prospect [PERSON_NAME] [DATE] 4:05 PM: Ok, I'll ask him [DATE]…" at bounding box center [351, 440] width 179 height 131
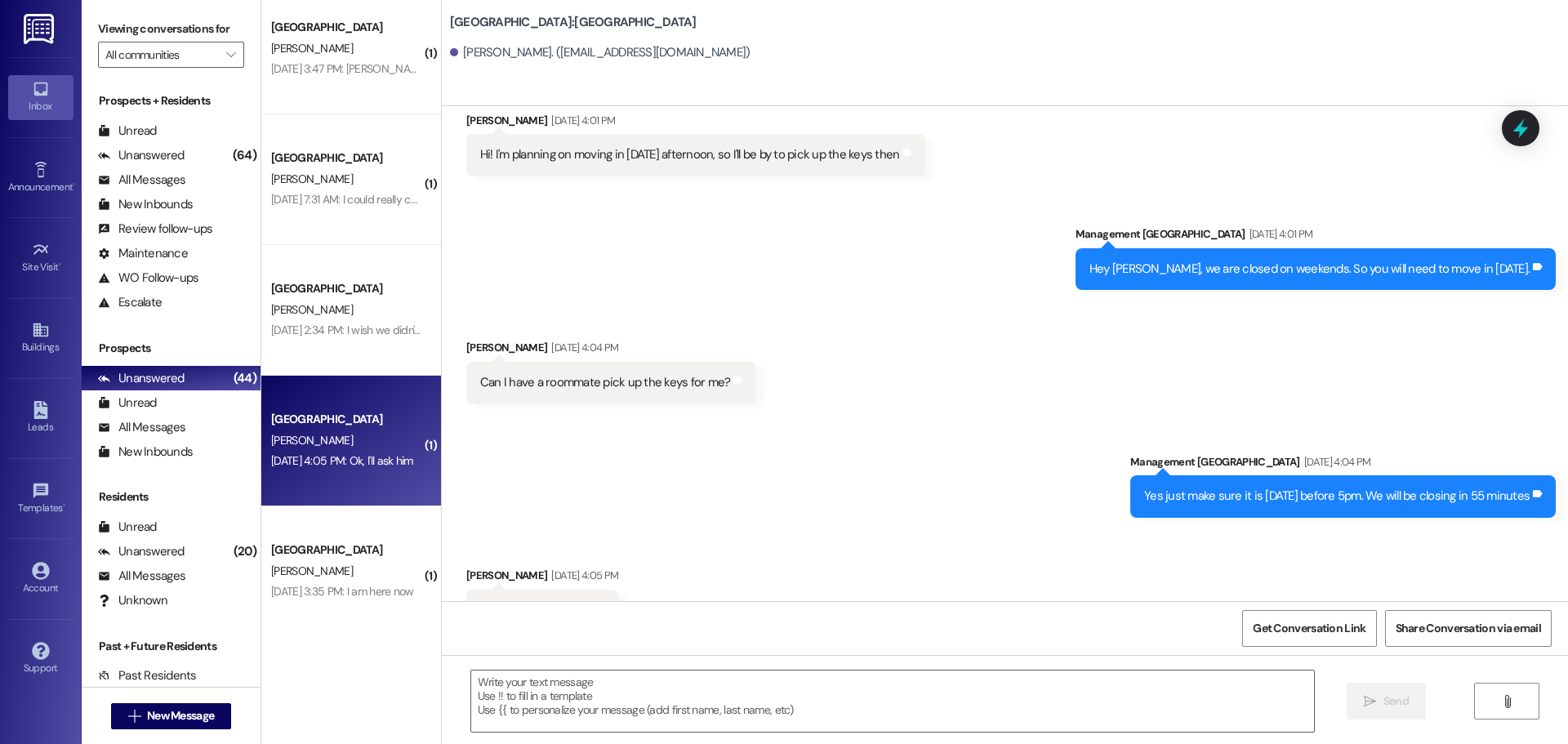
scroll to position [3895, 0]
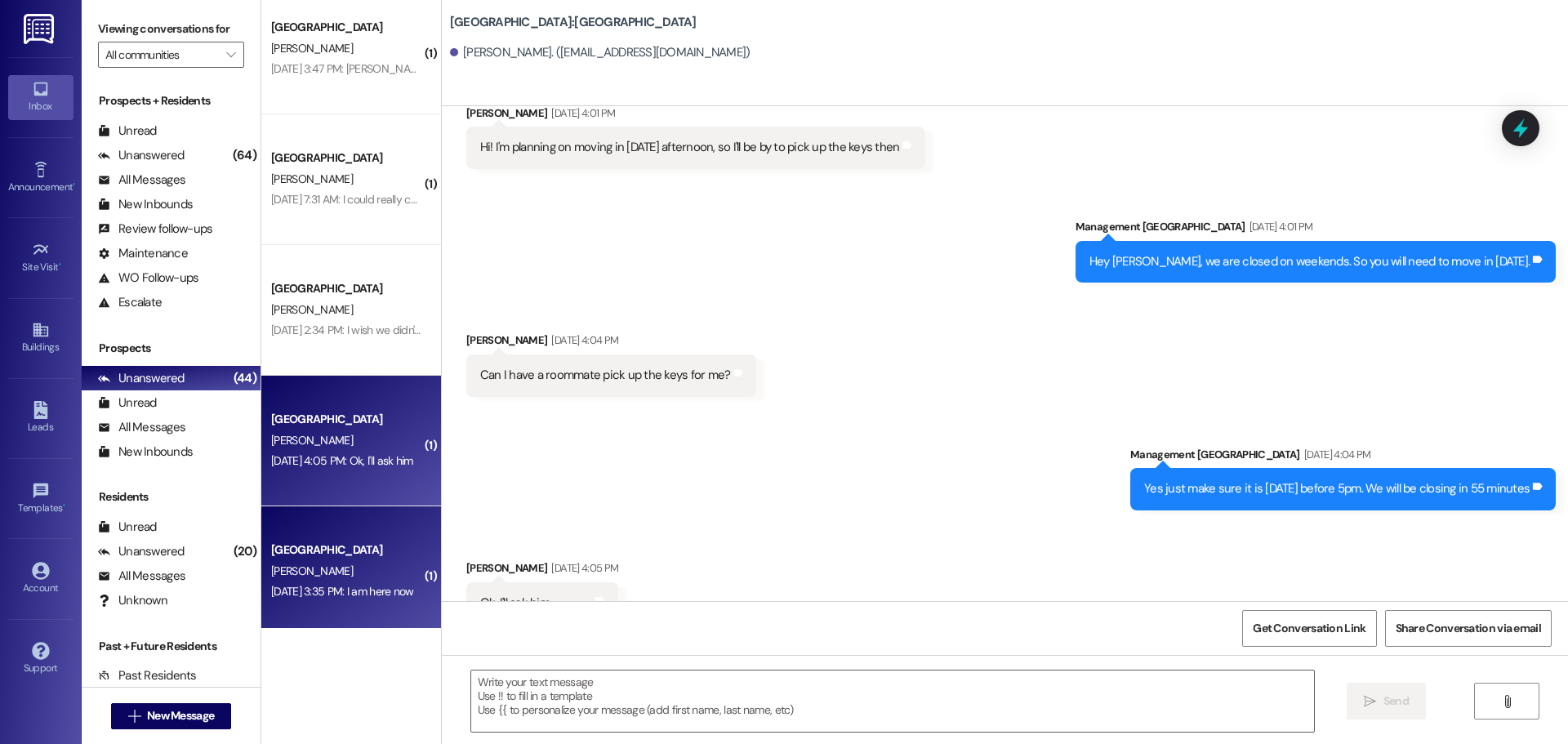
click at [355, 578] on div "[PERSON_NAME]" at bounding box center [346, 571] width 155 height 20
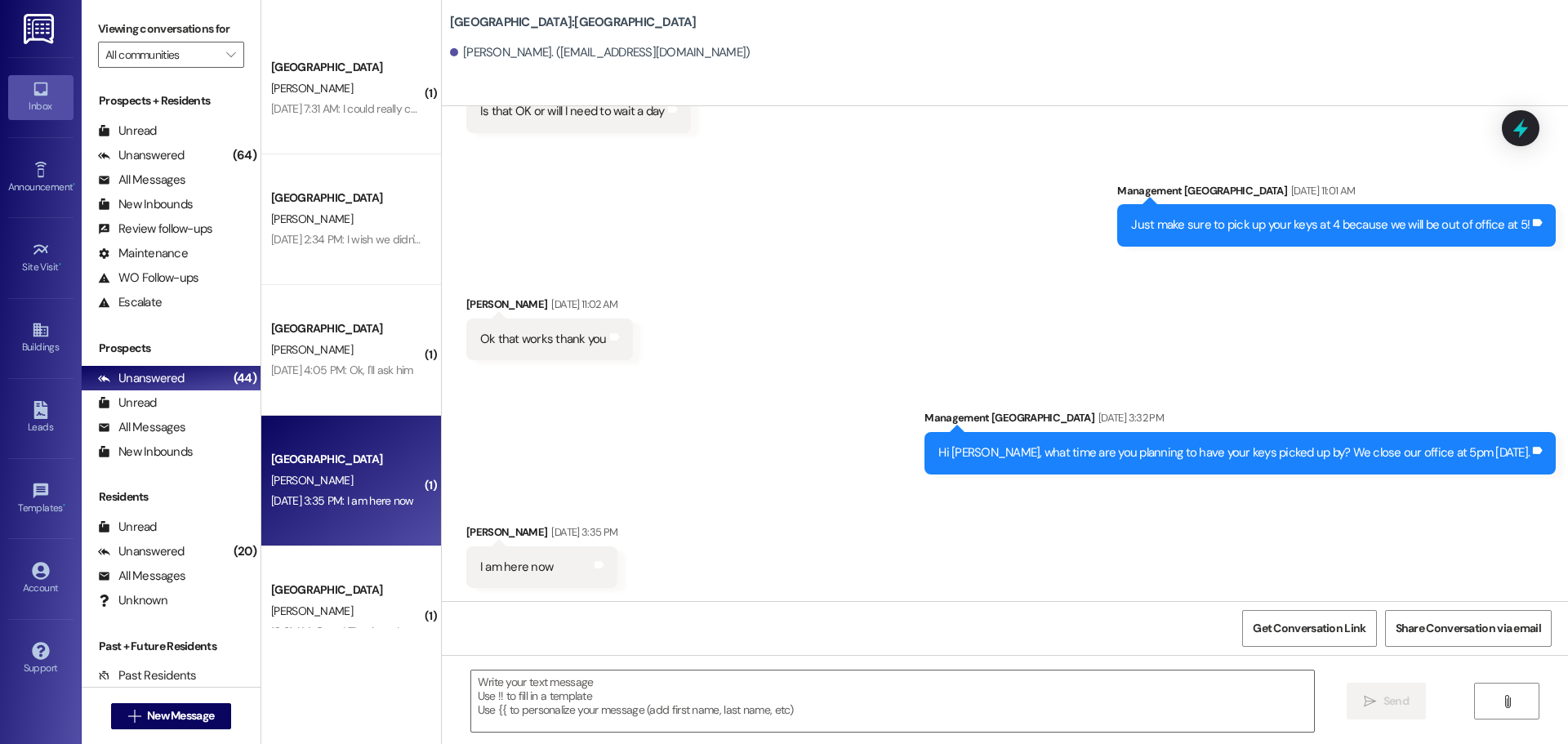
scroll to position [2695, 0]
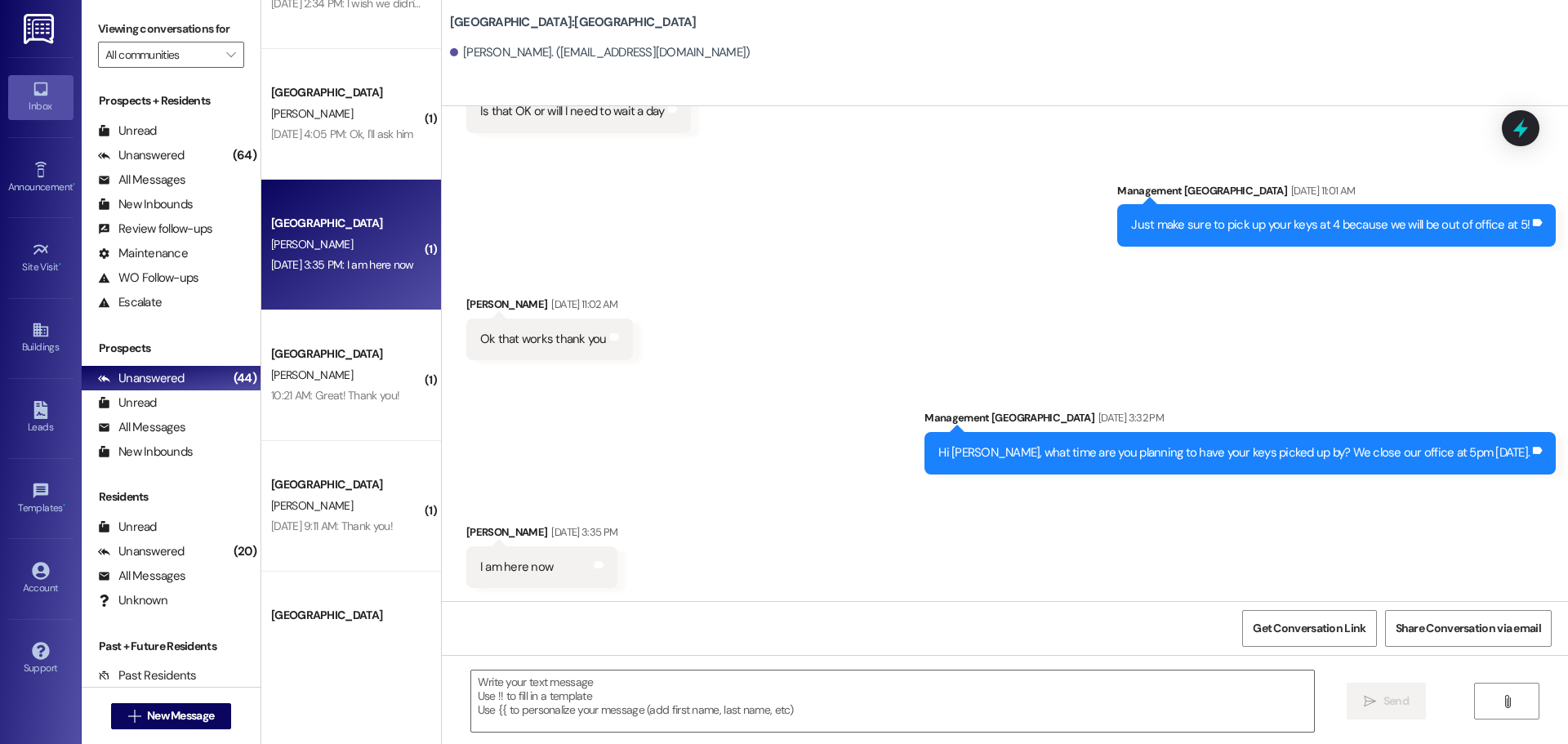
click at [344, 534] on div "[DATE] 9:11 AM: Thank you! [DATE] 9:11 AM: Thank you!" at bounding box center [346, 526] width 155 height 20
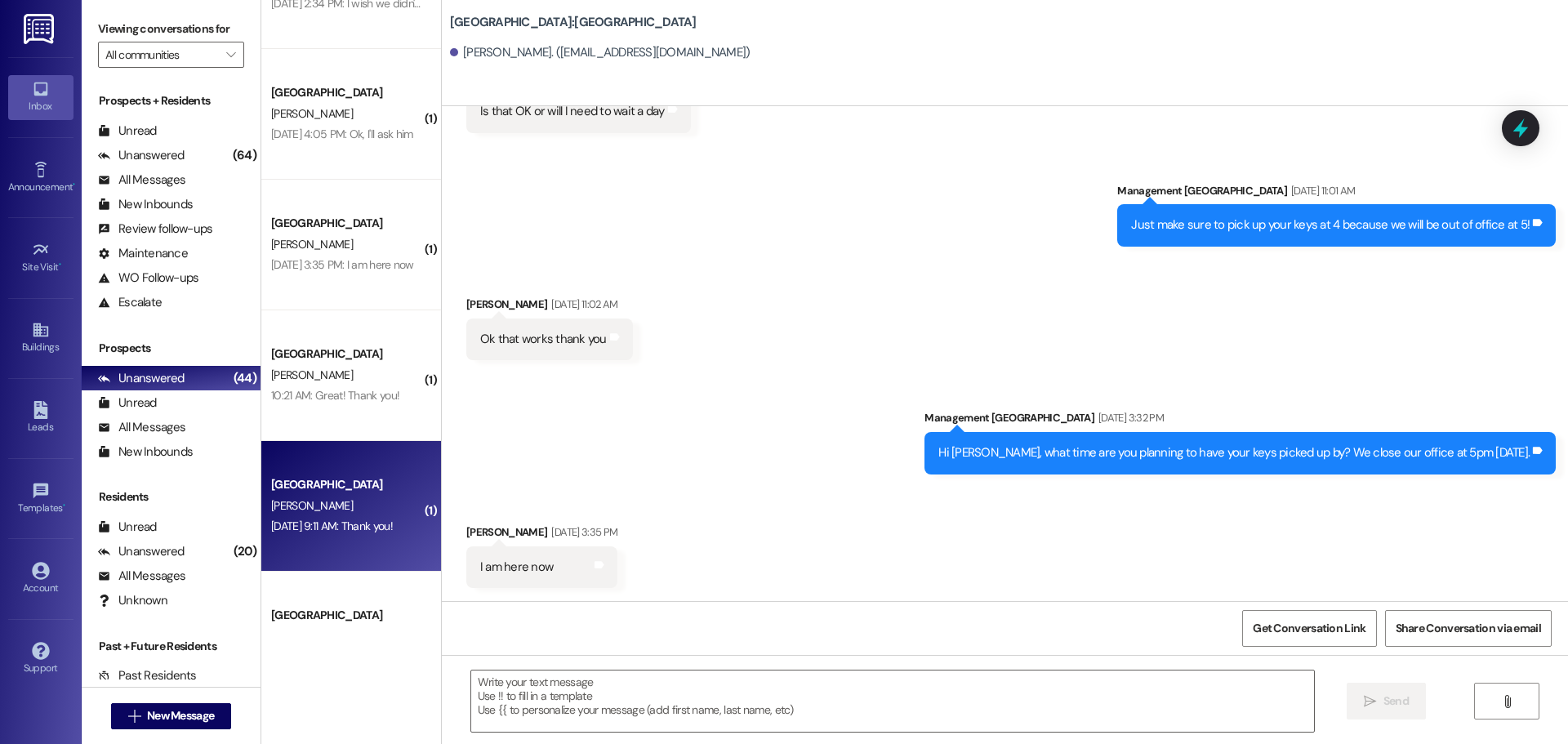
scroll to position [2029, 0]
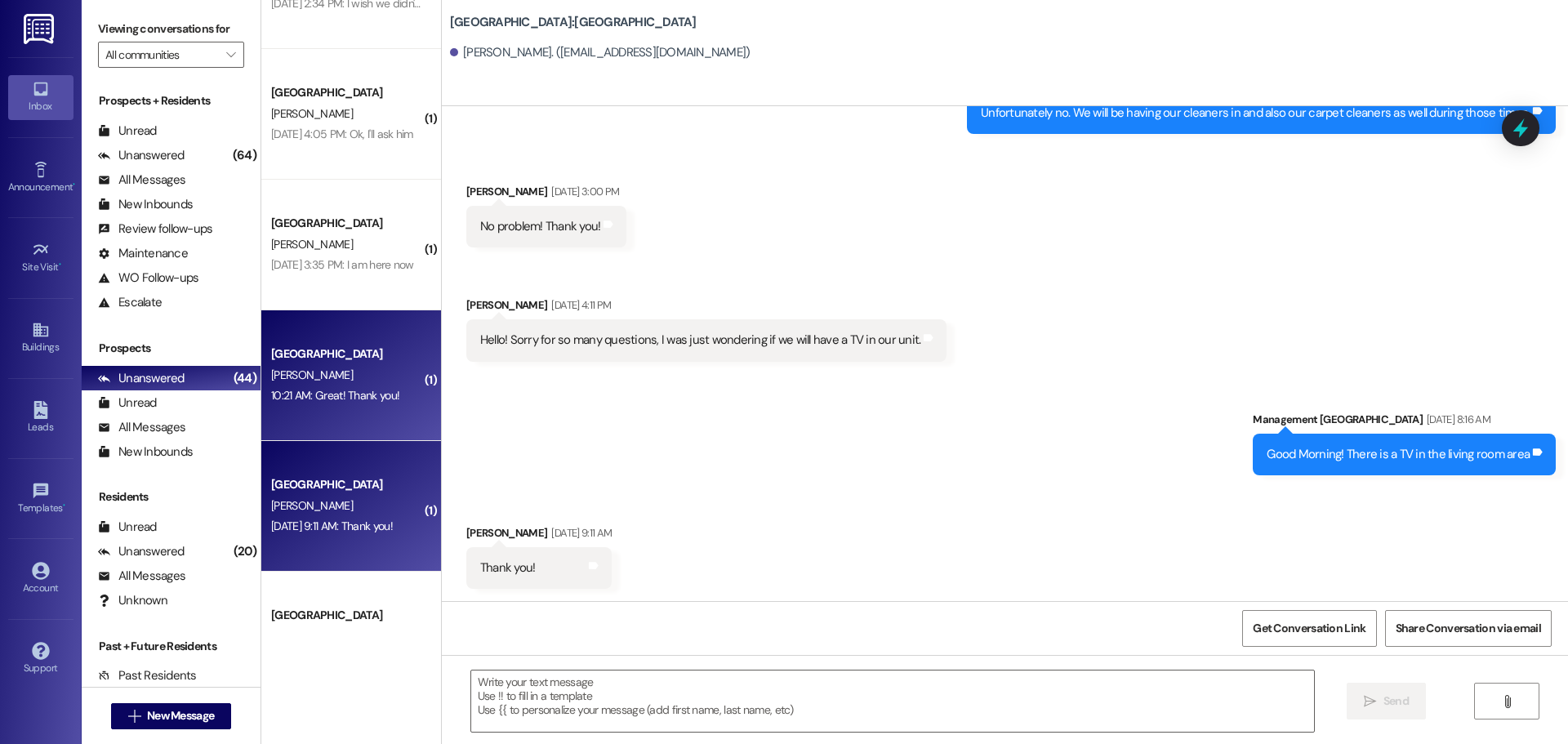
click at [287, 341] on div "Stadium Crossing Prospect [PERSON_NAME] 10:21 AM: Great! Thank you! 10:21 AM: G…" at bounding box center [351, 375] width 179 height 131
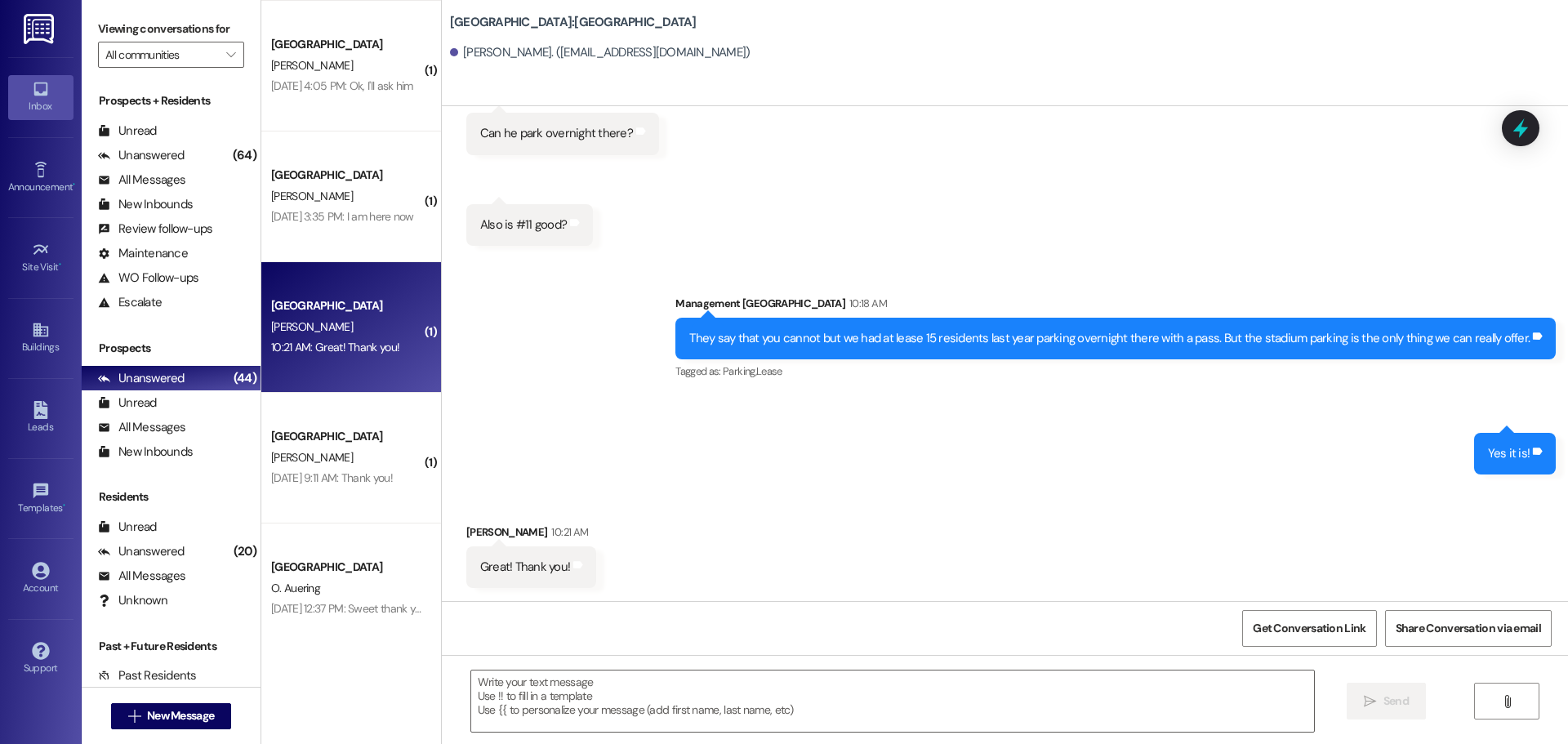
scroll to position [2769, 0]
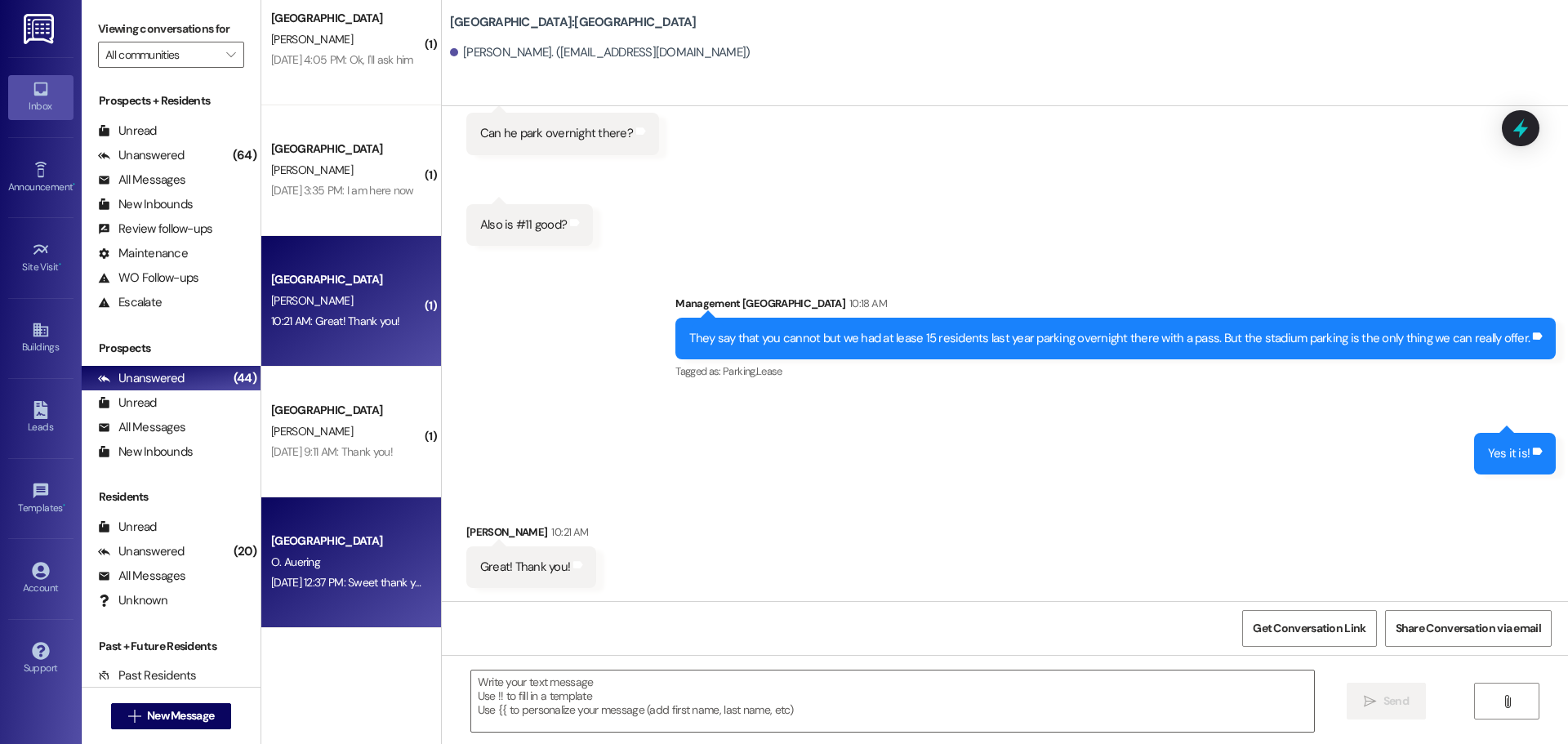
click at [330, 541] on div "[GEOGRAPHIC_DATA]" at bounding box center [346, 541] width 151 height 17
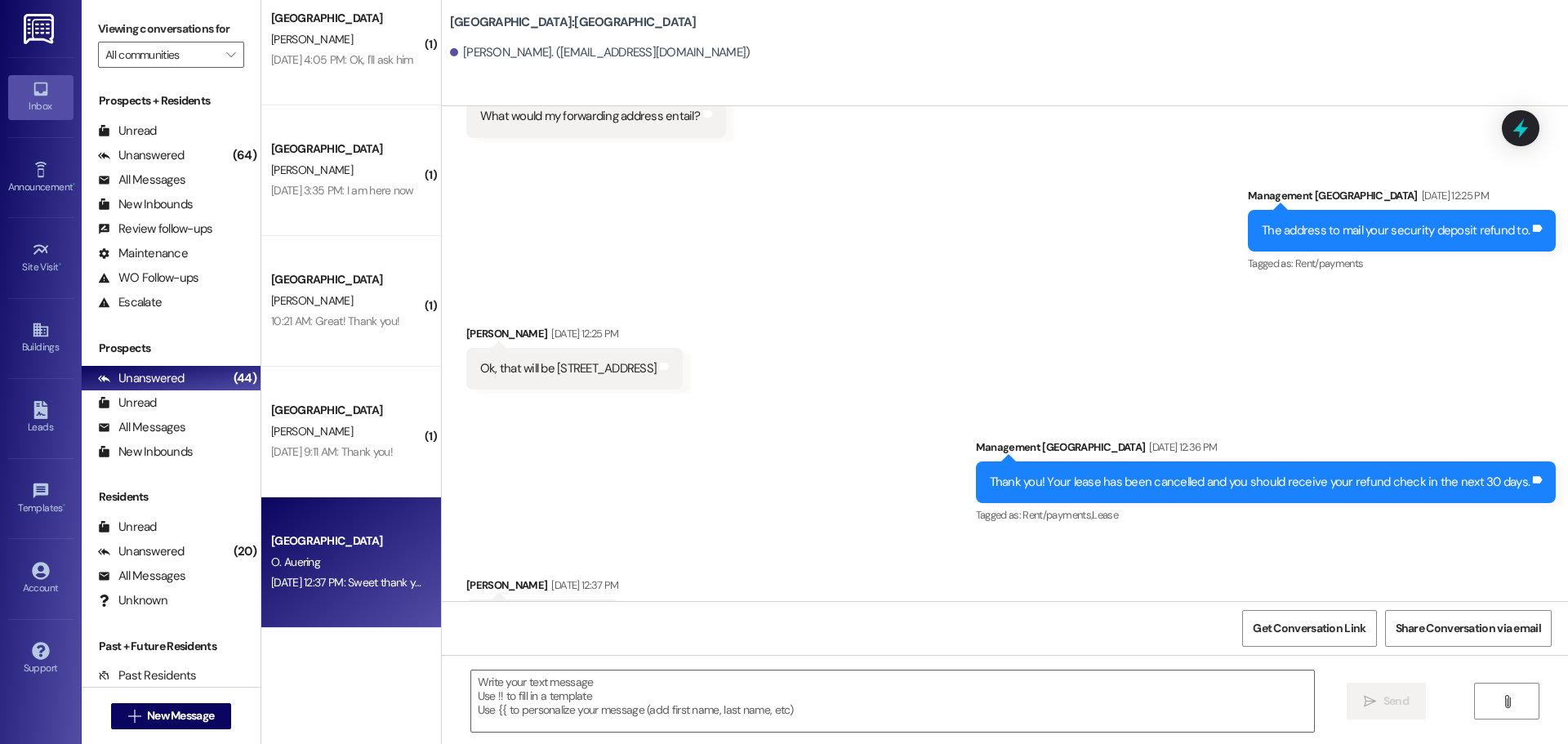
scroll to position [2635, 0]
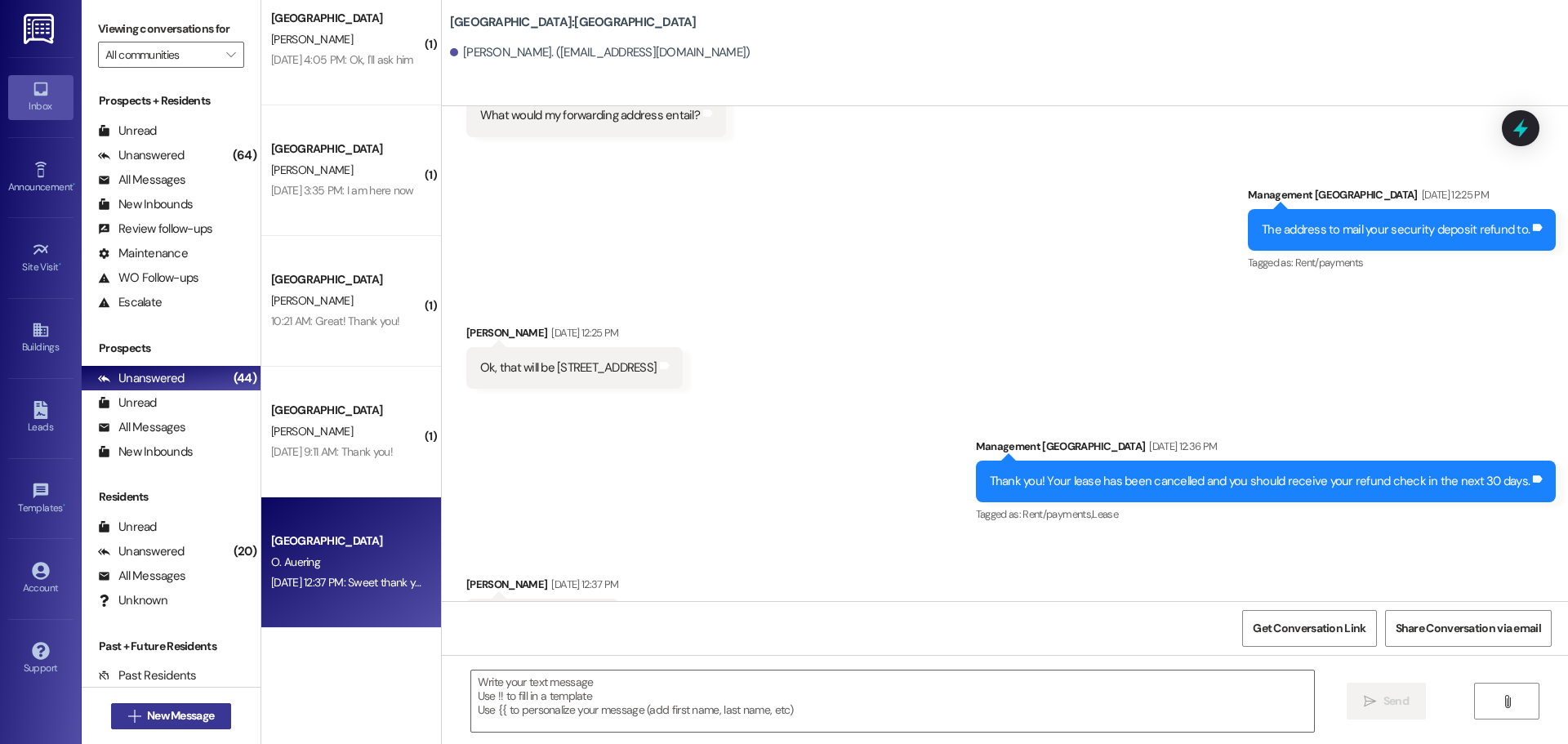
click at [202, 713] on span "New Message" at bounding box center [180, 716] width 67 height 17
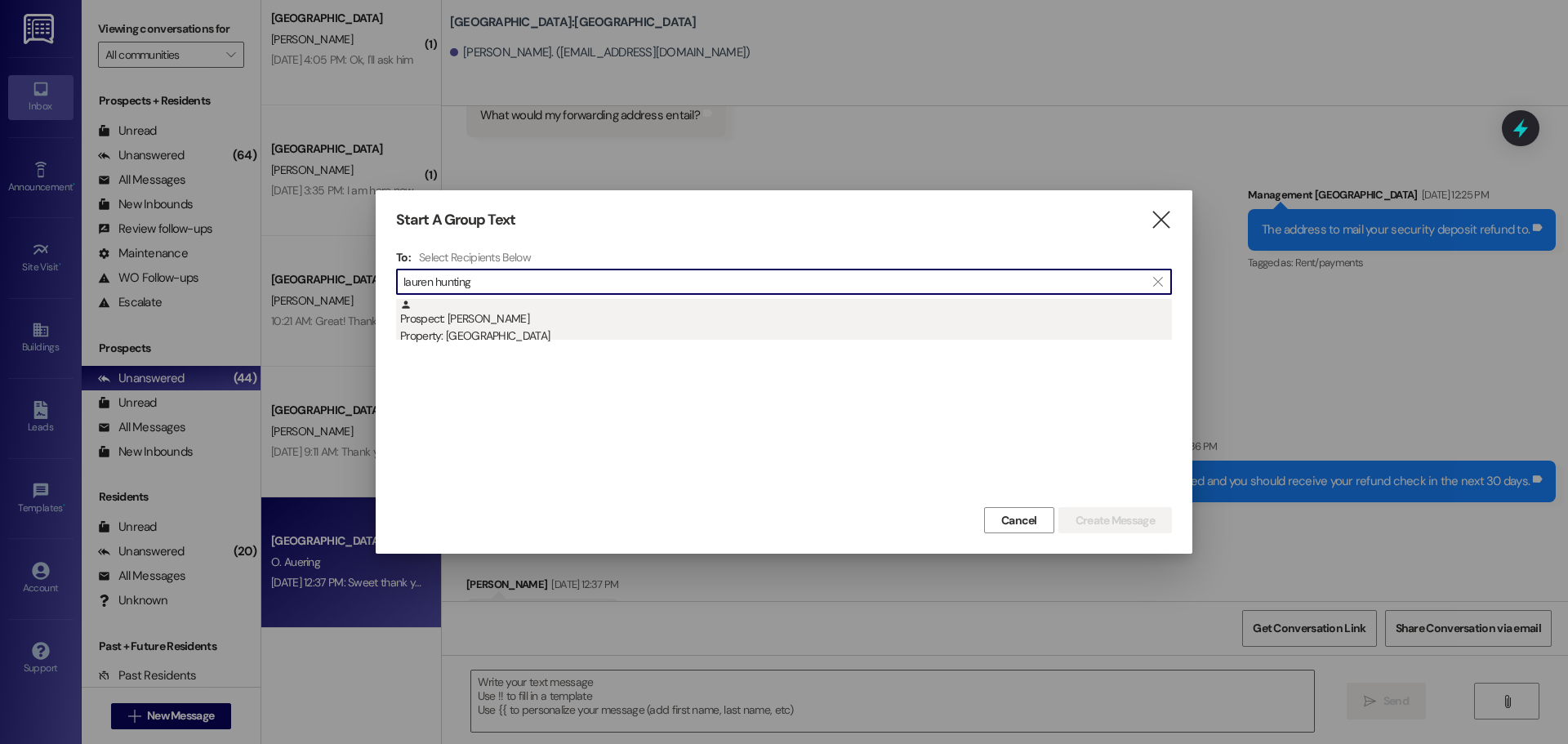
type input "lauren hunting"
click at [568, 322] on div "Prospect: Lauren Hunting Property: [GEOGRAPHIC_DATA]" at bounding box center [785, 322] width 772 height 47
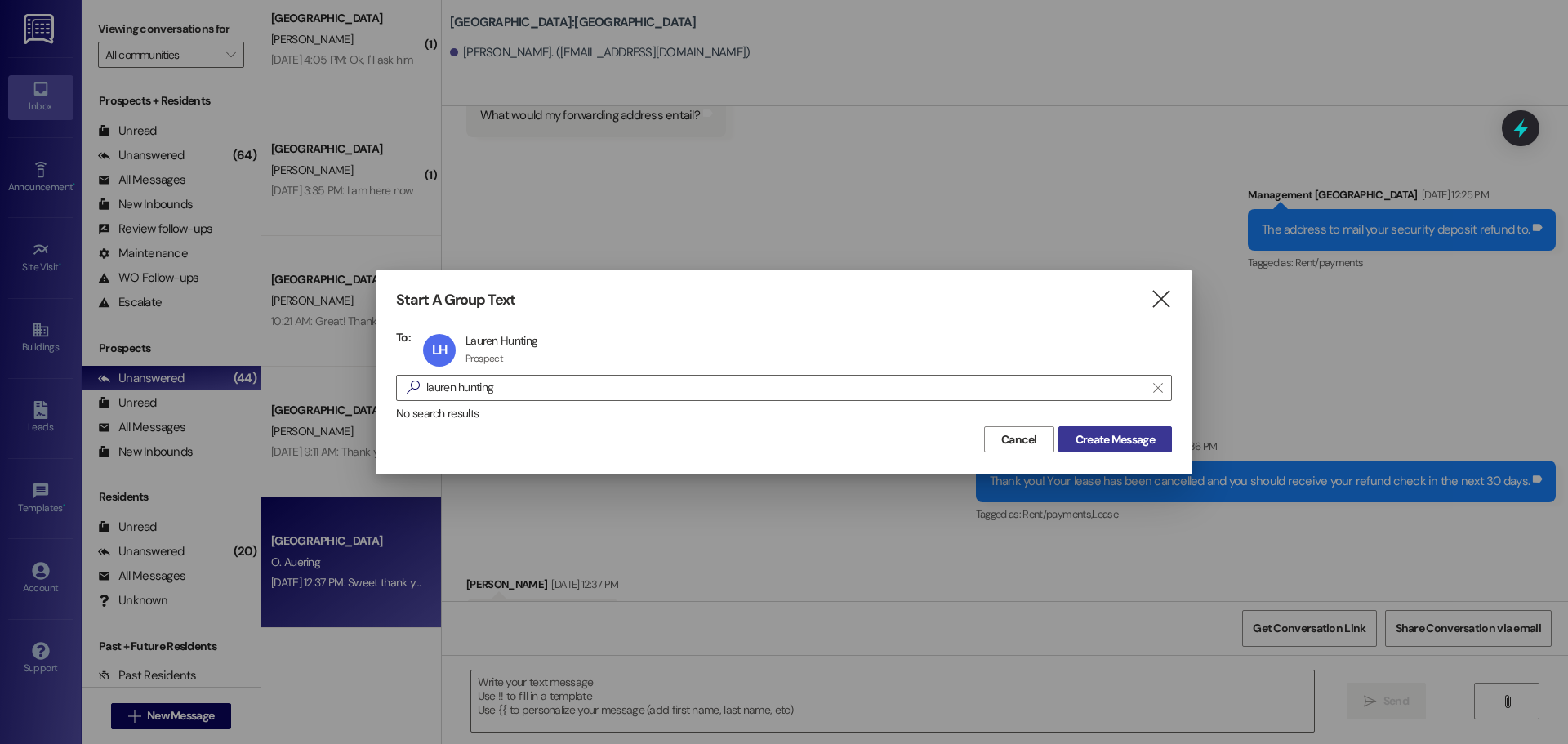
click at [1086, 437] on span "Create Message" at bounding box center [1115, 439] width 80 height 17
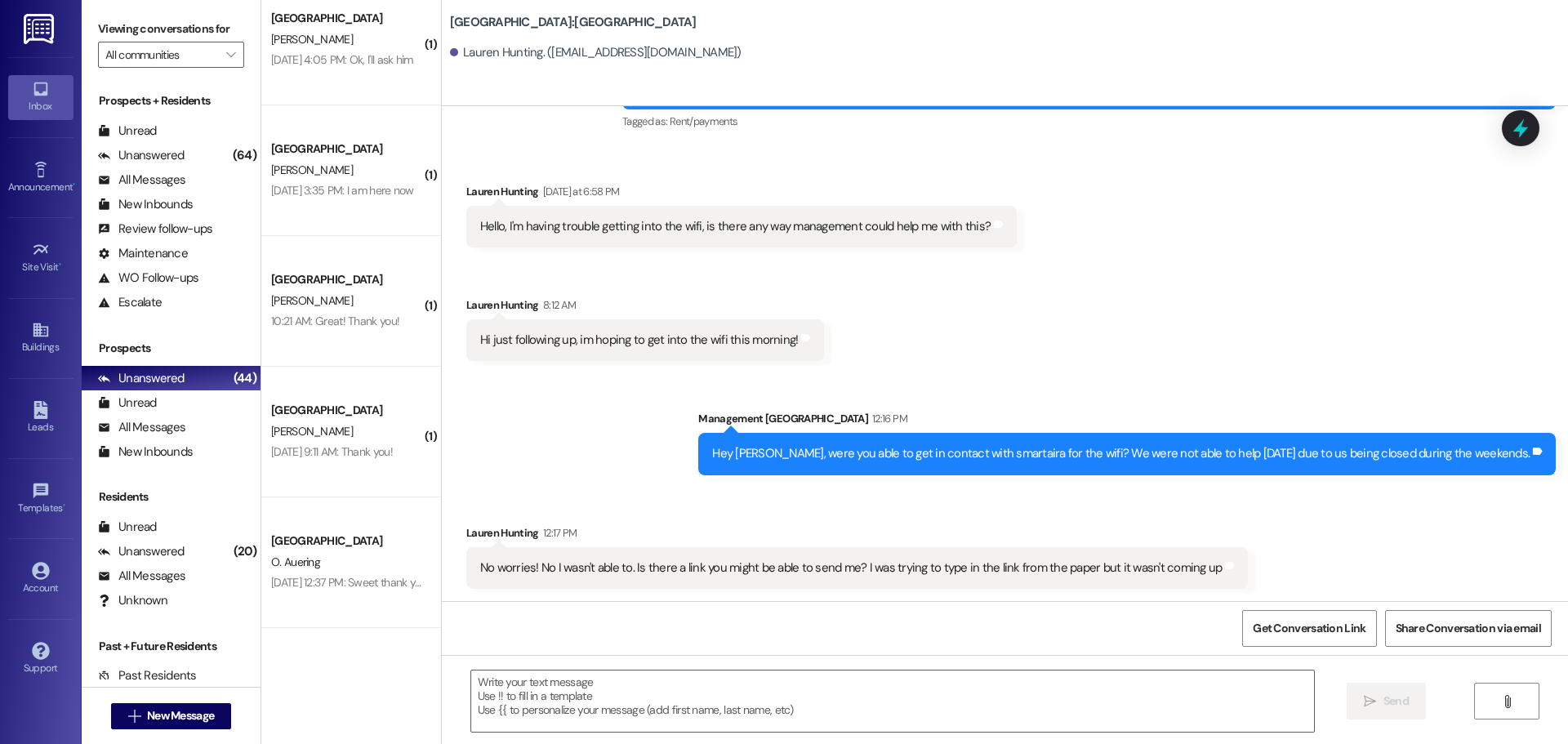
scroll to position [4280, 0]
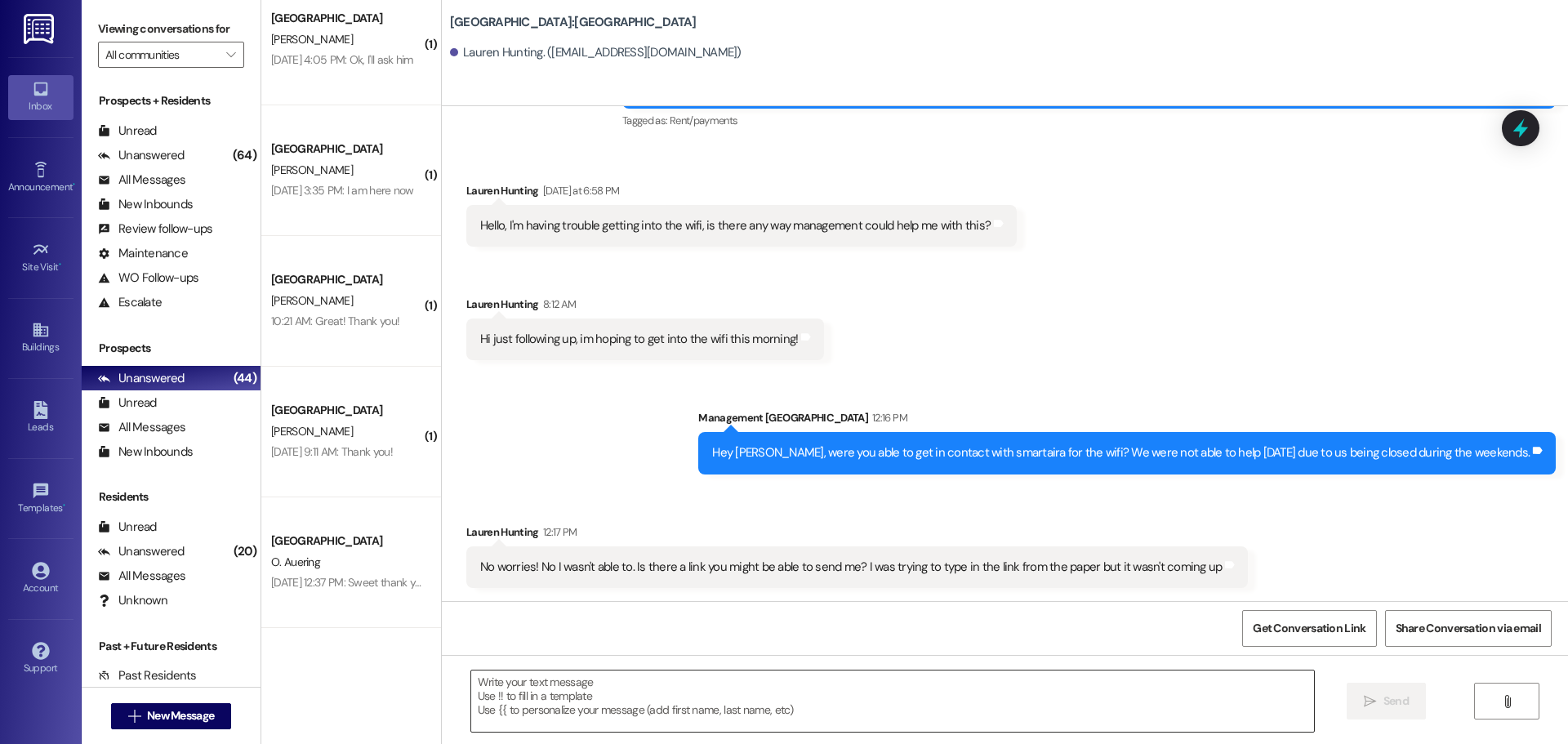
click at [865, 686] on textarea at bounding box center [892, 701] width 843 height 61
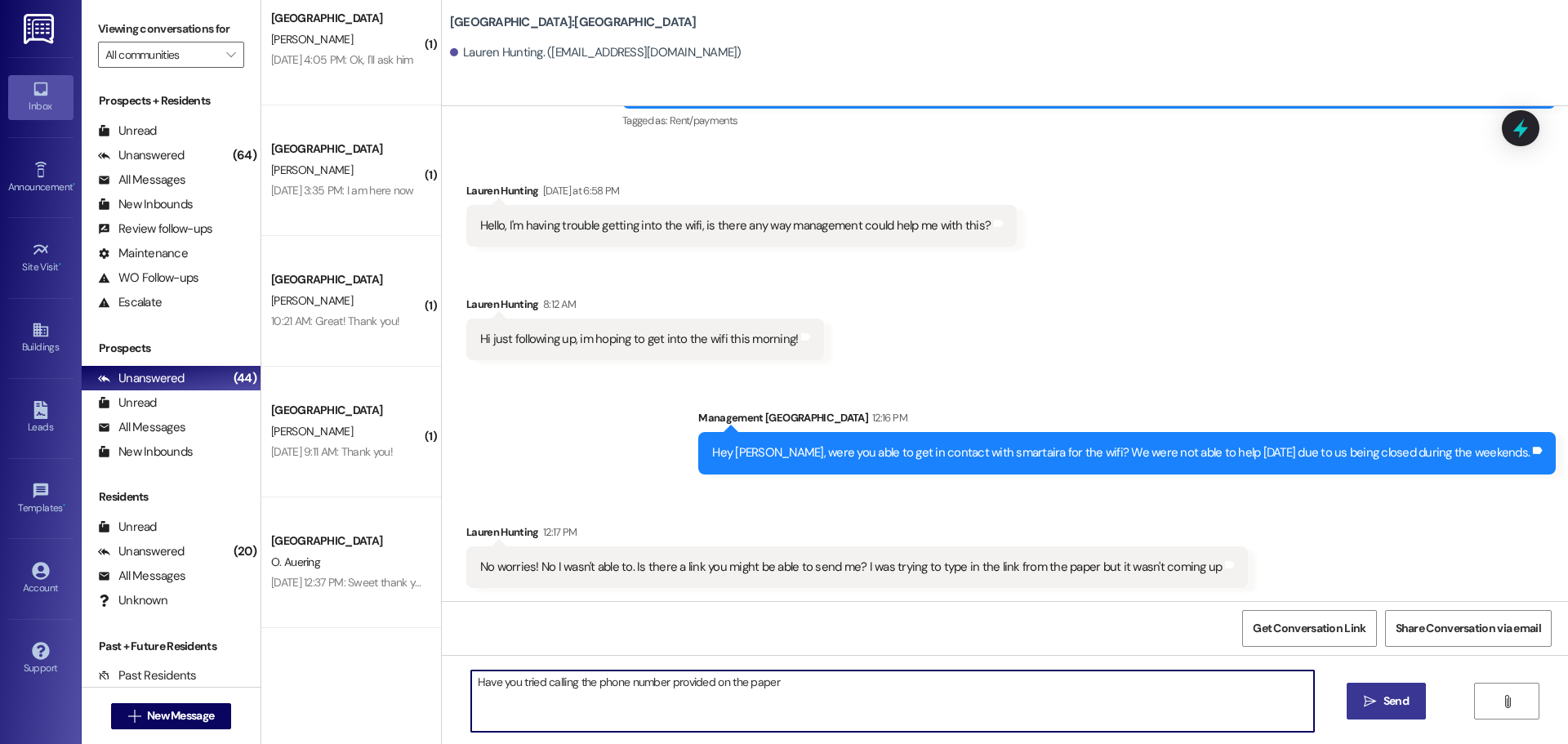
type textarea "Have you tried calling the phone number provided on the paper?"
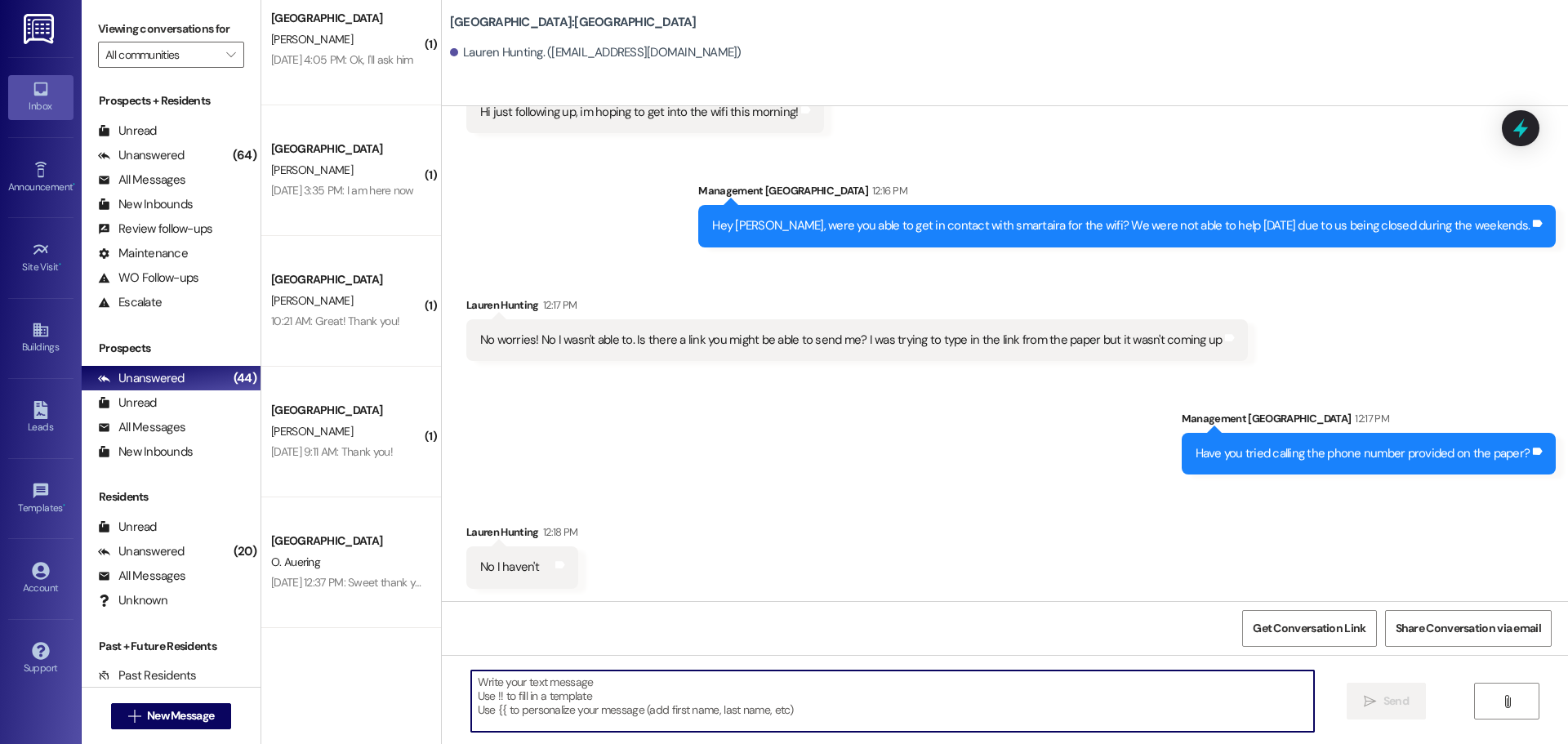
scroll to position [4621, 0]
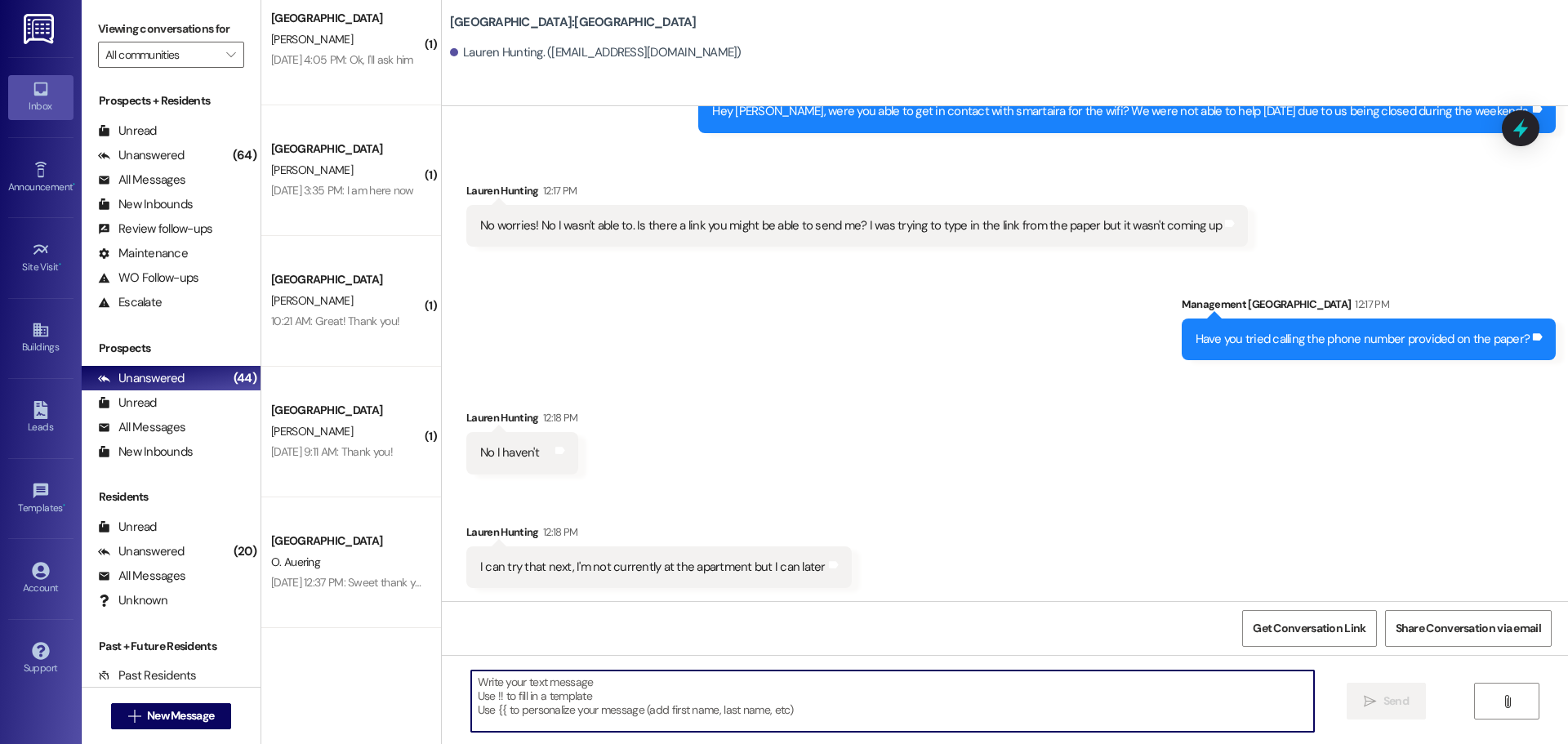
click at [665, 676] on textarea at bounding box center [892, 701] width 843 height 61
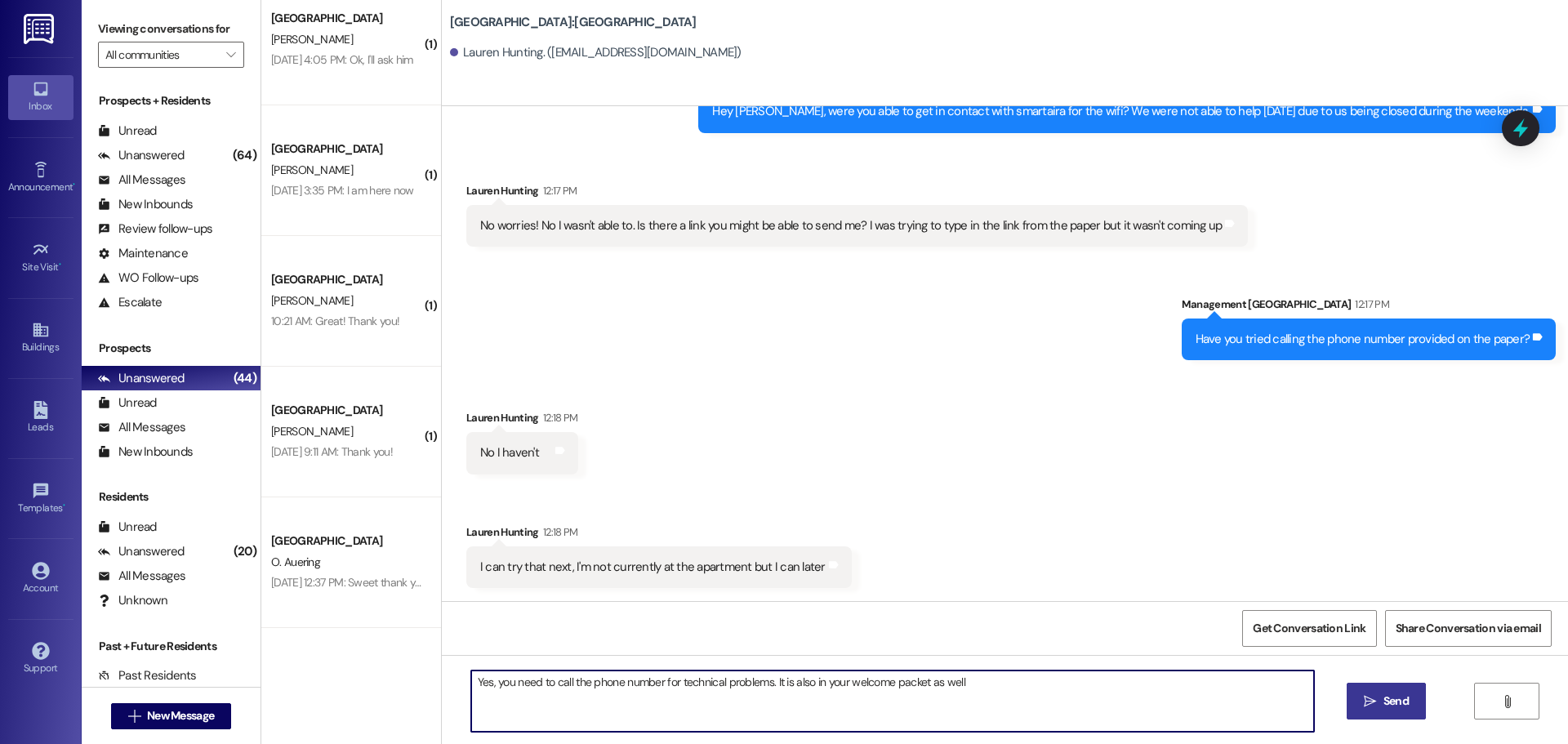
type textarea "Yes, you need to call the phone number for technical problems. It is also in yo…"
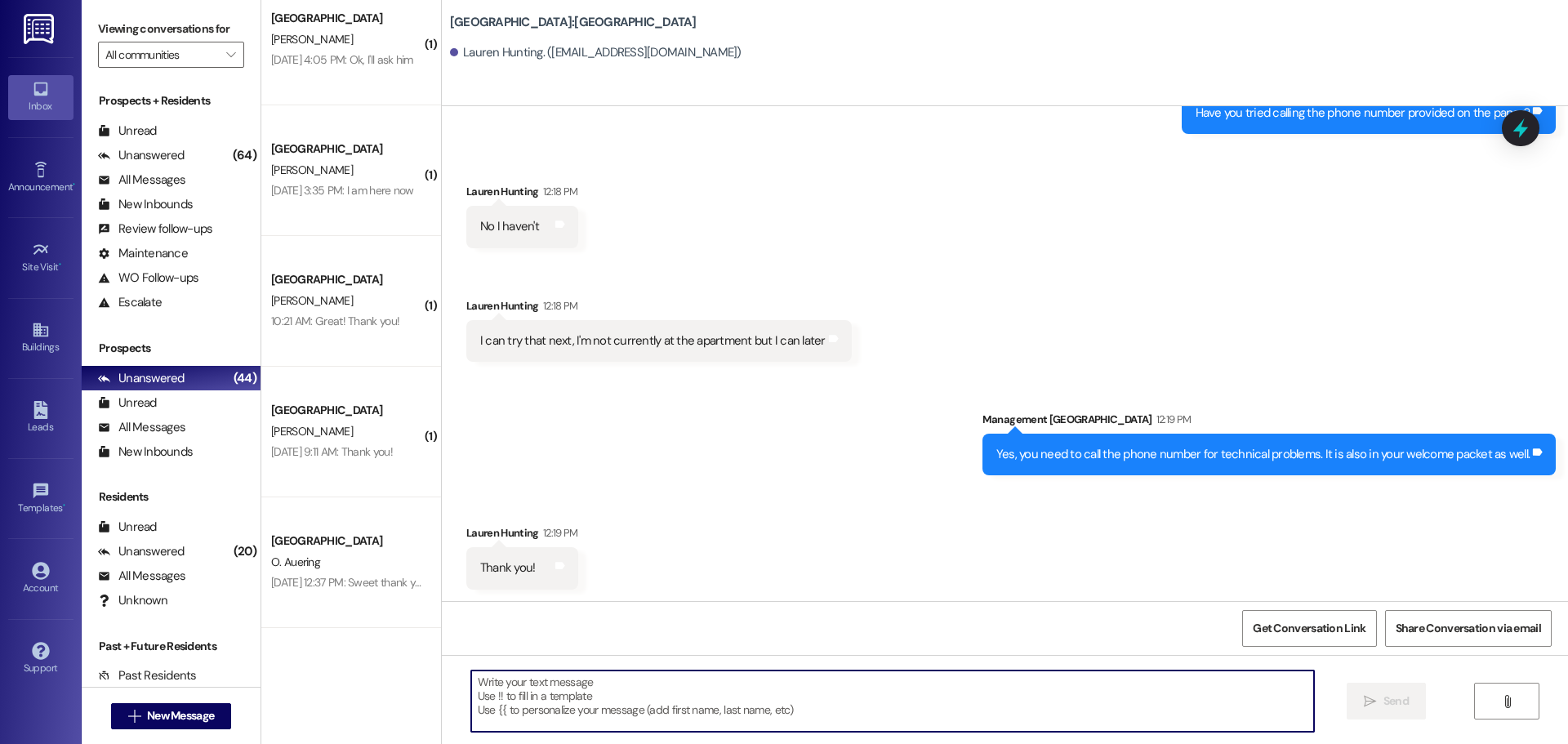
scroll to position [4849, 0]
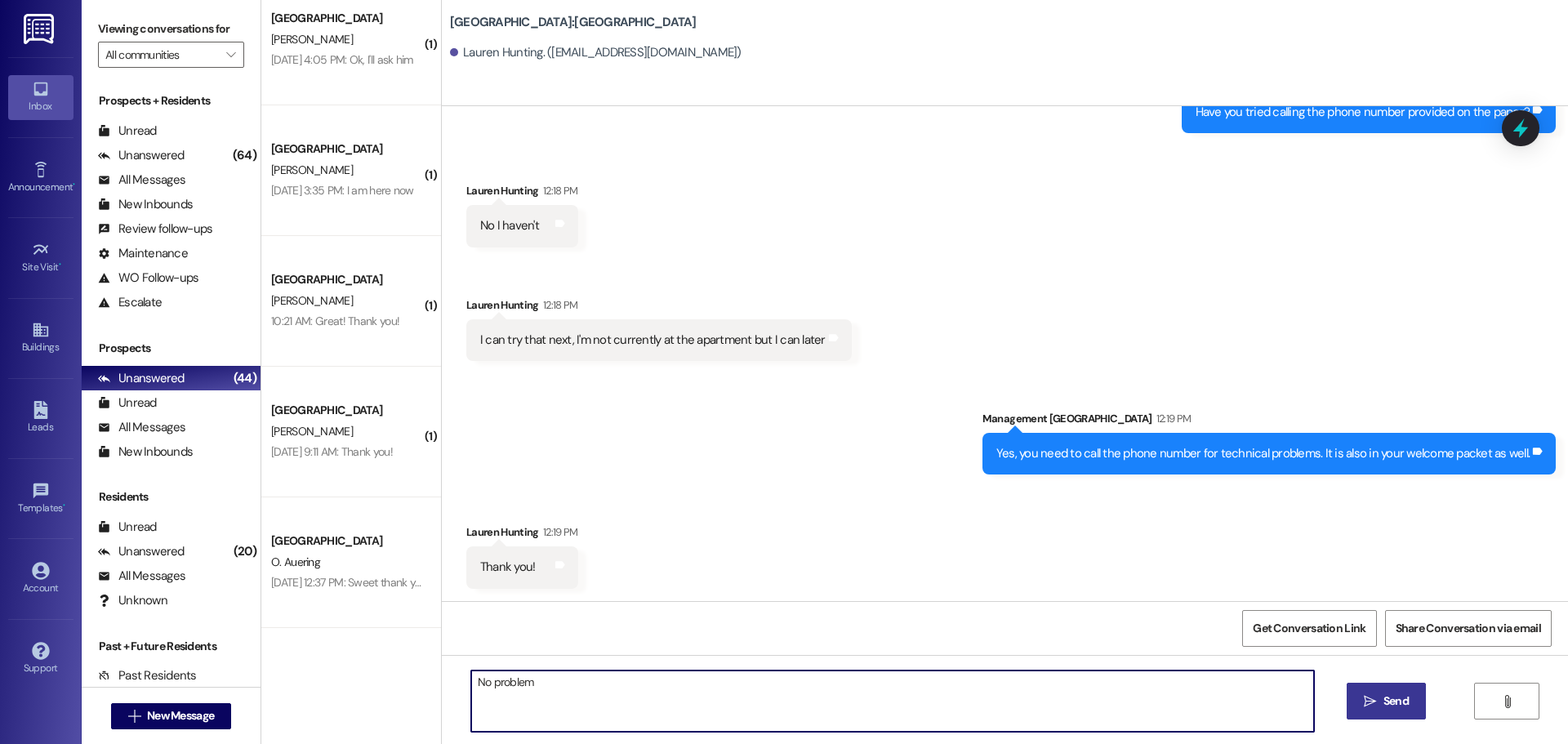
type textarea "No problem!"
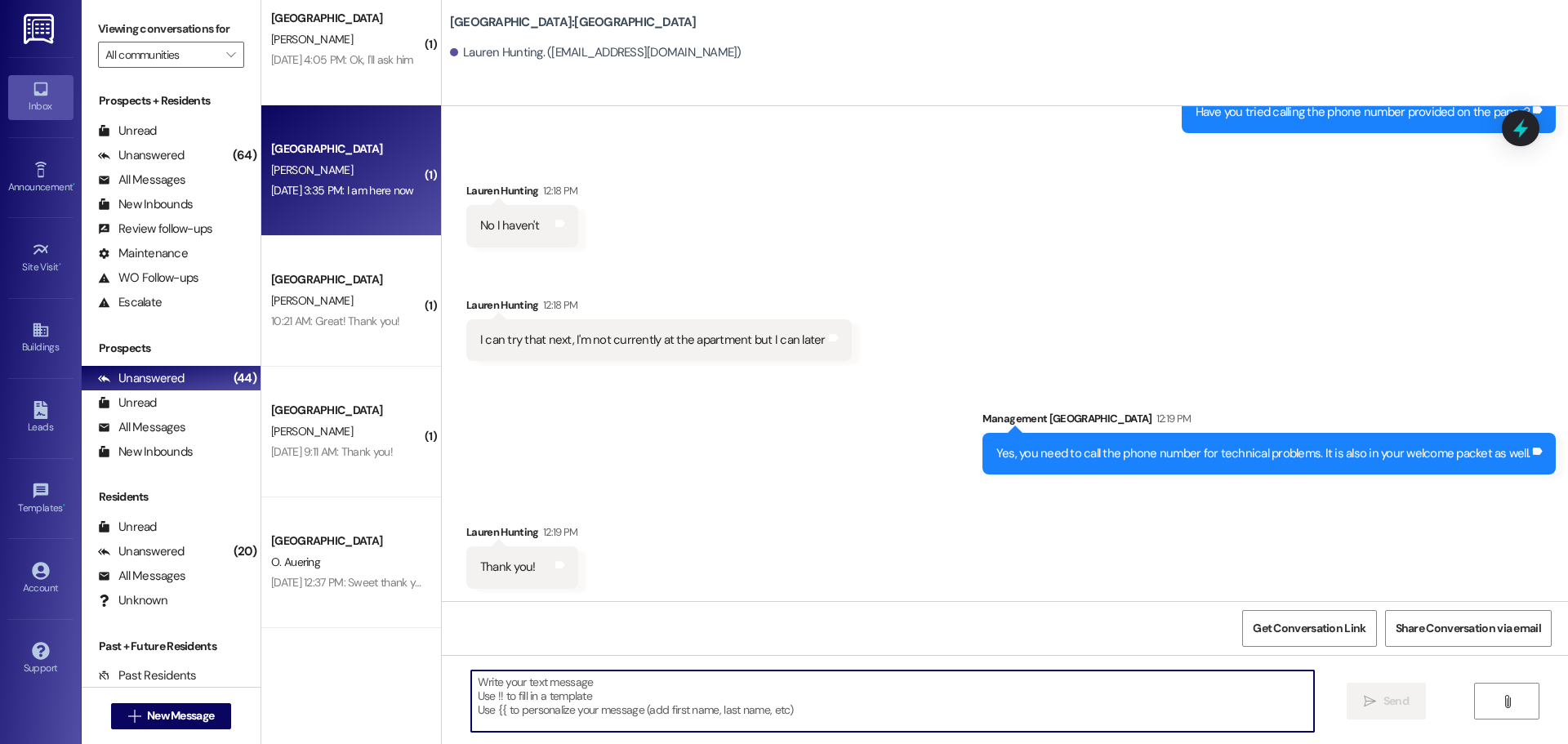
click at [334, 202] on div "[GEOGRAPHIC_DATA] [PERSON_NAME] [DATE] 3:35 PM: I am here now [DATE] 3:35 PM: I…" at bounding box center [351, 170] width 179 height 131
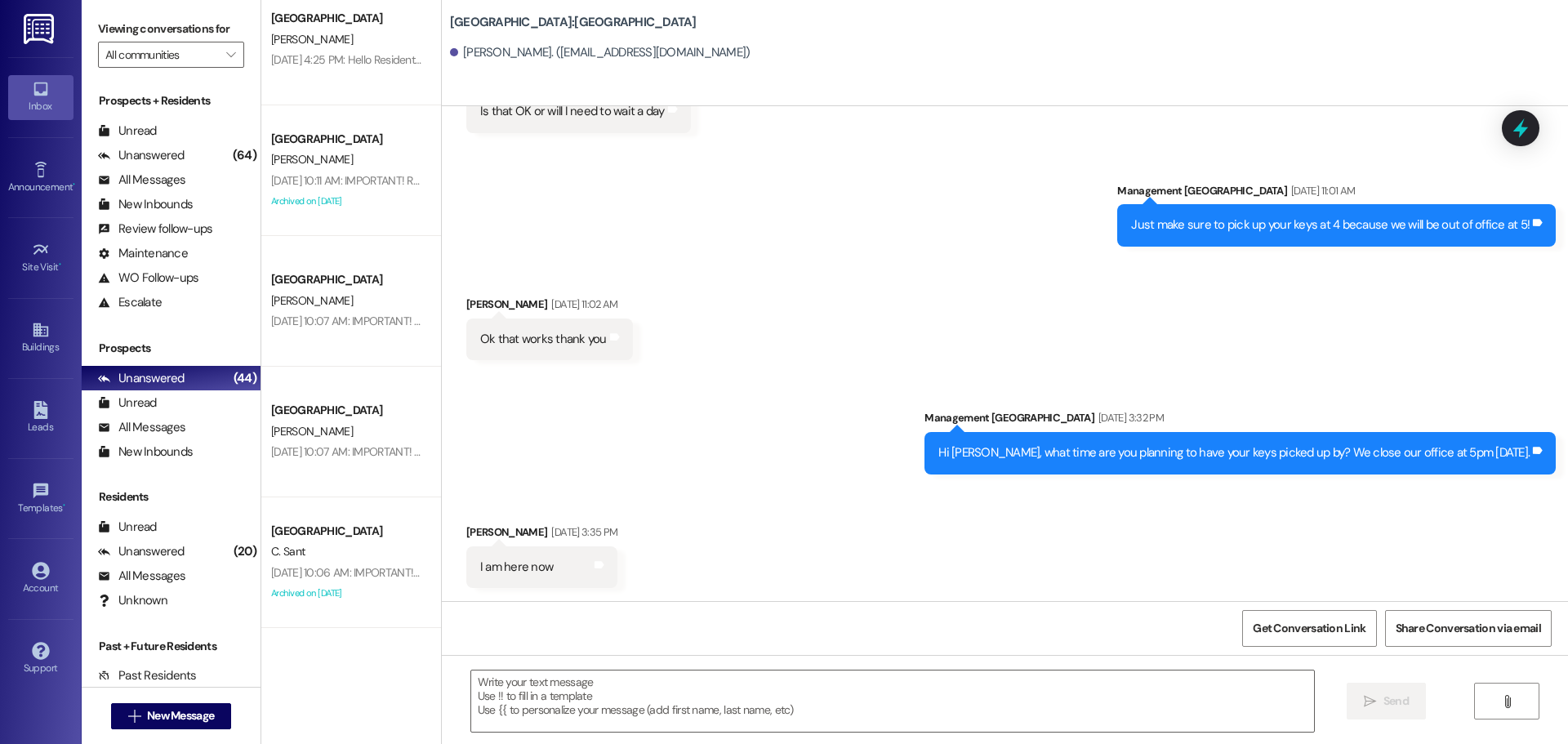
scroll to position [0, 0]
